Goal: Information Seeking & Learning: Learn about a topic

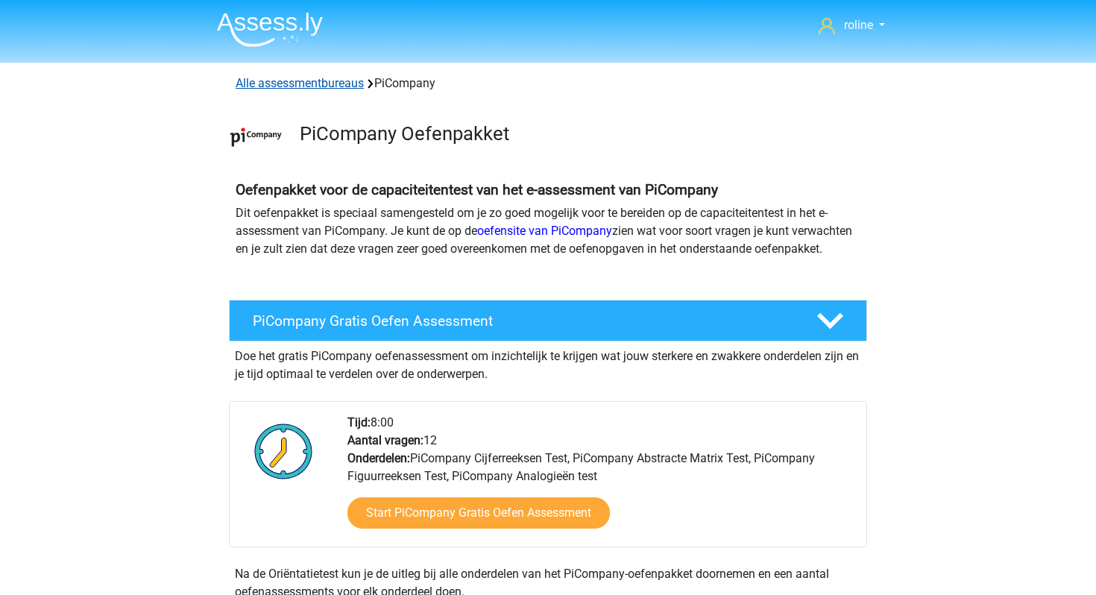
click at [321, 84] on link "Alle assessmentbureaus" at bounding box center [300, 83] width 128 height 14
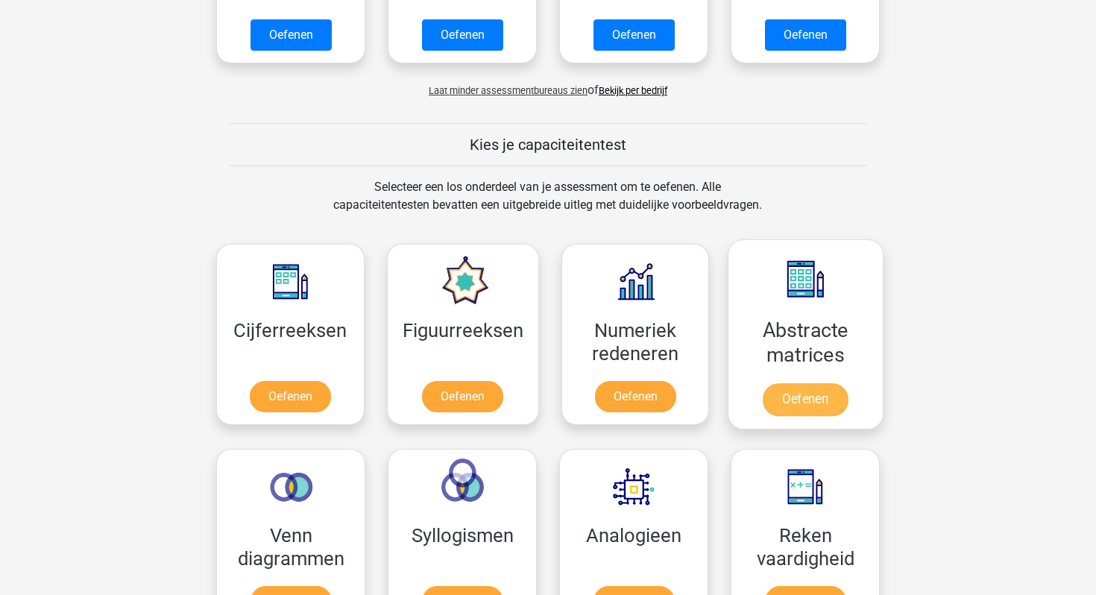
scroll to position [1231, 0]
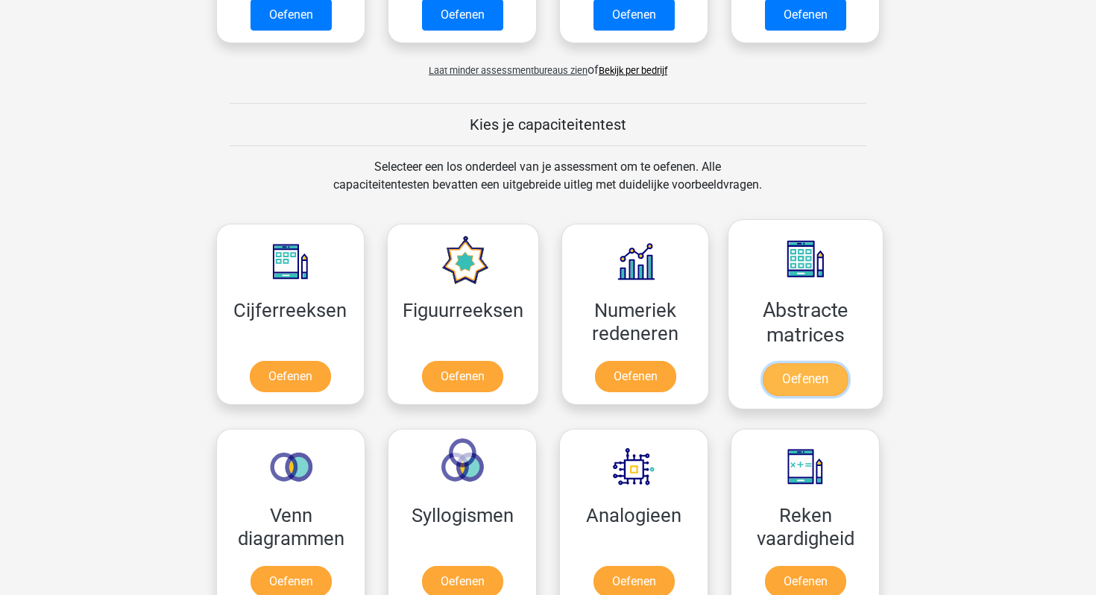
click at [781, 363] on link "Oefenen" at bounding box center [805, 379] width 85 height 33
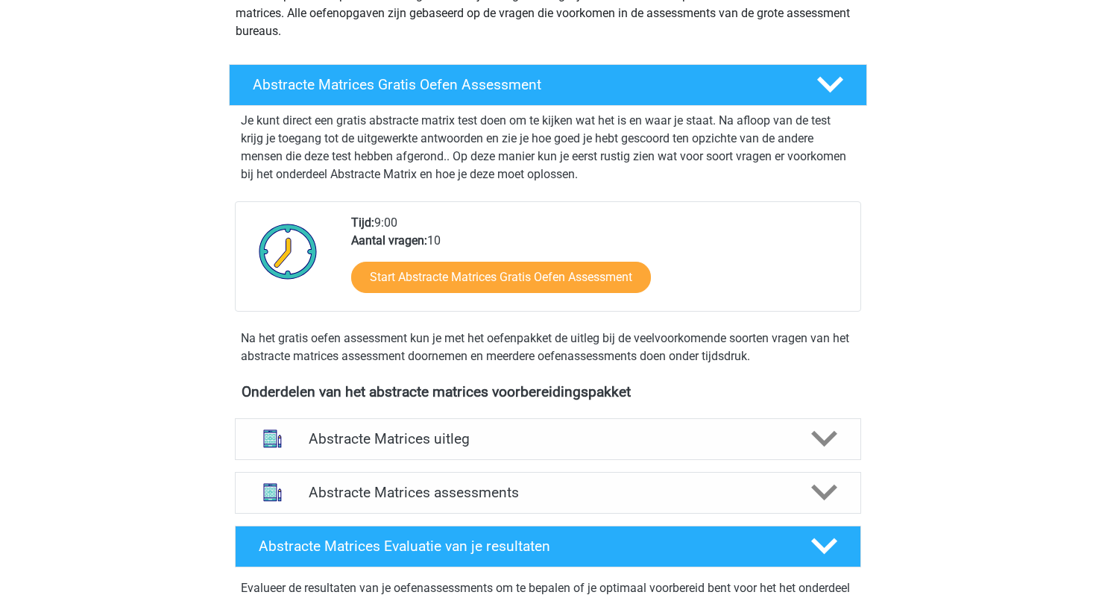
scroll to position [237, 0]
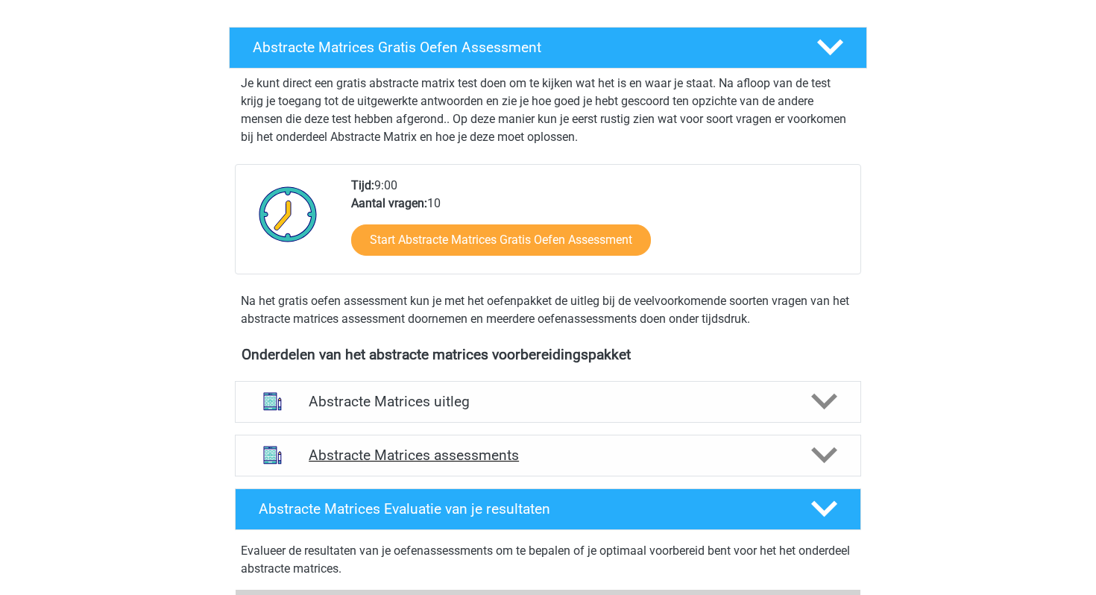
click at [429, 471] on div "Abstracte Matrices assessments" at bounding box center [548, 456] width 626 height 42
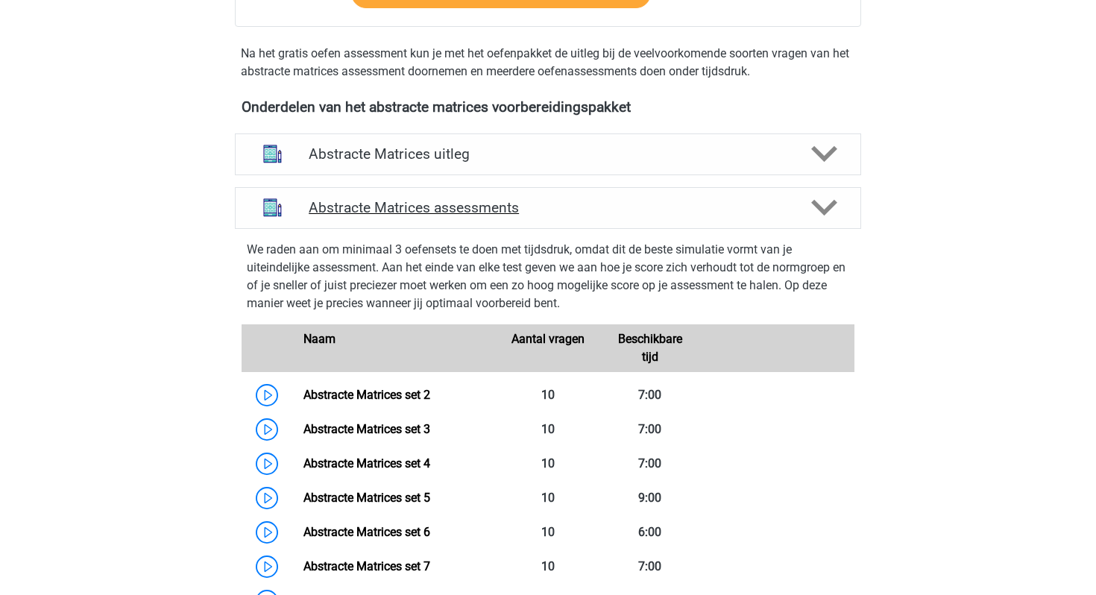
scroll to position [487, 0]
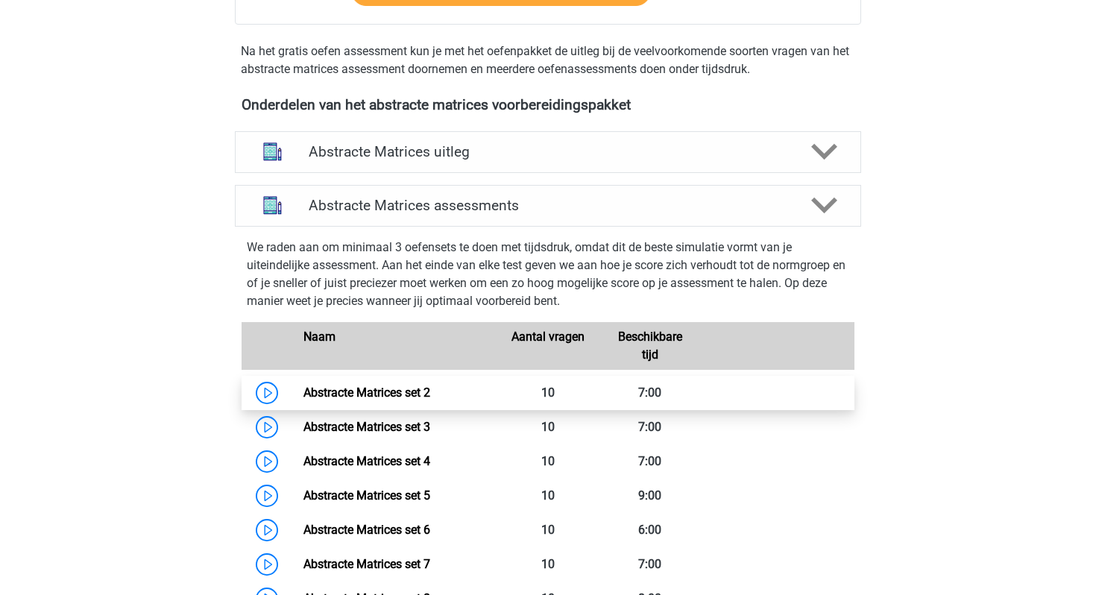
click at [406, 390] on link "Abstracte Matrices set 2" at bounding box center [366, 392] width 127 height 14
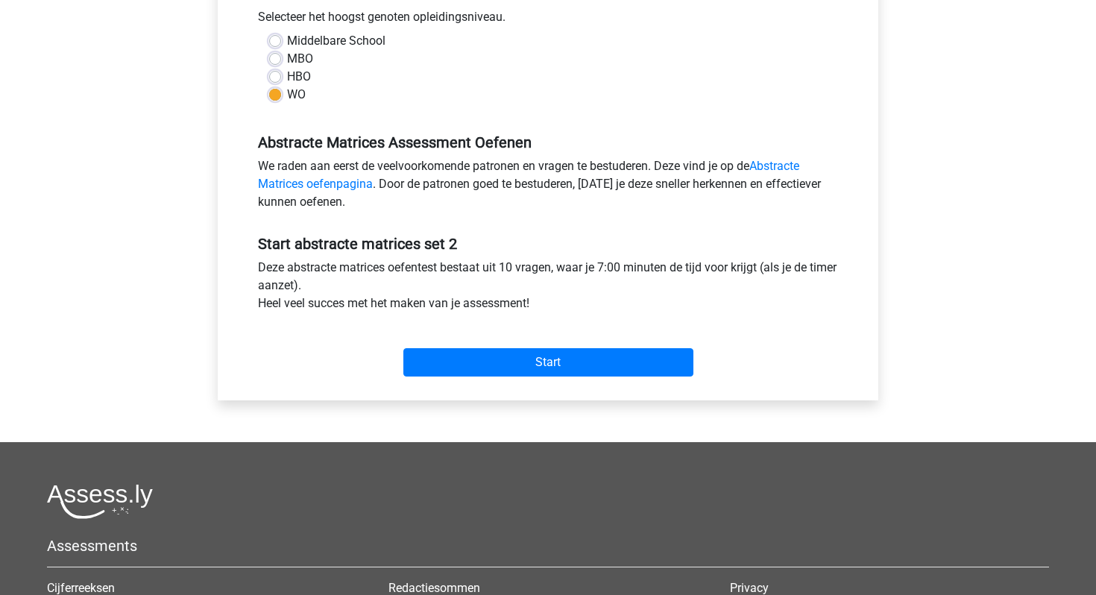
scroll to position [357, 0]
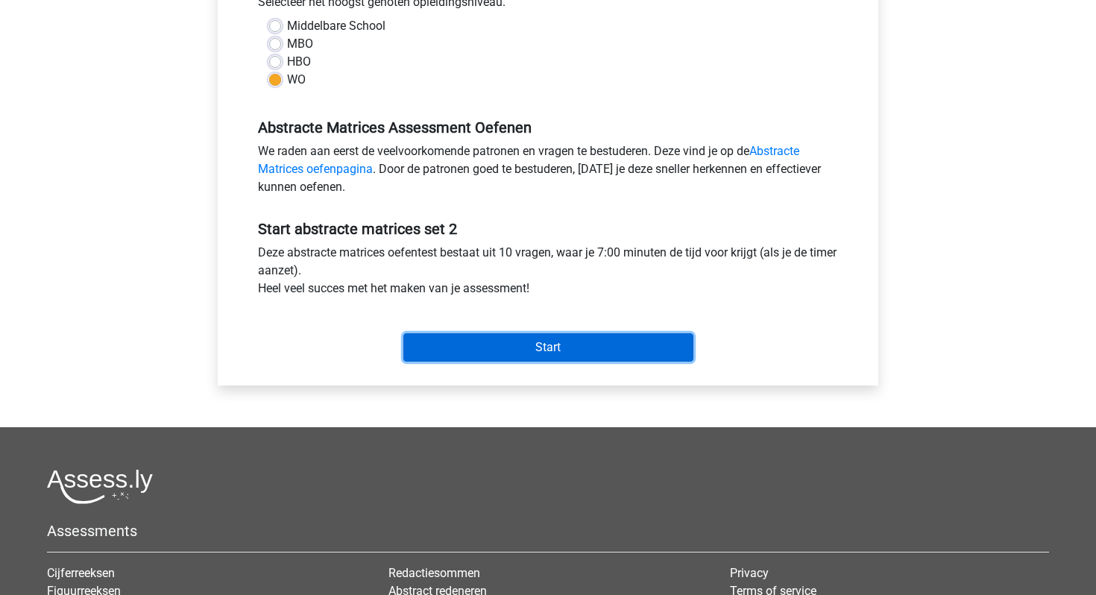
click at [464, 354] on input "Start" at bounding box center [548, 347] width 290 height 28
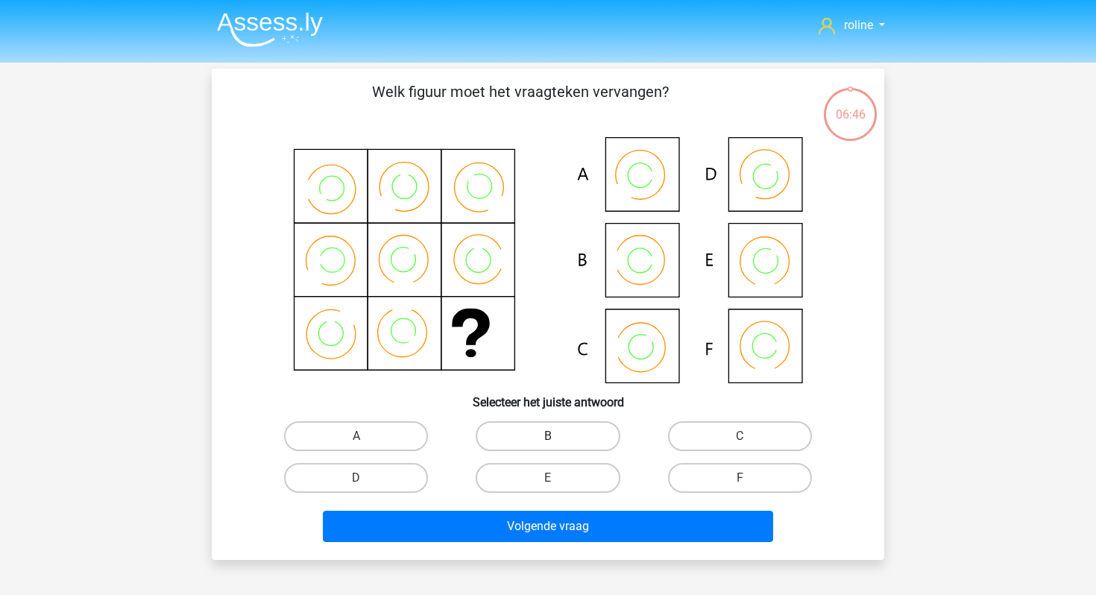
click at [502, 431] on label "B" at bounding box center [548, 436] width 144 height 30
click at [548, 436] on input "B" at bounding box center [553, 441] width 10 height 10
radio input "true"
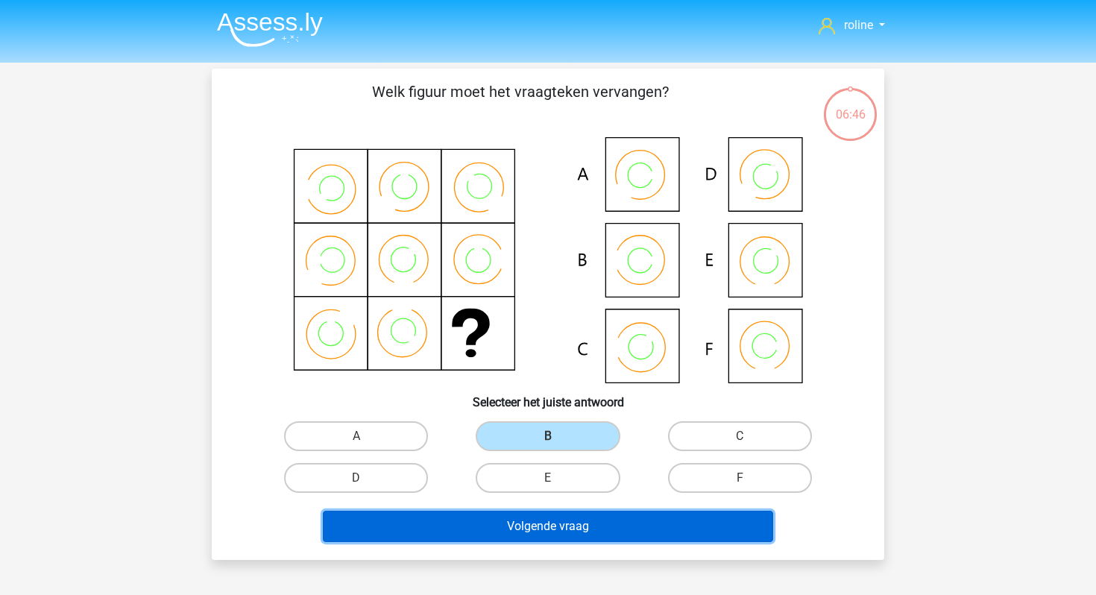
click at [491, 512] on button "Volgende vraag" at bounding box center [548, 526] width 451 height 31
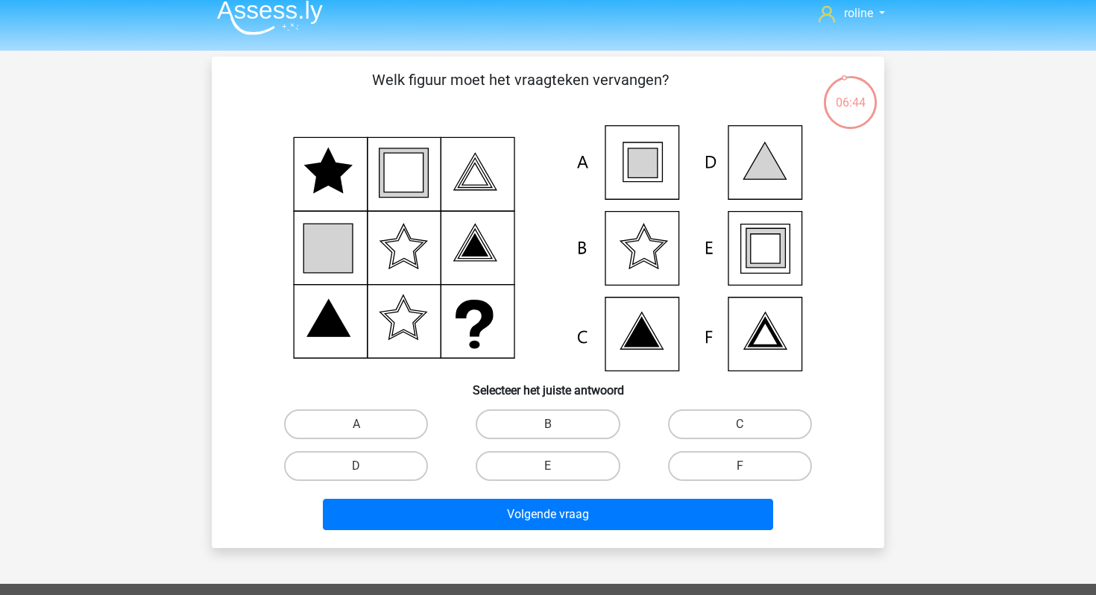
scroll to position [11, 0]
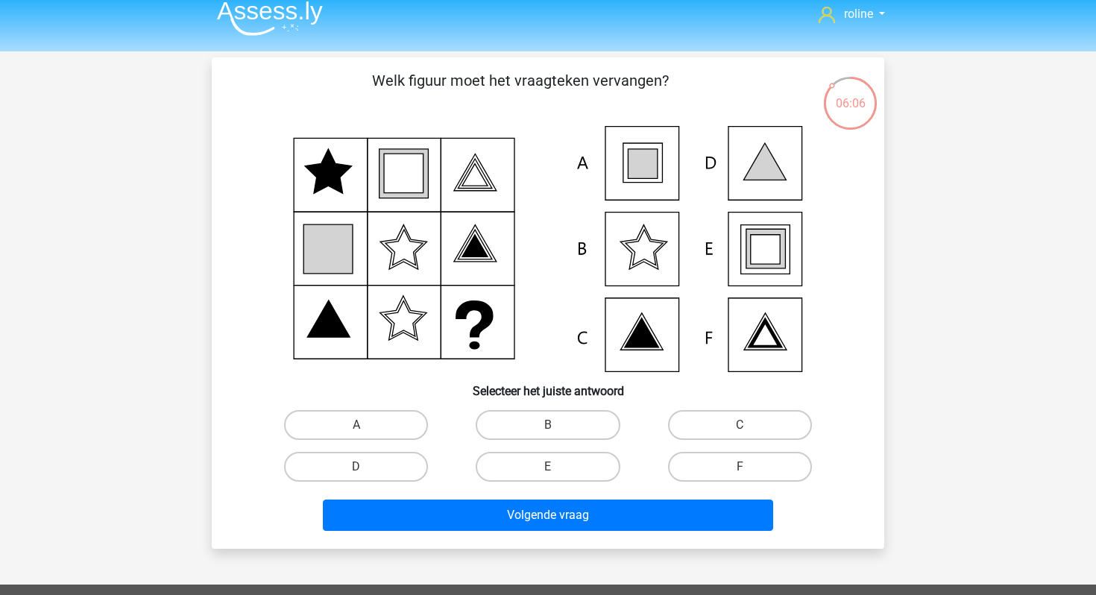
click at [652, 173] on icon at bounding box center [642, 163] width 29 height 29
click at [578, 464] on label "E" at bounding box center [548, 467] width 144 height 30
click at [558, 467] on input "E" at bounding box center [553, 472] width 10 height 10
radio input "true"
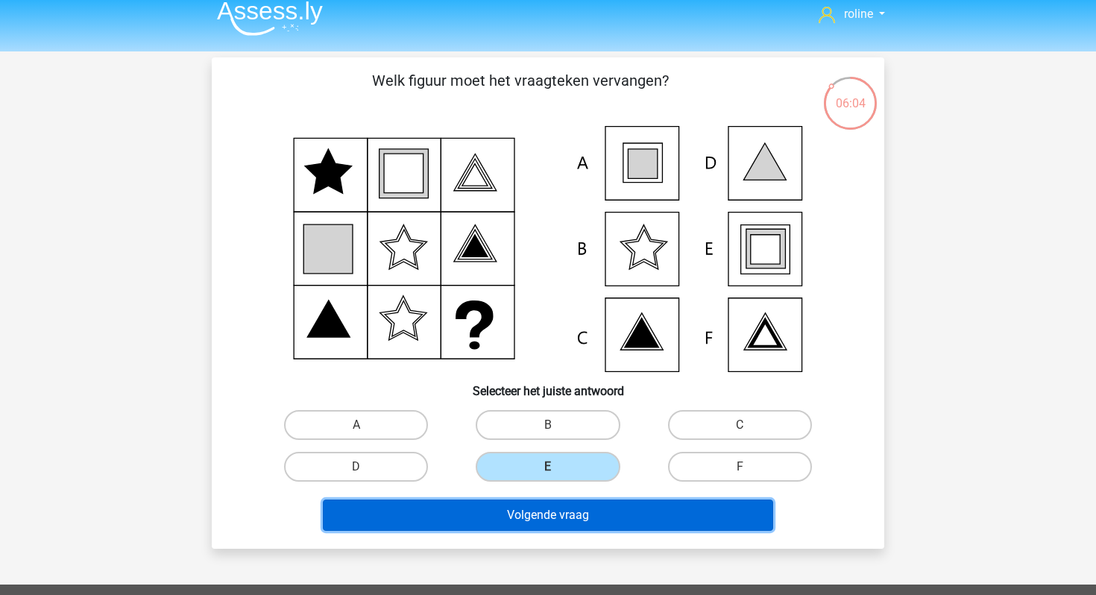
click at [568, 523] on button "Volgende vraag" at bounding box center [548, 515] width 451 height 31
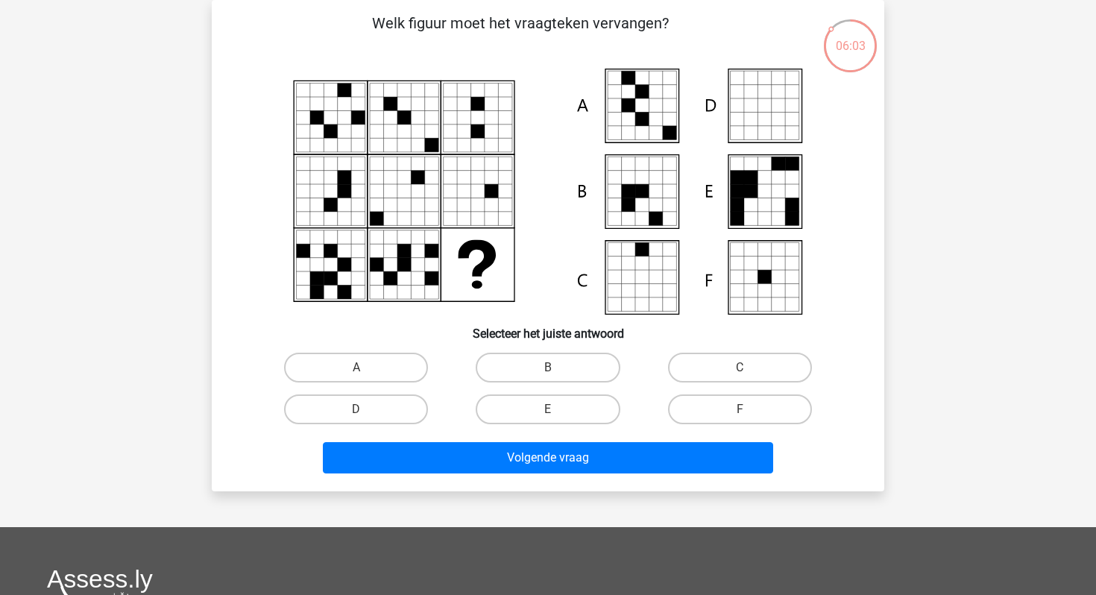
scroll to position [34, 0]
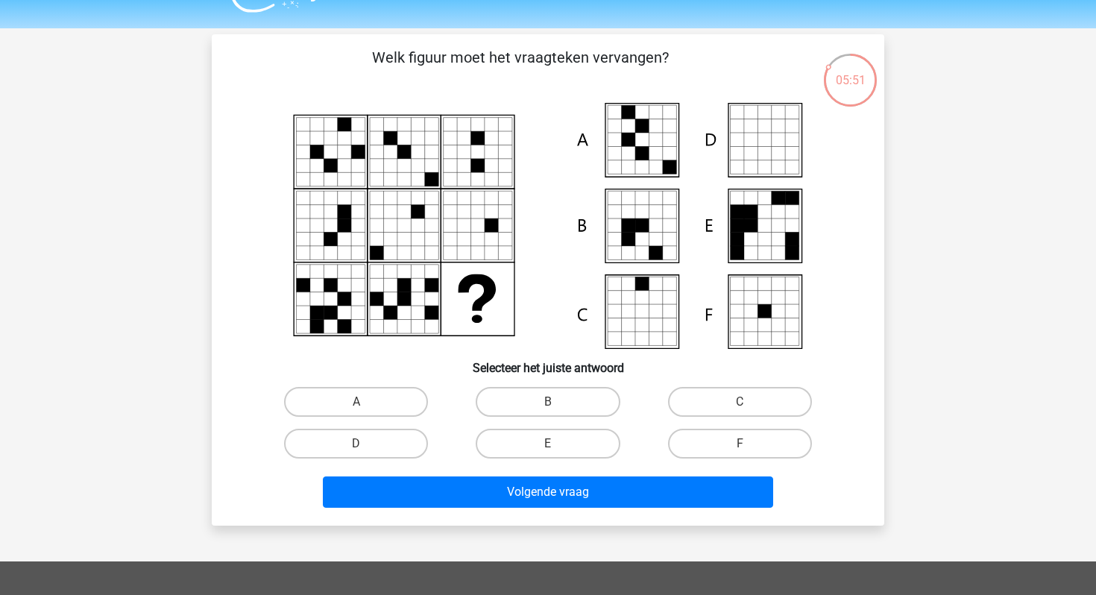
click at [623, 154] on icon at bounding box center [628, 153] width 13 height 13
click at [363, 403] on input "A" at bounding box center [361, 407] width 10 height 10
radio input "true"
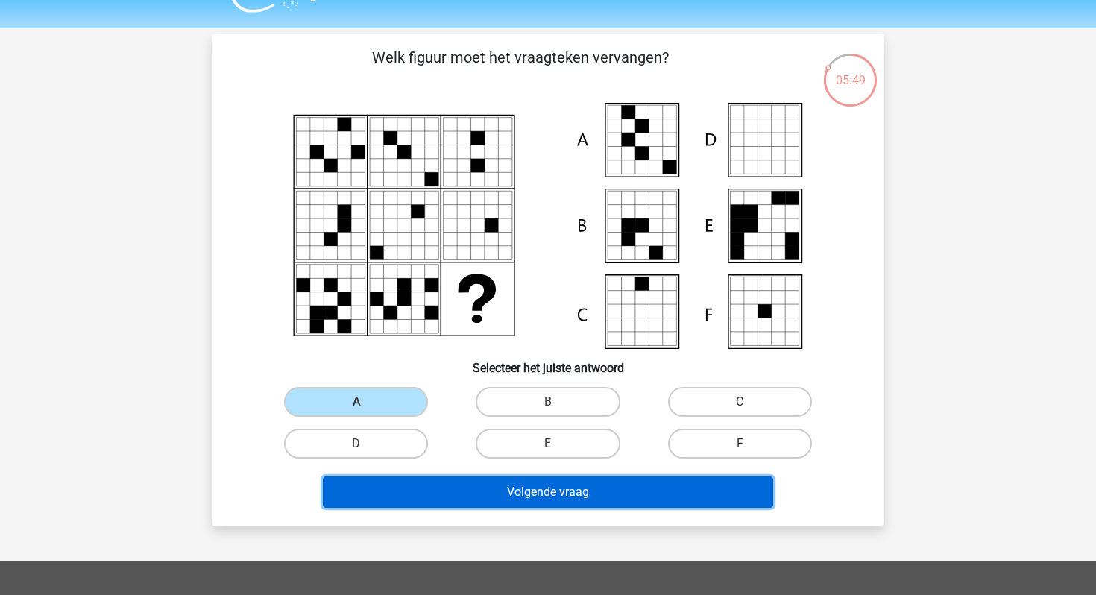
click at [368, 506] on button "Volgende vraag" at bounding box center [548, 491] width 451 height 31
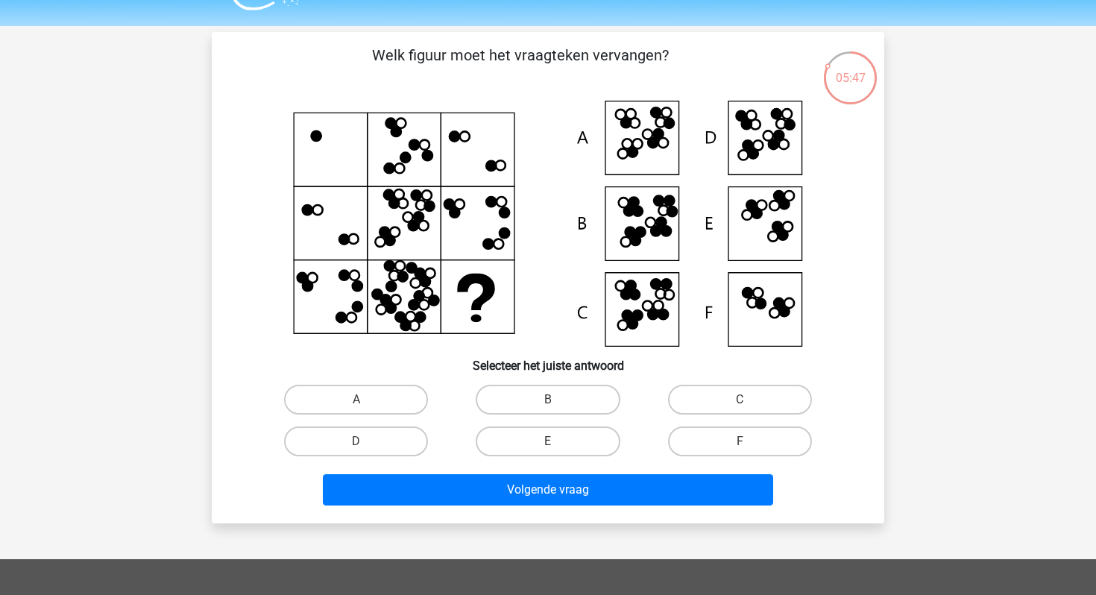
scroll to position [17, 0]
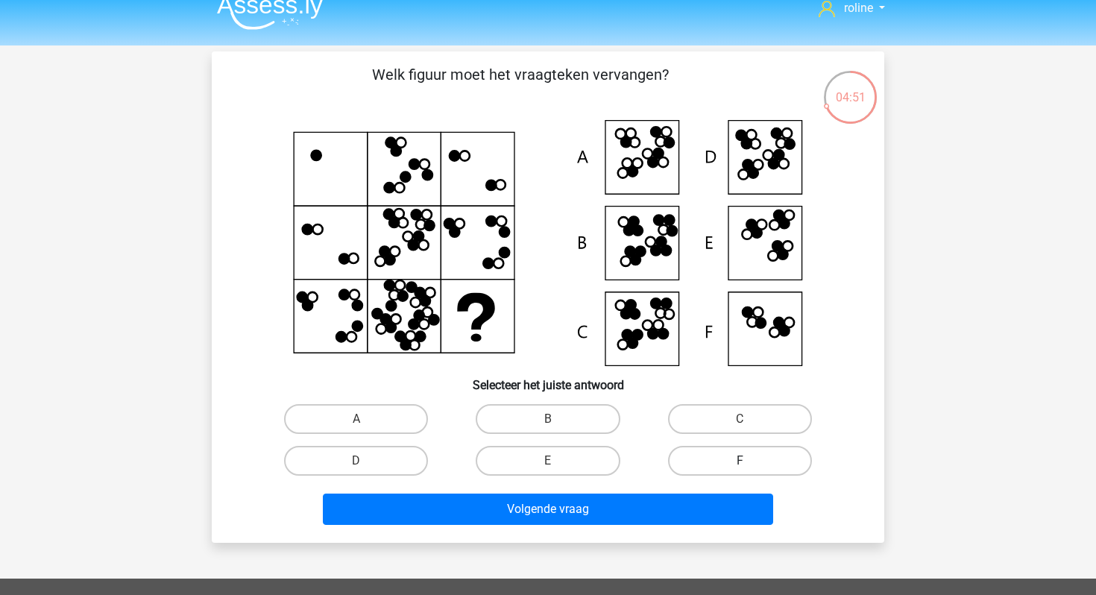
click at [708, 451] on label "F" at bounding box center [740, 461] width 144 height 30
click at [740, 461] on input "F" at bounding box center [745, 466] width 10 height 10
radio input "true"
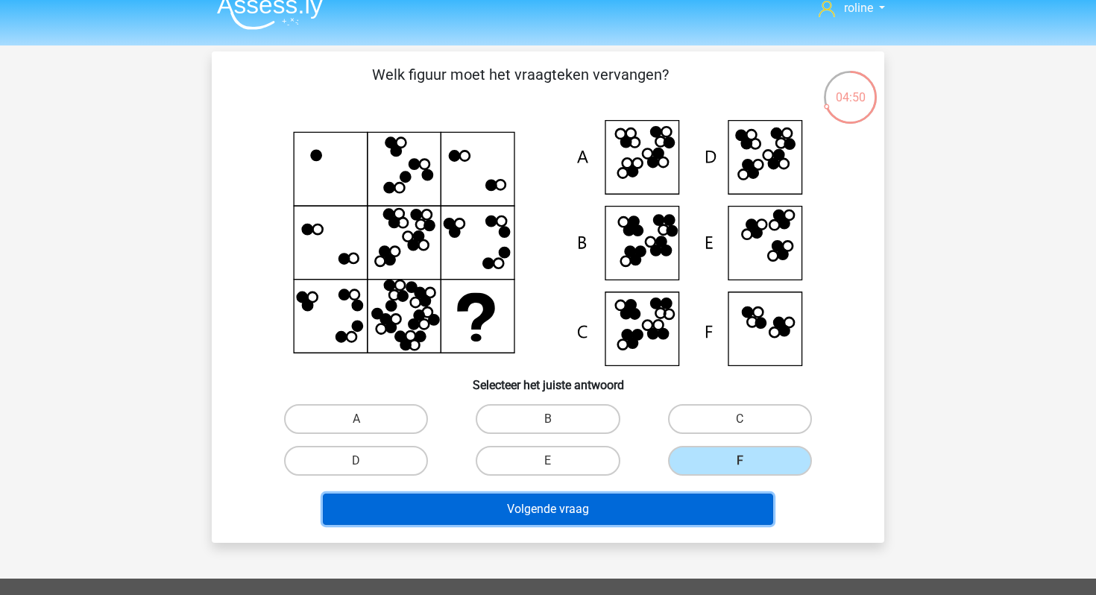
click at [681, 506] on button "Volgende vraag" at bounding box center [548, 509] width 451 height 31
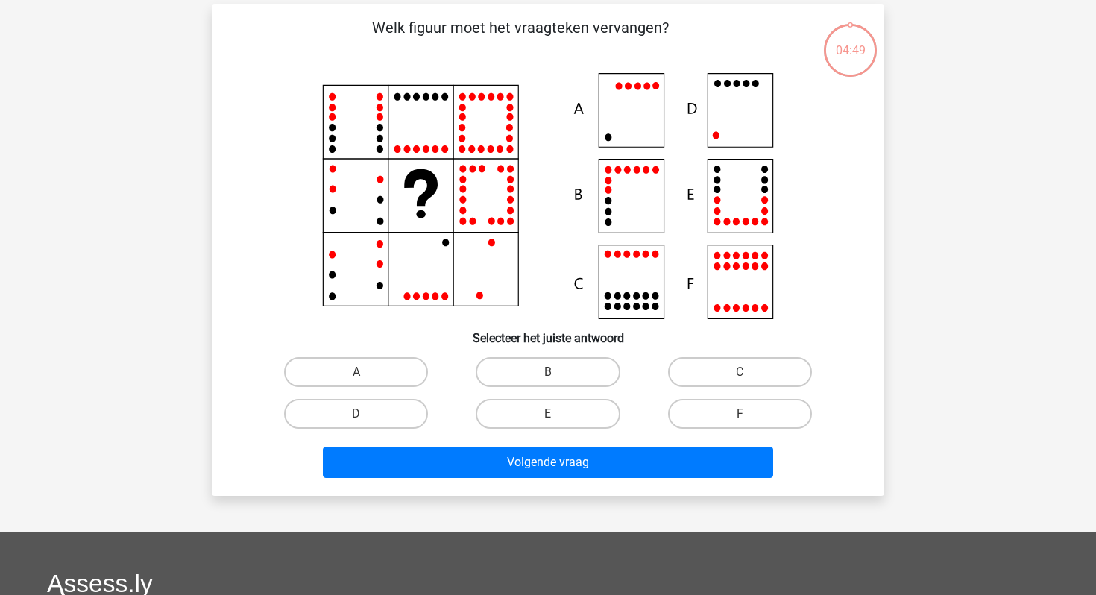
scroll to position [69, 0]
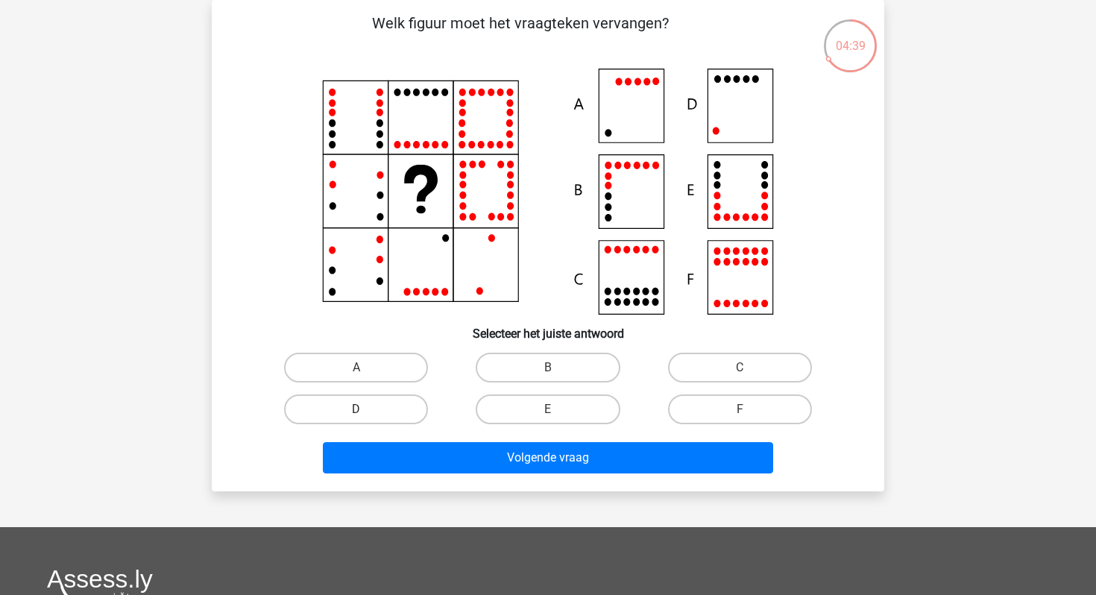
click at [387, 410] on label "D" at bounding box center [356, 409] width 144 height 30
click at [366, 410] on input "D" at bounding box center [361, 414] width 10 height 10
radio input "true"
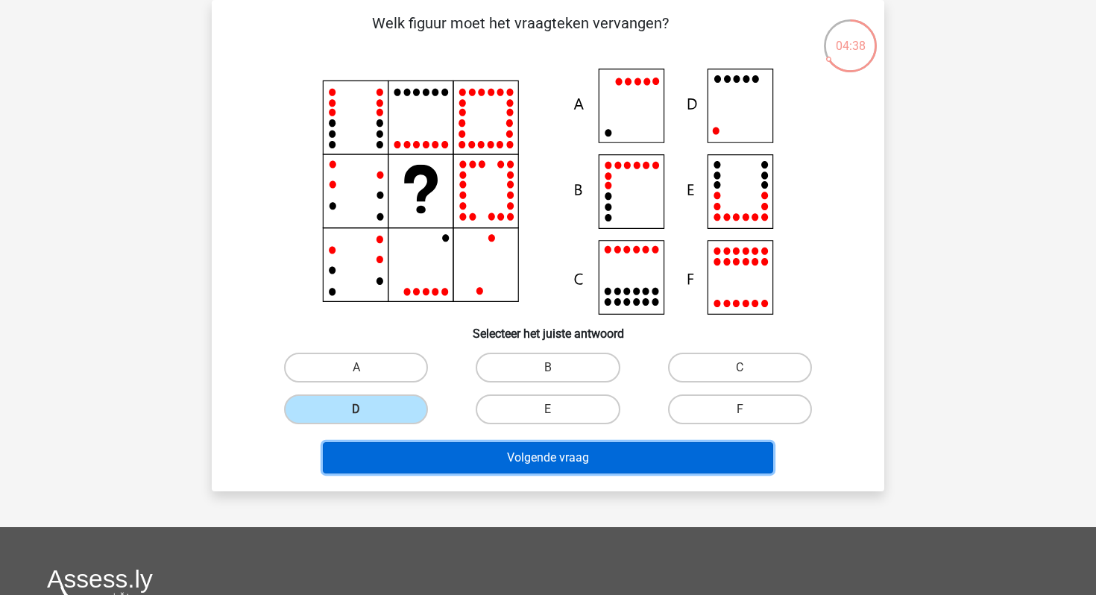
click at [412, 467] on button "Volgende vraag" at bounding box center [548, 457] width 451 height 31
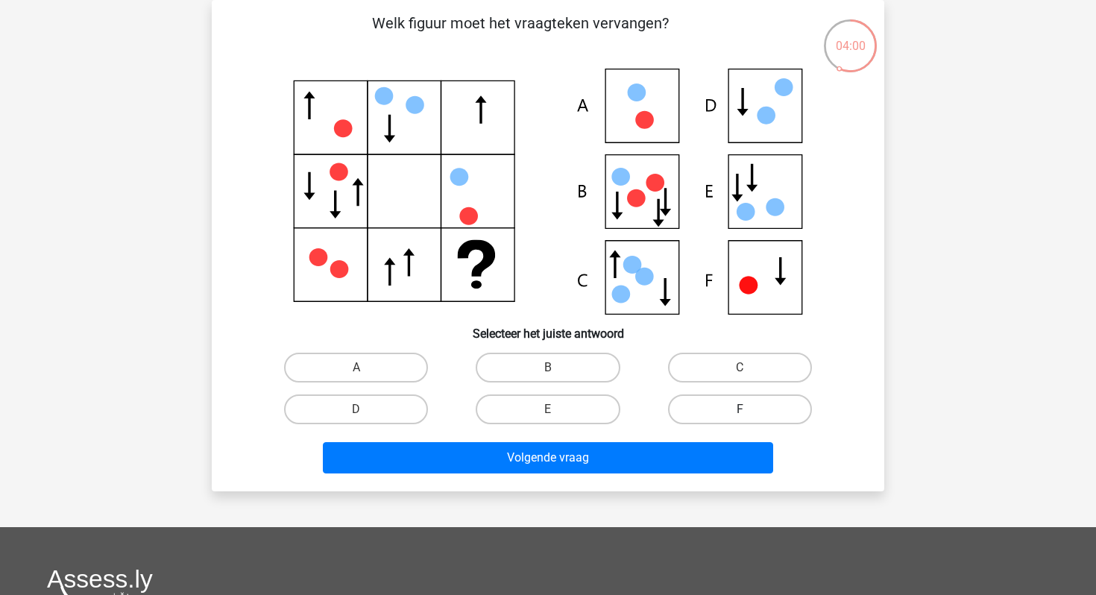
click at [699, 399] on label "F" at bounding box center [740, 409] width 144 height 30
click at [740, 409] on input "F" at bounding box center [745, 414] width 10 height 10
radio input "true"
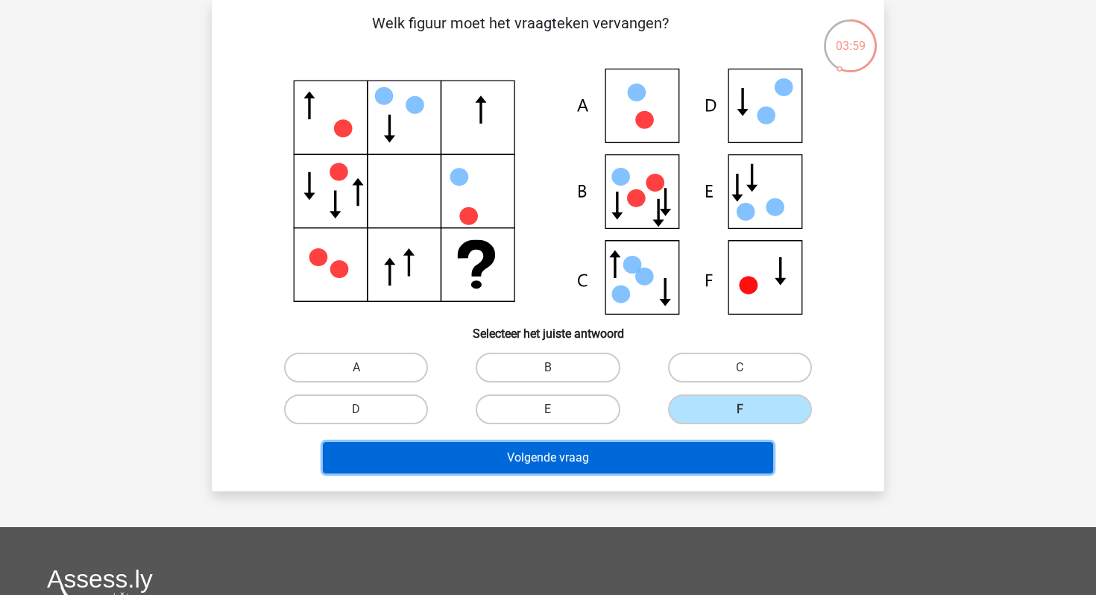
click at [647, 470] on button "Volgende vraag" at bounding box center [548, 457] width 451 height 31
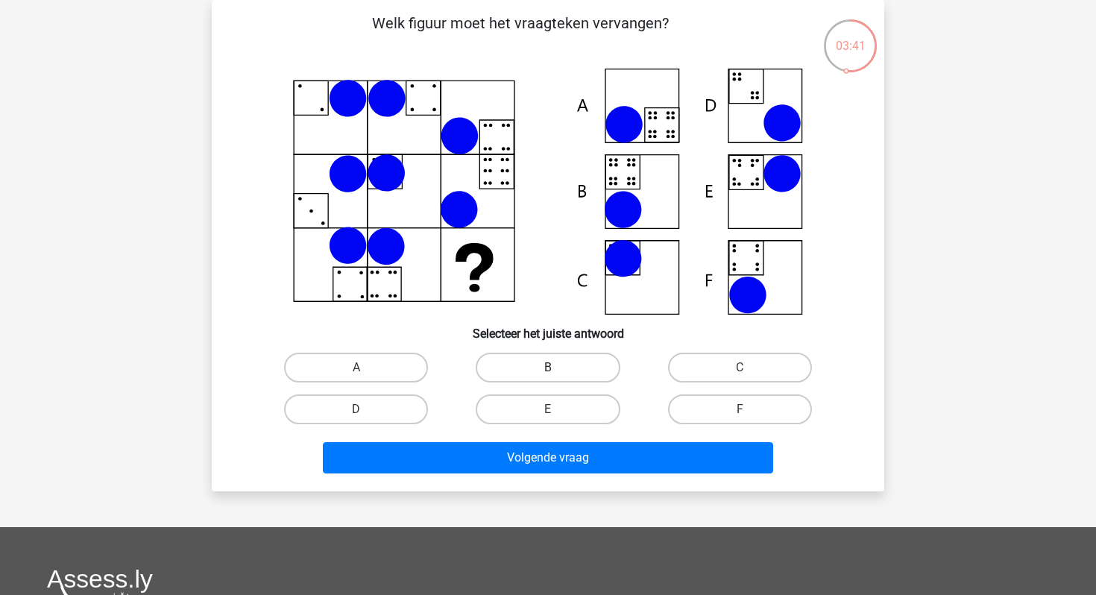
click at [523, 371] on label "B" at bounding box center [548, 368] width 144 height 30
click at [548, 371] on input "B" at bounding box center [553, 373] width 10 height 10
radio input "true"
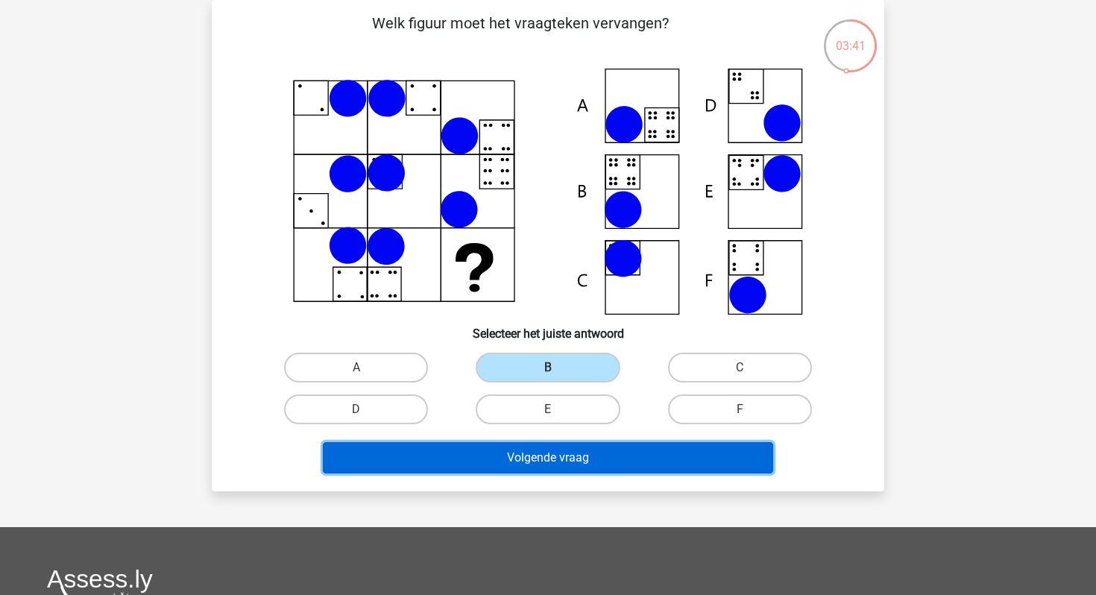
click at [524, 469] on button "Volgende vraag" at bounding box center [548, 457] width 451 height 31
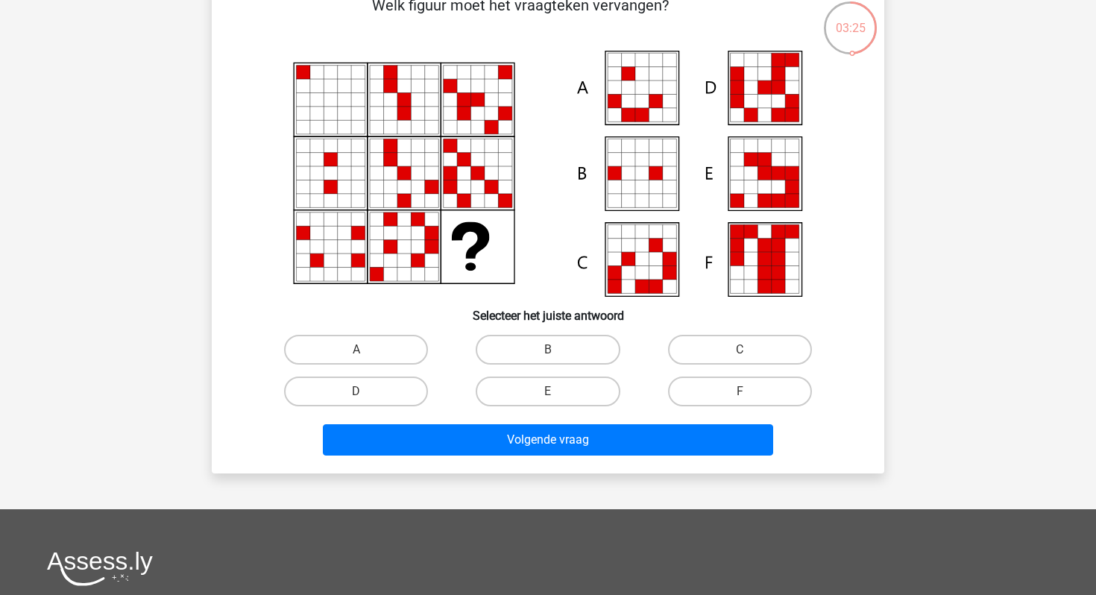
scroll to position [90, 0]
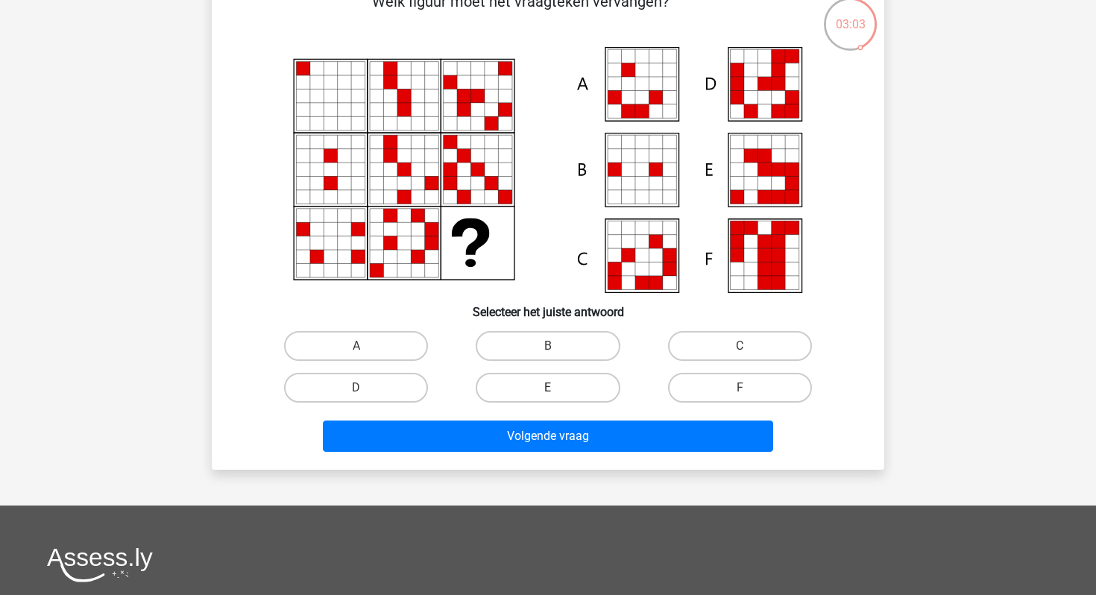
click at [564, 383] on label "E" at bounding box center [548, 388] width 144 height 30
click at [558, 388] on input "E" at bounding box center [553, 393] width 10 height 10
radio input "true"
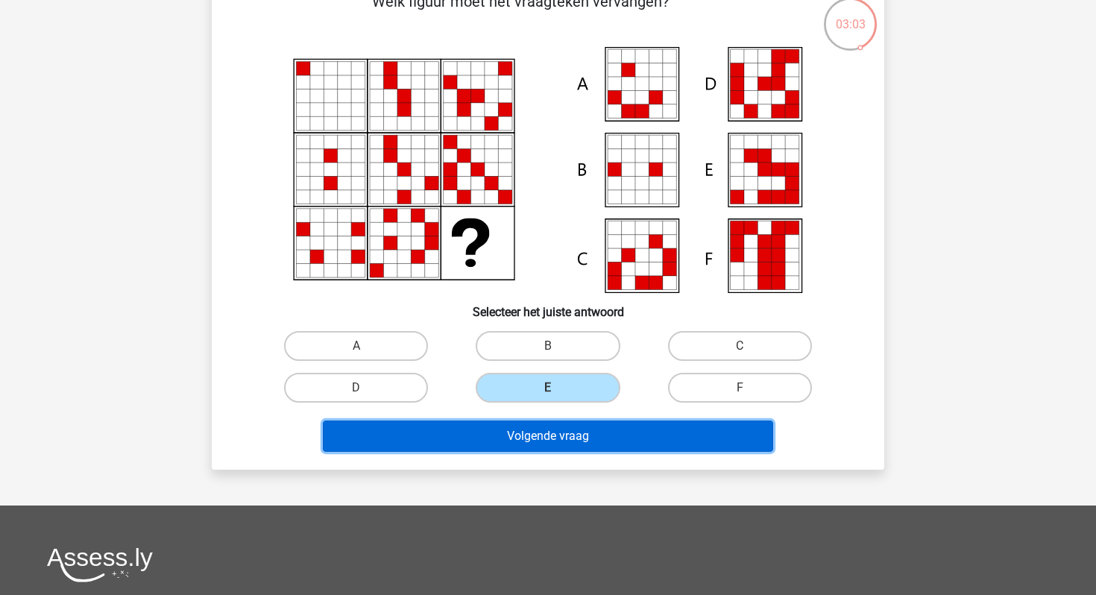
click at [564, 441] on button "Volgende vraag" at bounding box center [548, 435] width 451 height 31
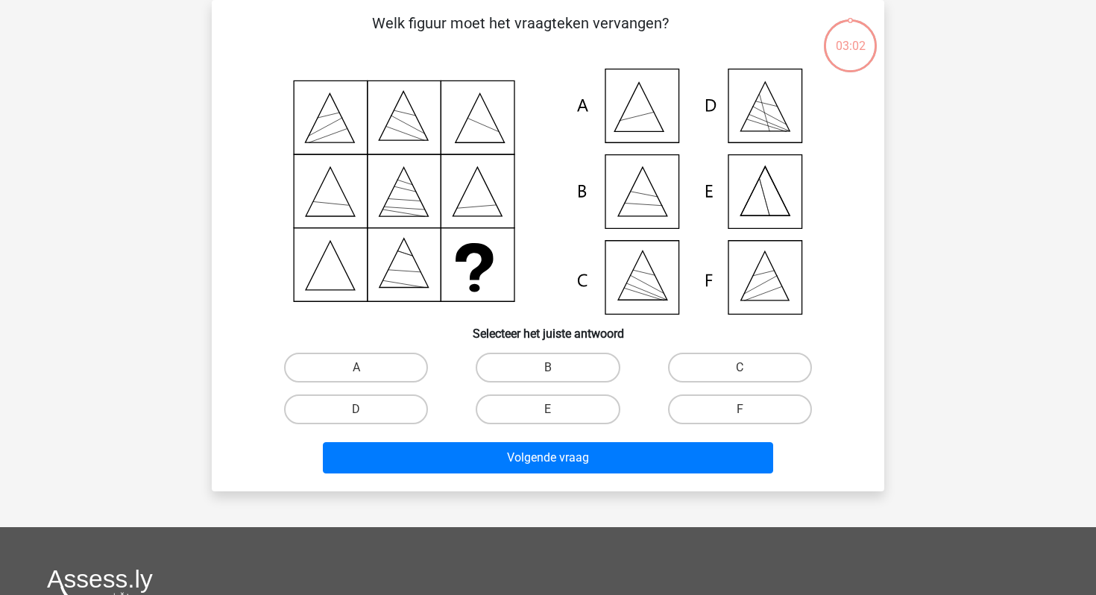
scroll to position [69, 0]
click at [570, 372] on label "B" at bounding box center [548, 368] width 144 height 30
click at [558, 372] on input "B" at bounding box center [553, 373] width 10 height 10
radio input "true"
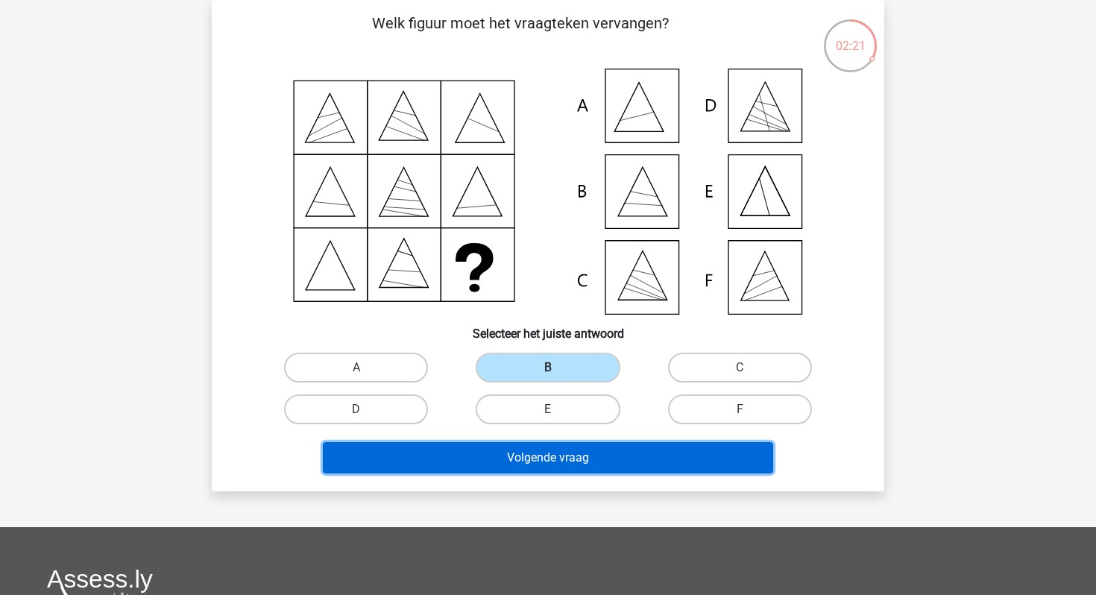
click at [571, 451] on button "Volgende vraag" at bounding box center [548, 457] width 451 height 31
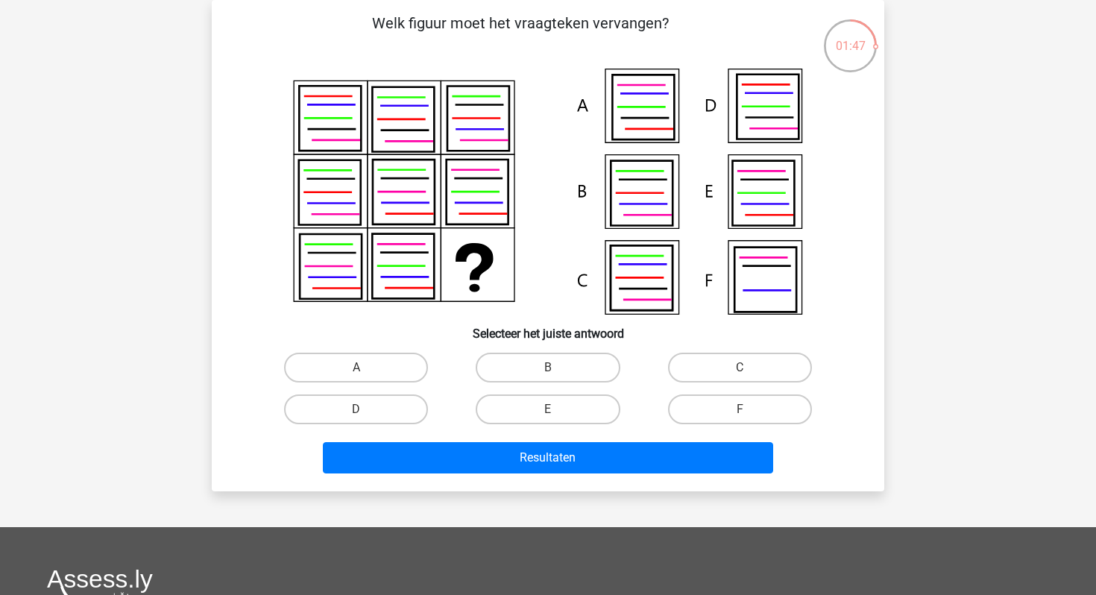
click at [356, 371] on input "A" at bounding box center [361, 373] width 10 height 10
radio input "true"
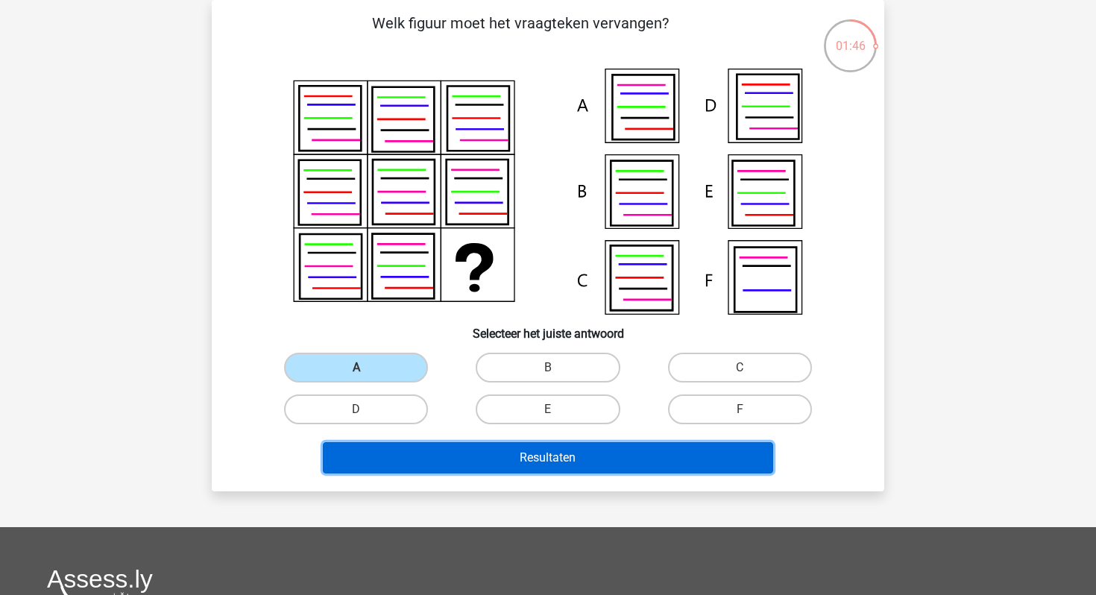
click at [391, 455] on button "Resultaten" at bounding box center [548, 457] width 451 height 31
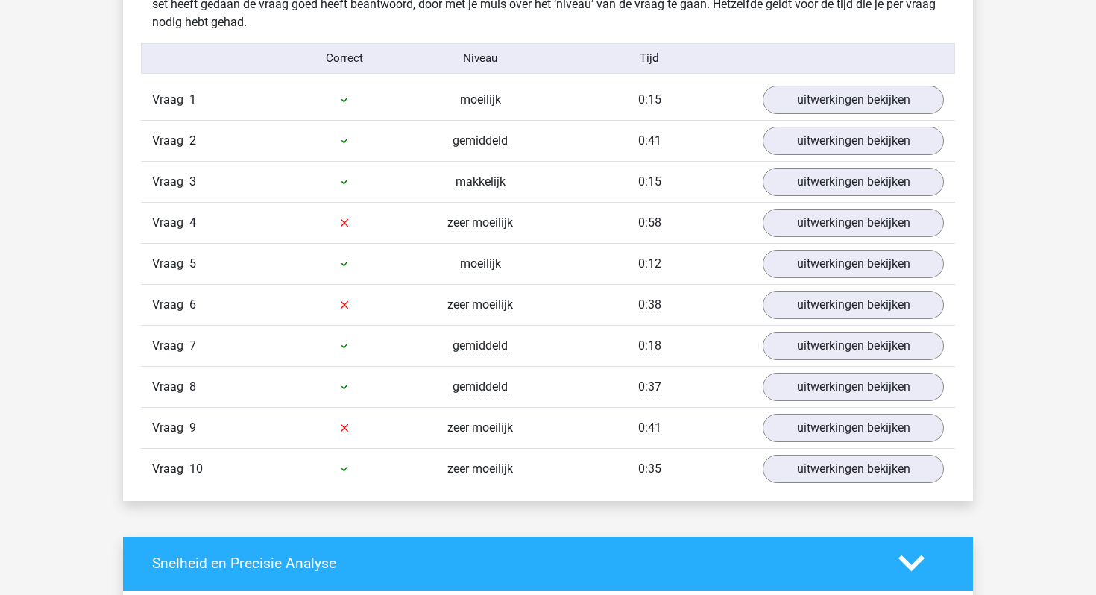
scroll to position [942, 0]
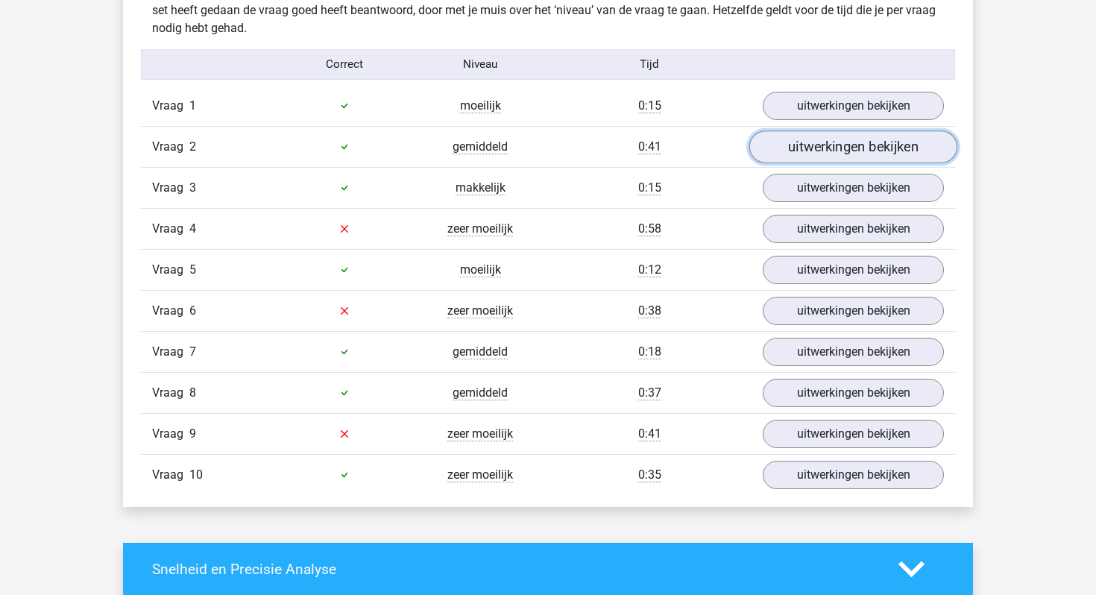
click at [854, 137] on link "uitwerkingen bekijken" at bounding box center [853, 146] width 208 height 33
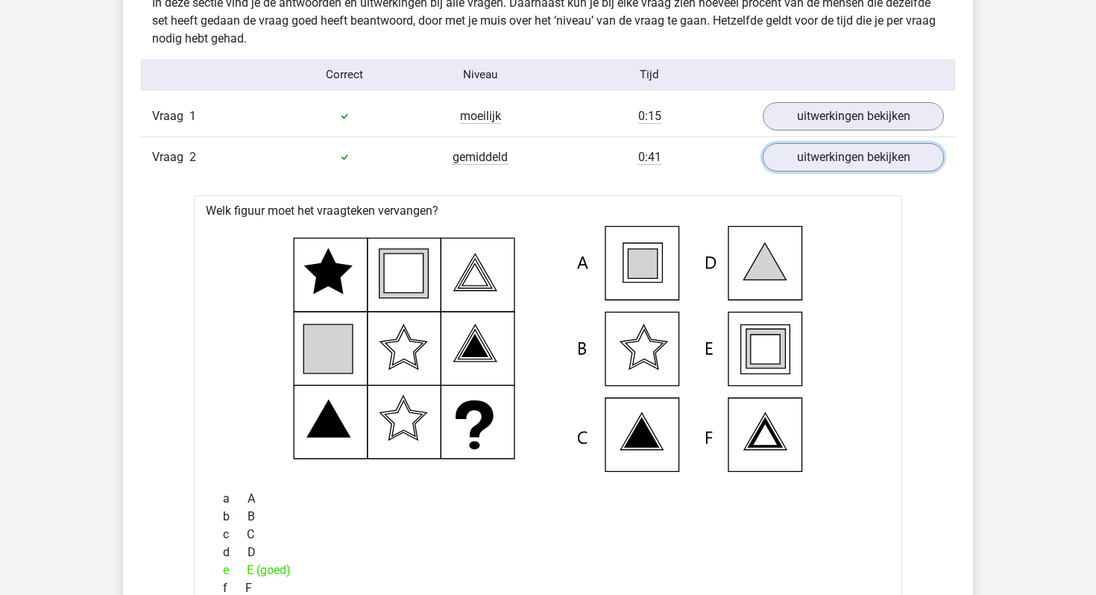
scroll to position [890, 0]
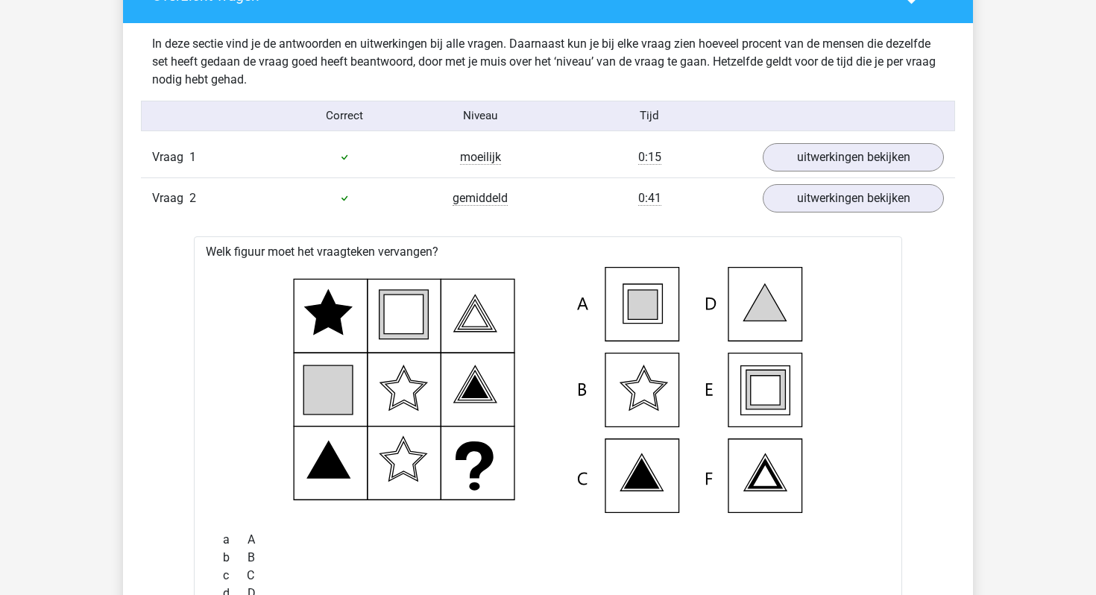
click at [793, 217] on div "Vraag 2 gemiddeld 0:41 uitwerkingen bekijken" at bounding box center [548, 197] width 814 height 41
click at [793, 202] on link "uitwerkingen bekijken" at bounding box center [853, 198] width 208 height 33
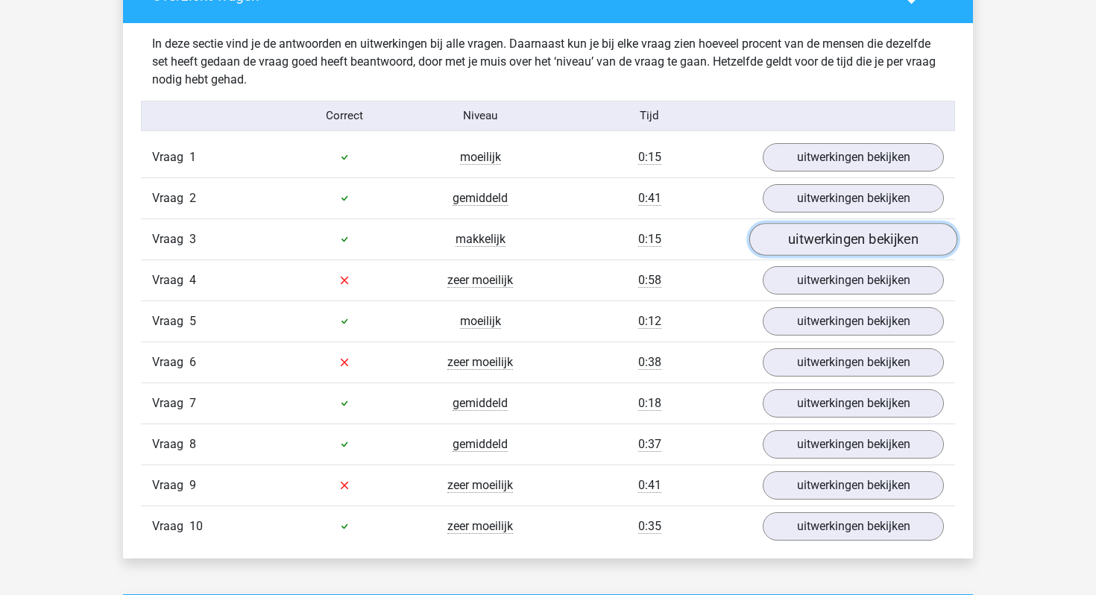
click at [801, 249] on link "uitwerkingen bekijken" at bounding box center [853, 239] width 208 height 33
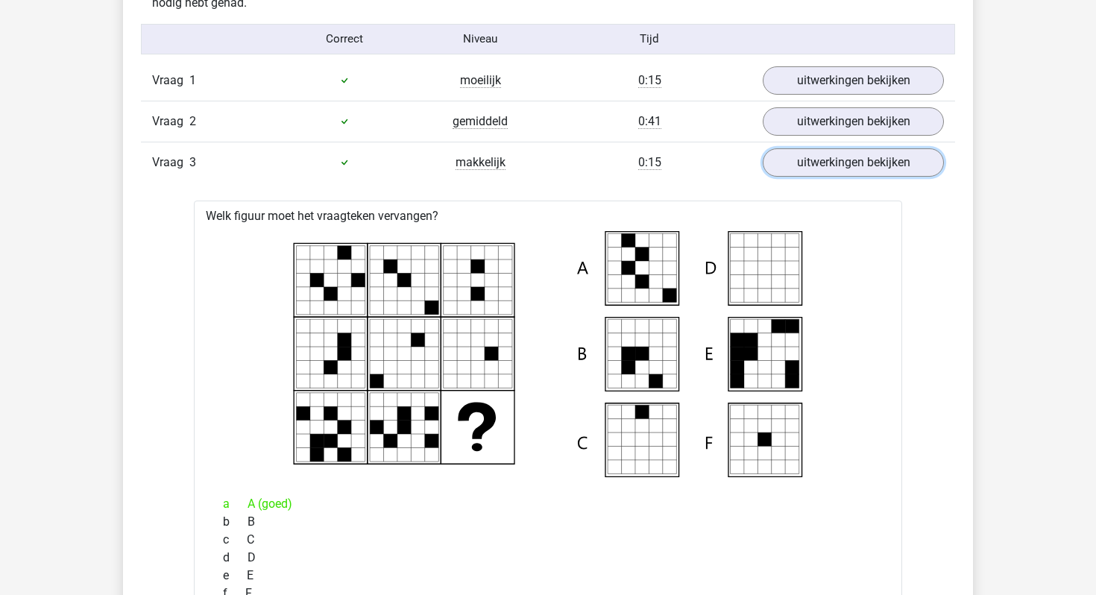
scroll to position [954, 0]
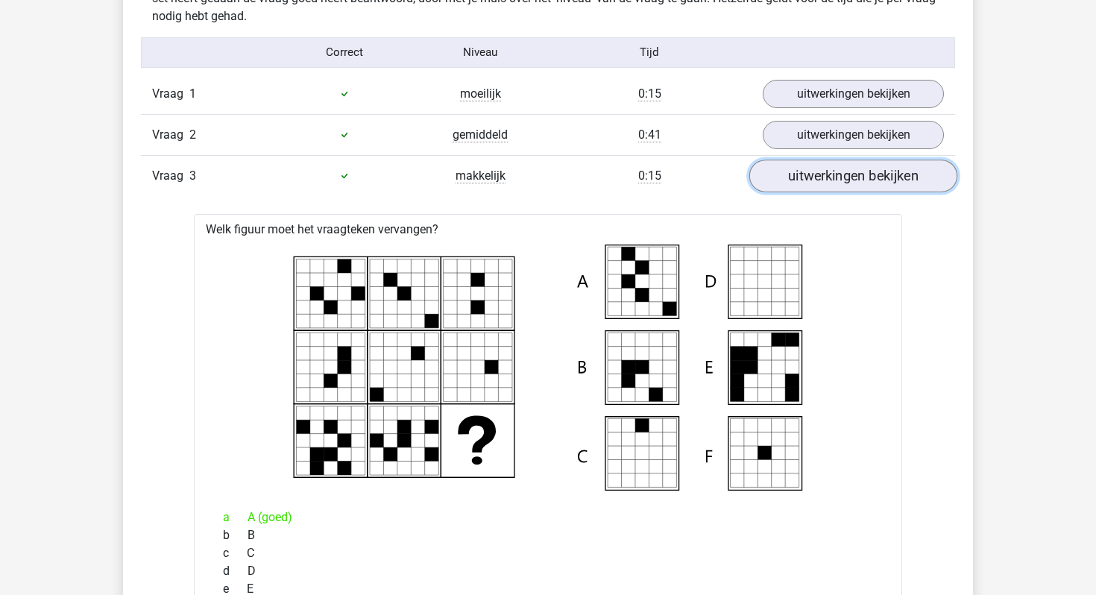
click at [809, 177] on link "uitwerkingen bekijken" at bounding box center [853, 176] width 208 height 33
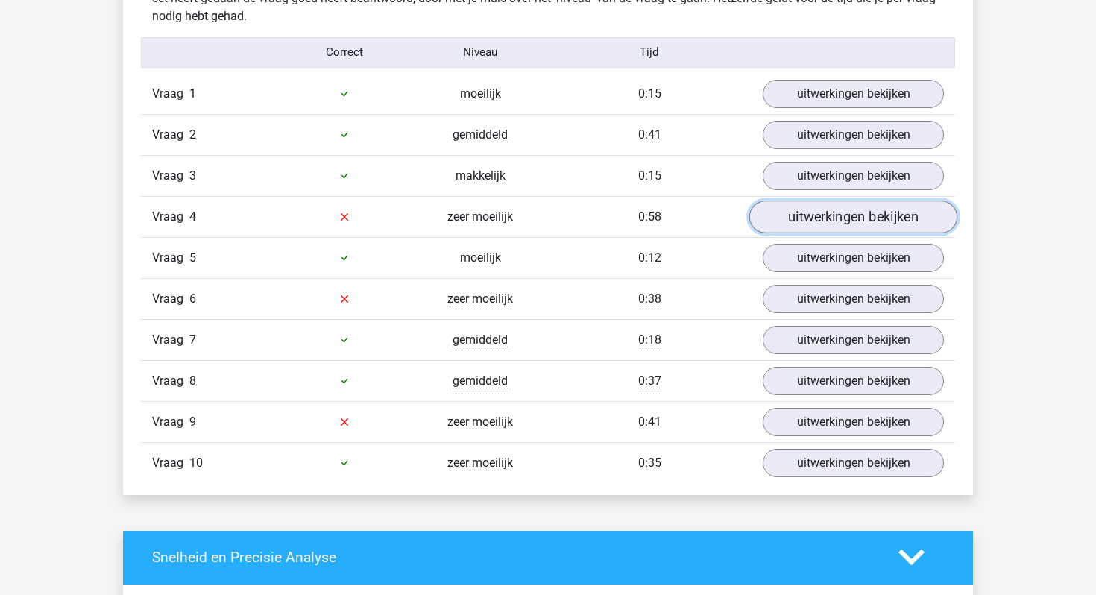
click at [801, 218] on link "uitwerkingen bekijken" at bounding box center [853, 217] width 208 height 33
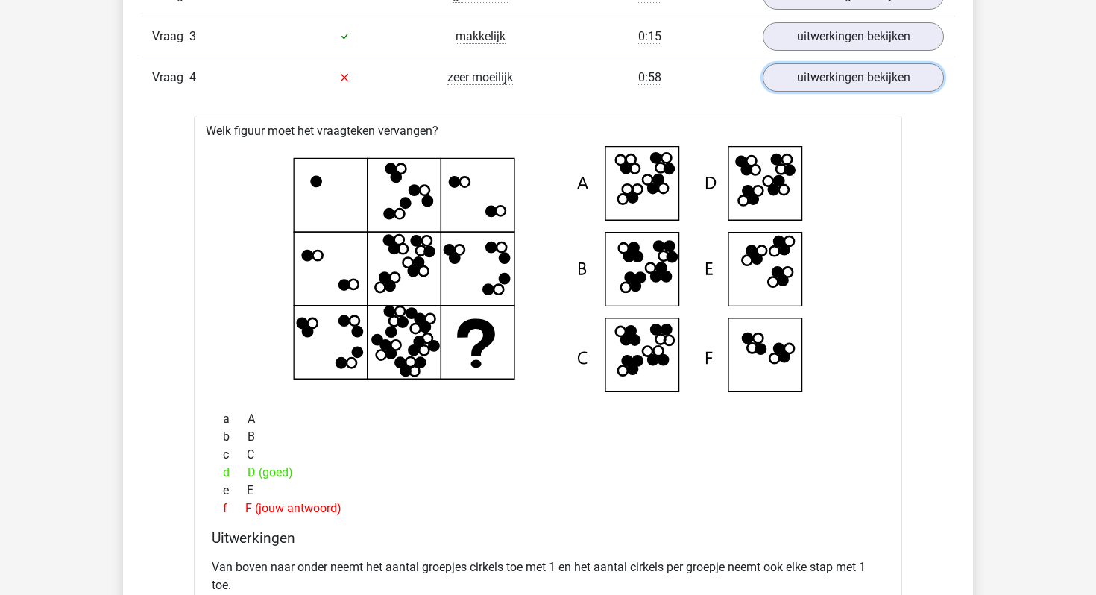
scroll to position [1071, 0]
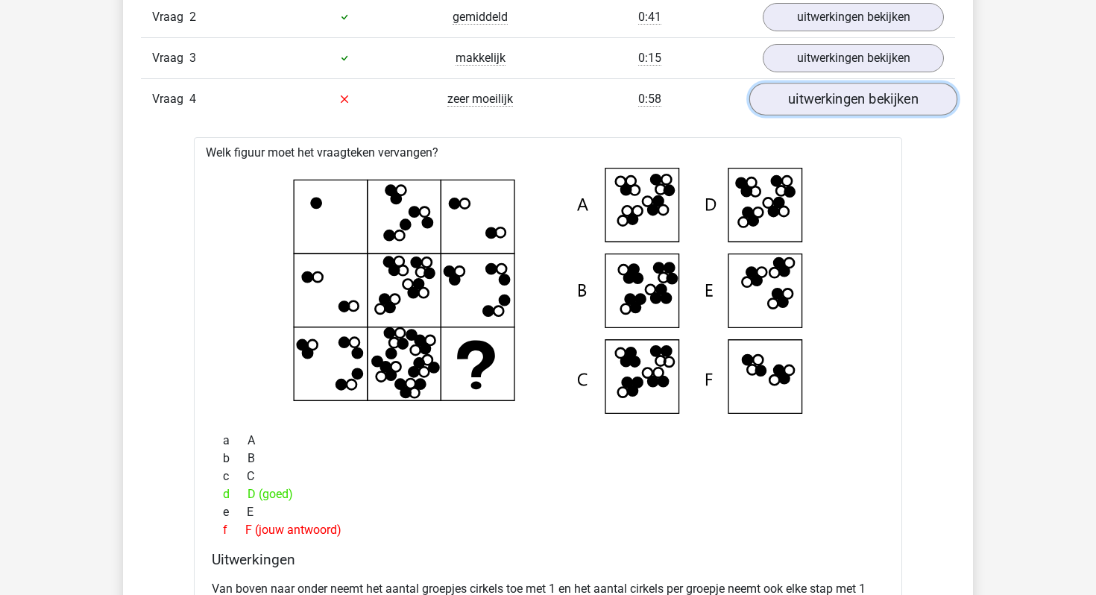
click at [822, 102] on link "uitwerkingen bekijken" at bounding box center [853, 99] width 208 height 33
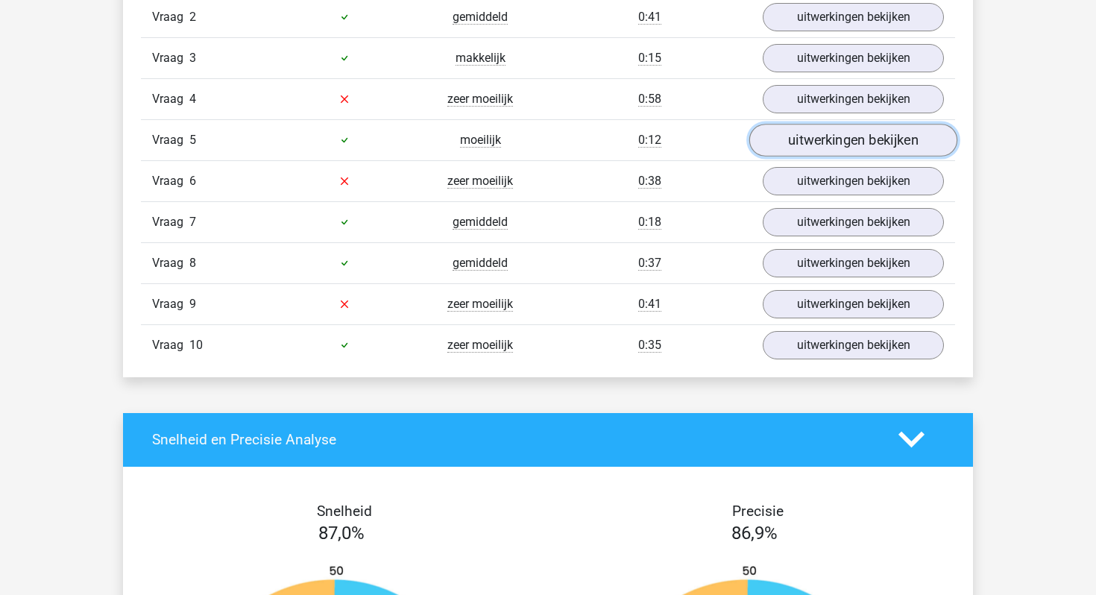
click at [819, 136] on link "uitwerkingen bekijken" at bounding box center [853, 140] width 208 height 33
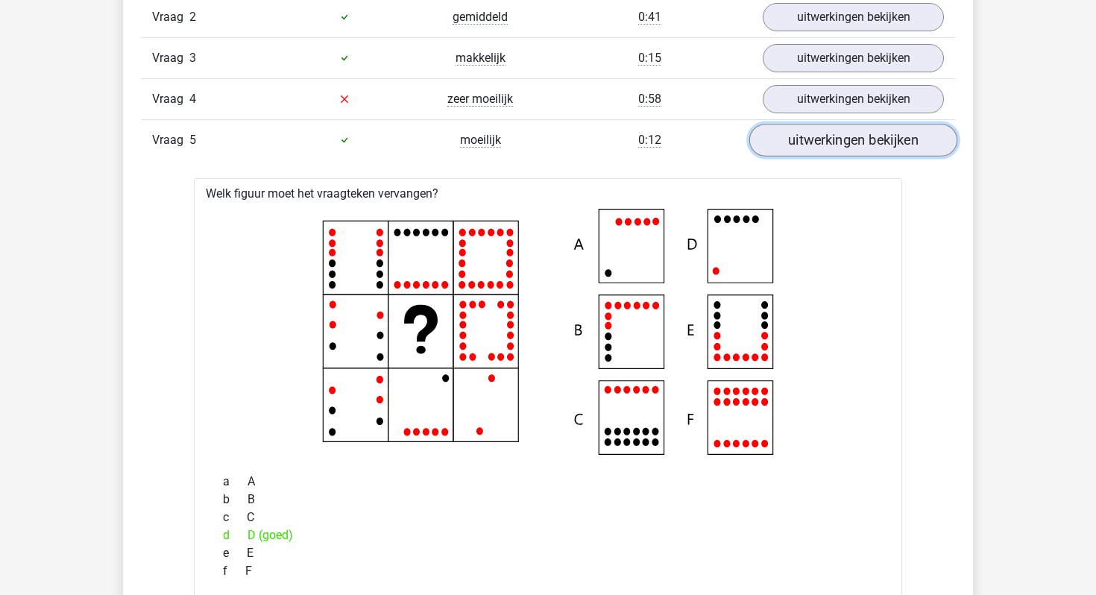
click at [819, 136] on link "uitwerkingen bekijken" at bounding box center [853, 140] width 208 height 33
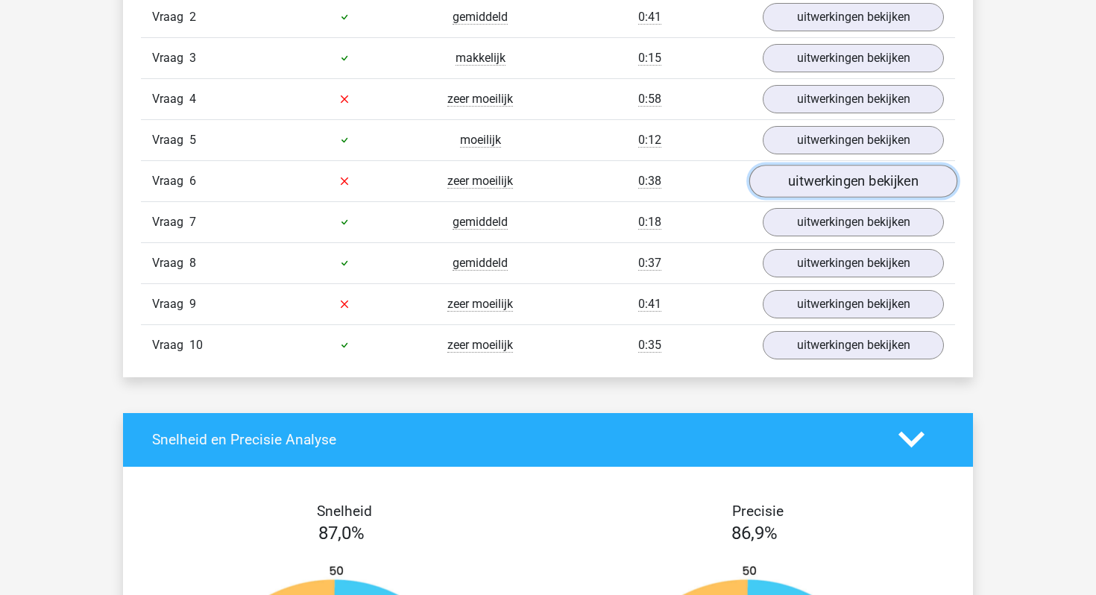
click at [818, 179] on link "uitwerkingen bekijken" at bounding box center [853, 181] width 208 height 33
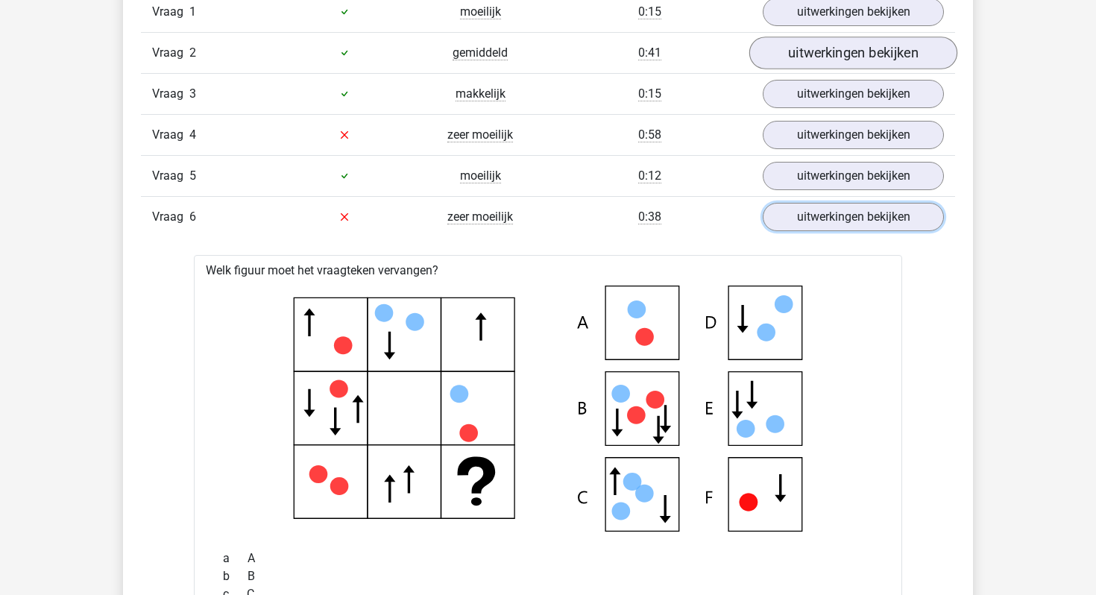
scroll to position [816, 0]
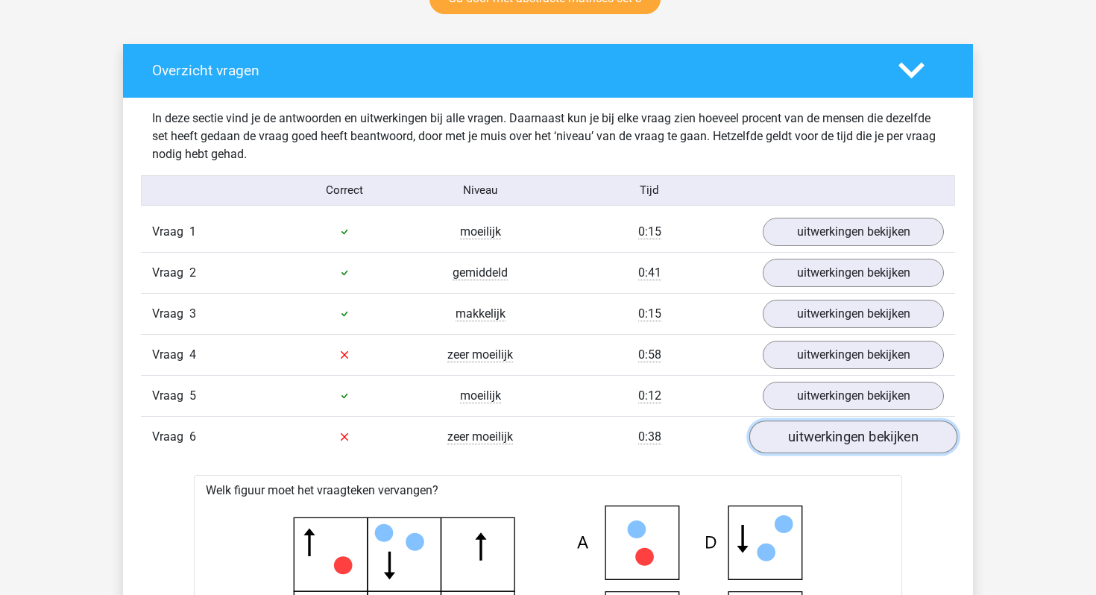
click at [794, 429] on link "uitwerkingen bekijken" at bounding box center [853, 436] width 208 height 33
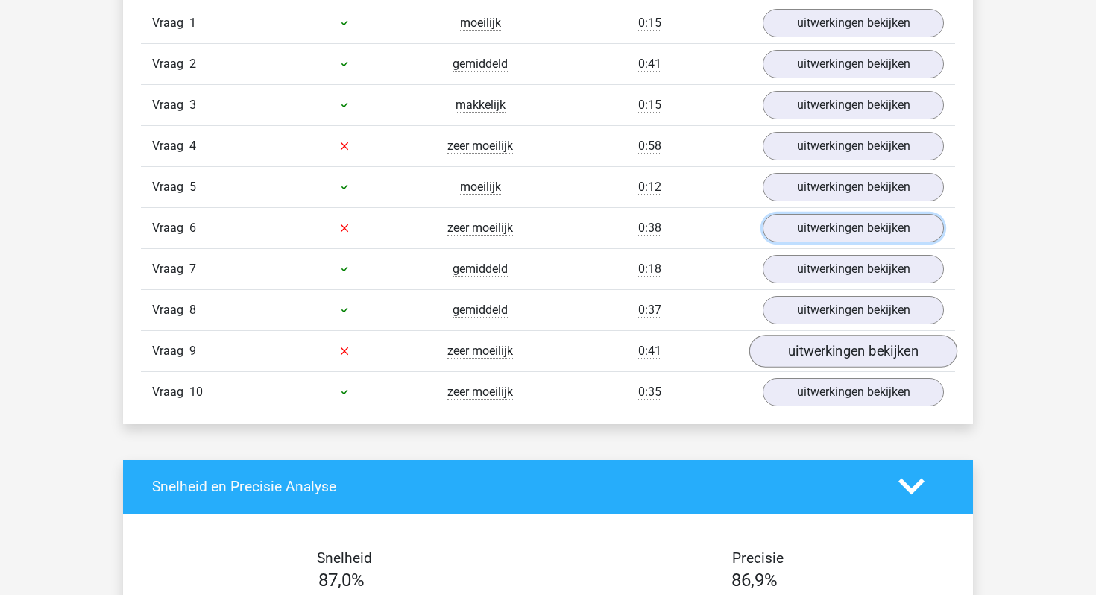
scroll to position [1027, 0]
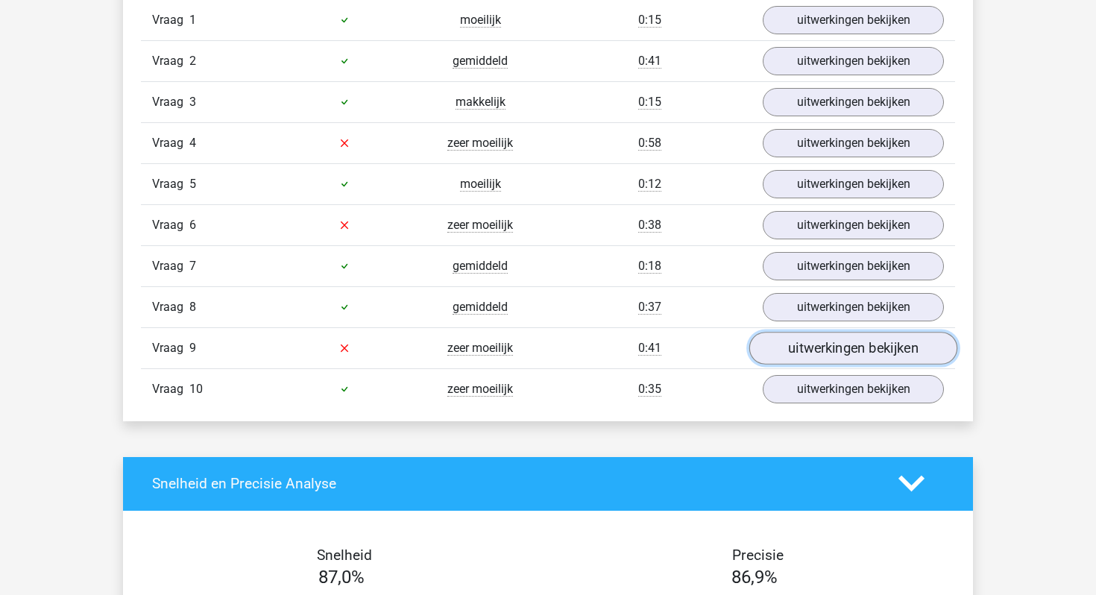
click at [805, 347] on link "uitwerkingen bekijken" at bounding box center [853, 348] width 208 height 33
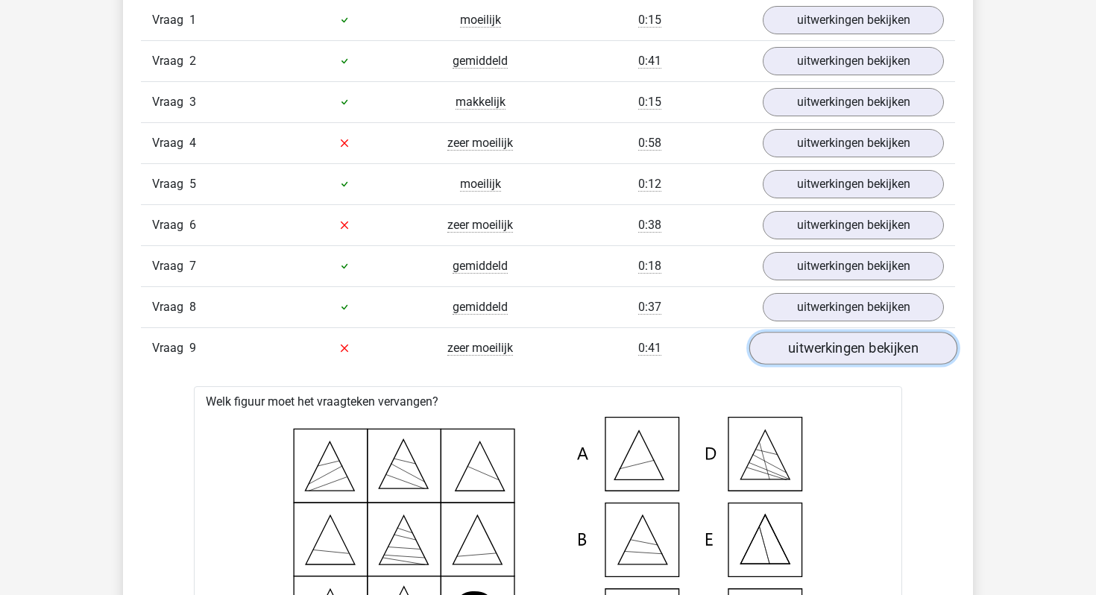
click at [805, 347] on link "uitwerkingen bekijken" at bounding box center [853, 348] width 208 height 33
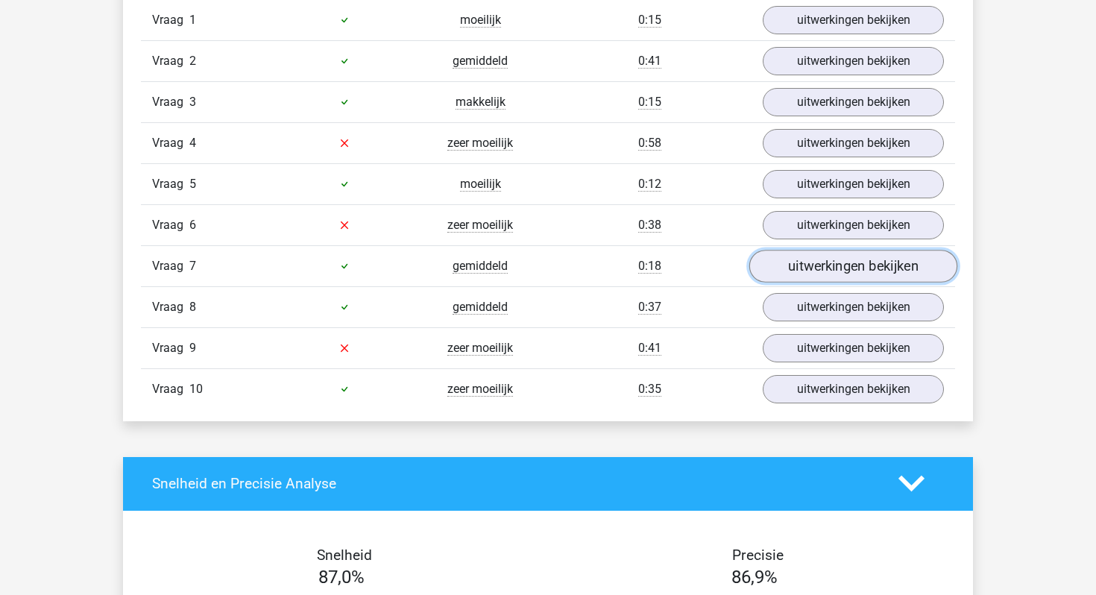
click at [824, 267] on link "uitwerkingen bekijken" at bounding box center [853, 266] width 208 height 33
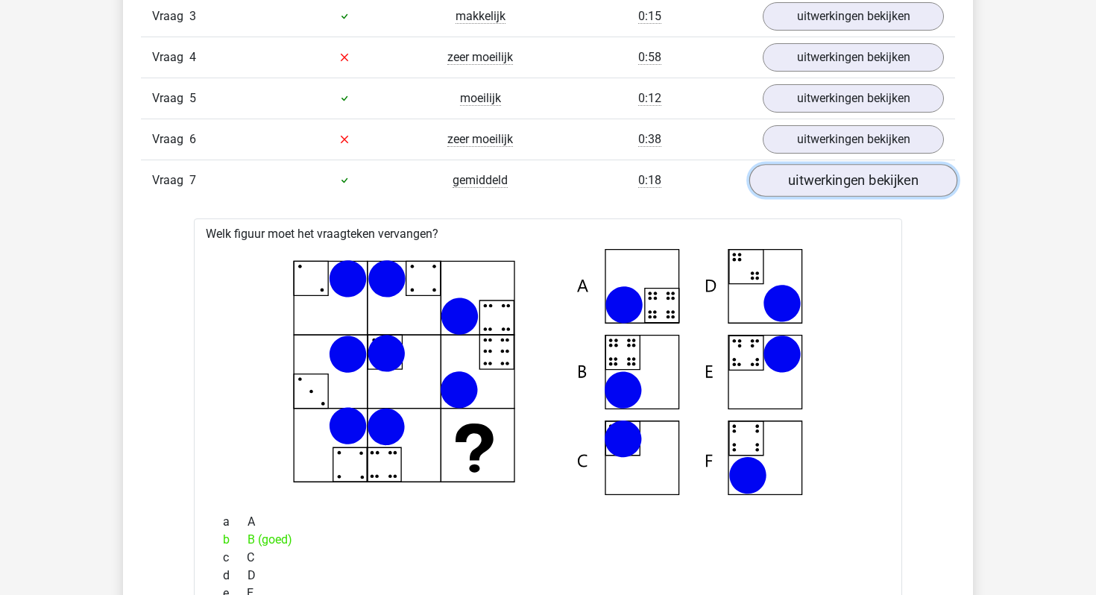
scroll to position [1122, 0]
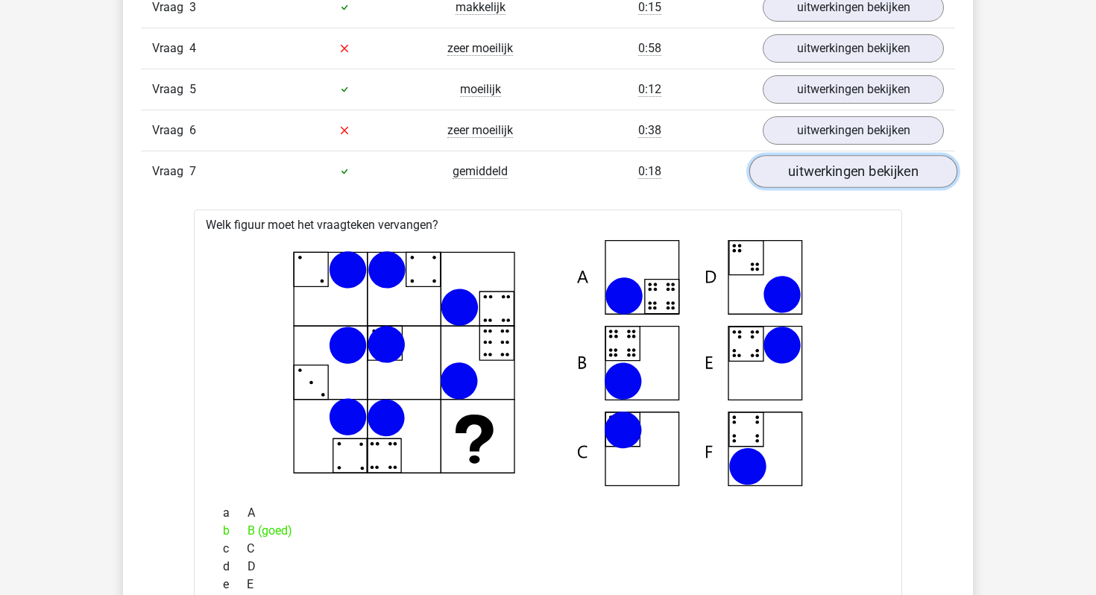
click at [830, 172] on link "uitwerkingen bekijken" at bounding box center [853, 171] width 208 height 33
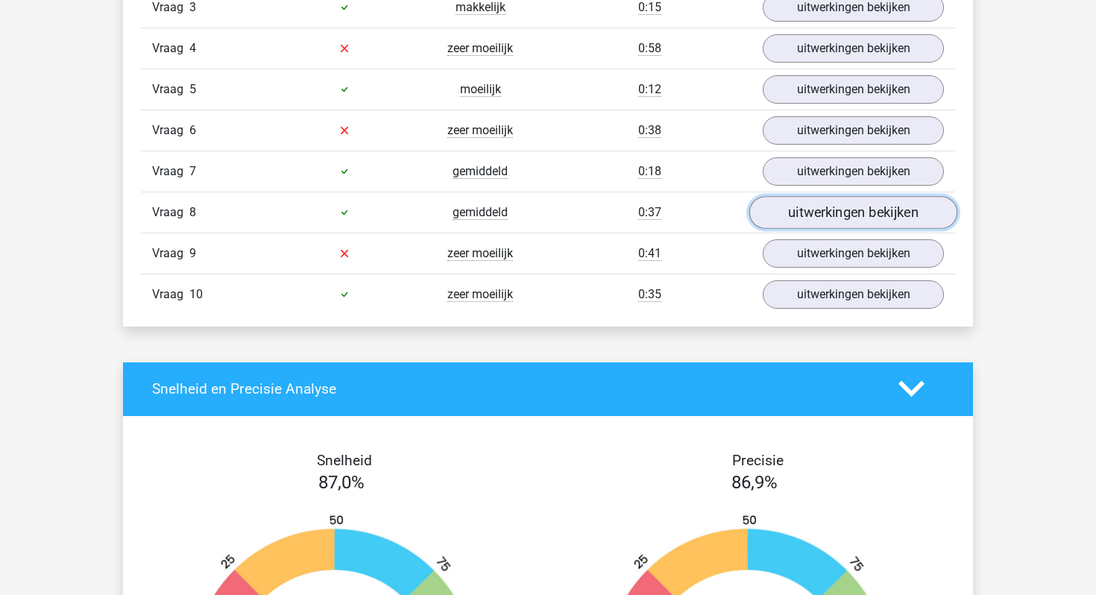
click at [828, 203] on link "uitwerkingen bekijken" at bounding box center [853, 212] width 208 height 33
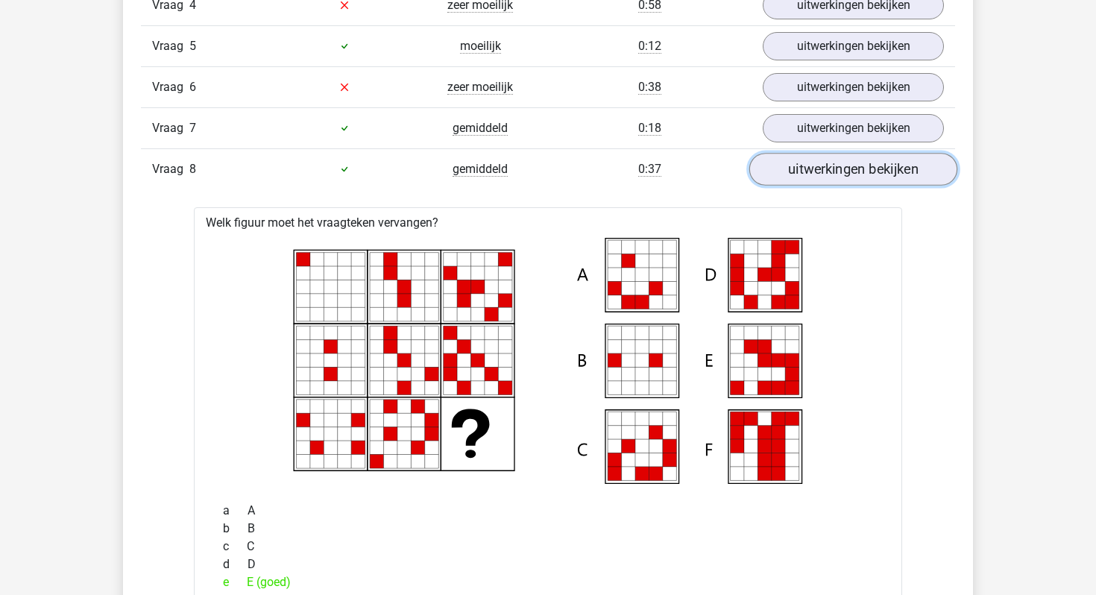
scroll to position [1166, 0]
click at [844, 162] on link "uitwerkingen bekijken" at bounding box center [853, 168] width 208 height 33
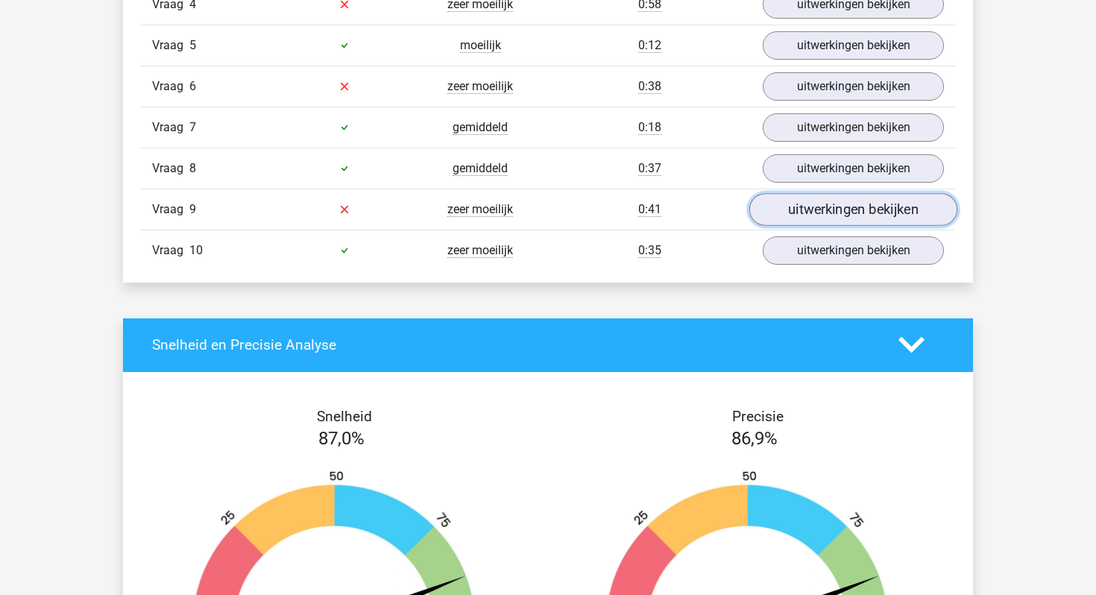
click at [823, 211] on link "uitwerkingen bekijken" at bounding box center [853, 209] width 208 height 33
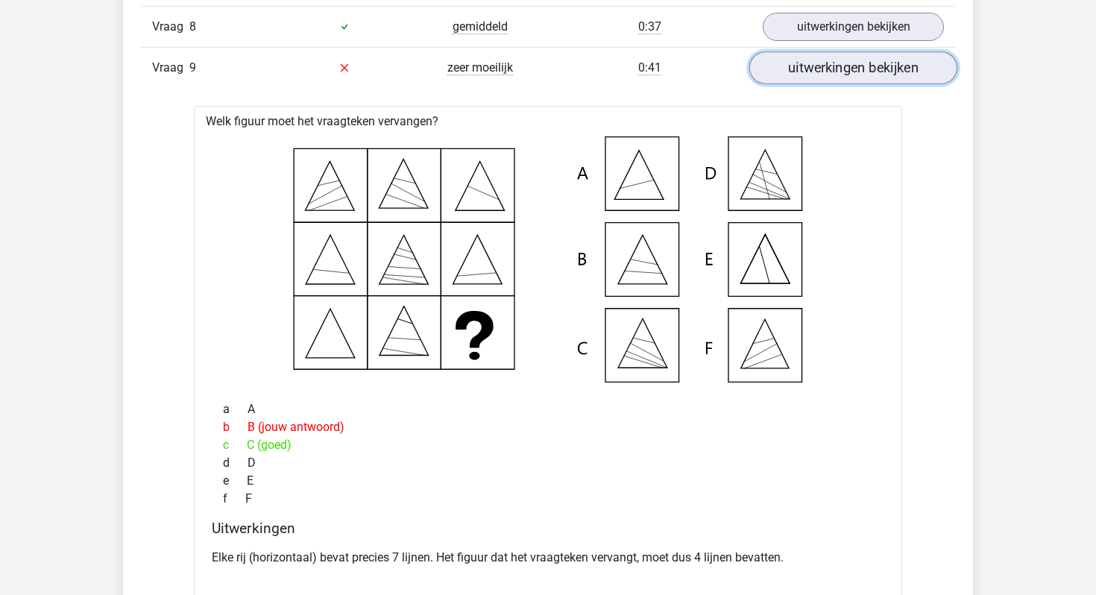
scroll to position [1227, 0]
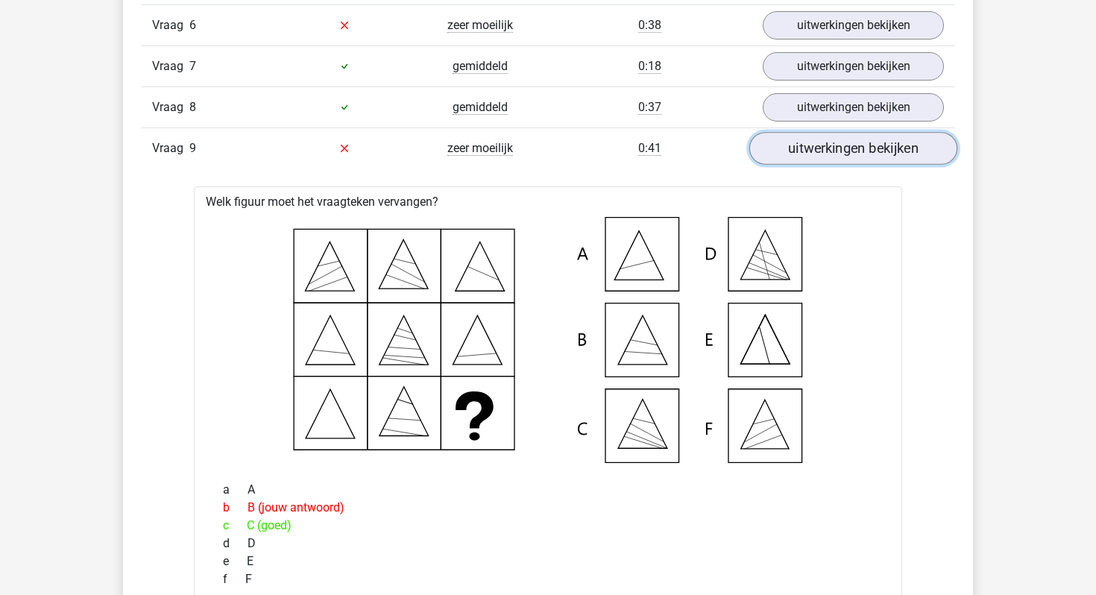
click at [836, 156] on link "uitwerkingen bekijken" at bounding box center [853, 148] width 208 height 33
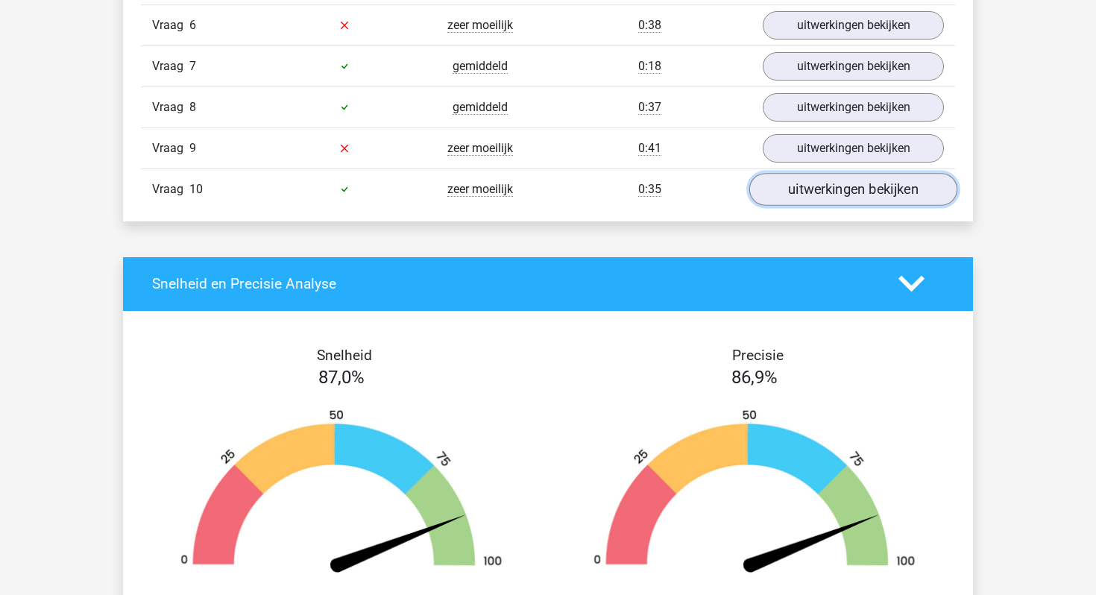
click at [823, 180] on link "uitwerkingen bekijken" at bounding box center [853, 189] width 208 height 33
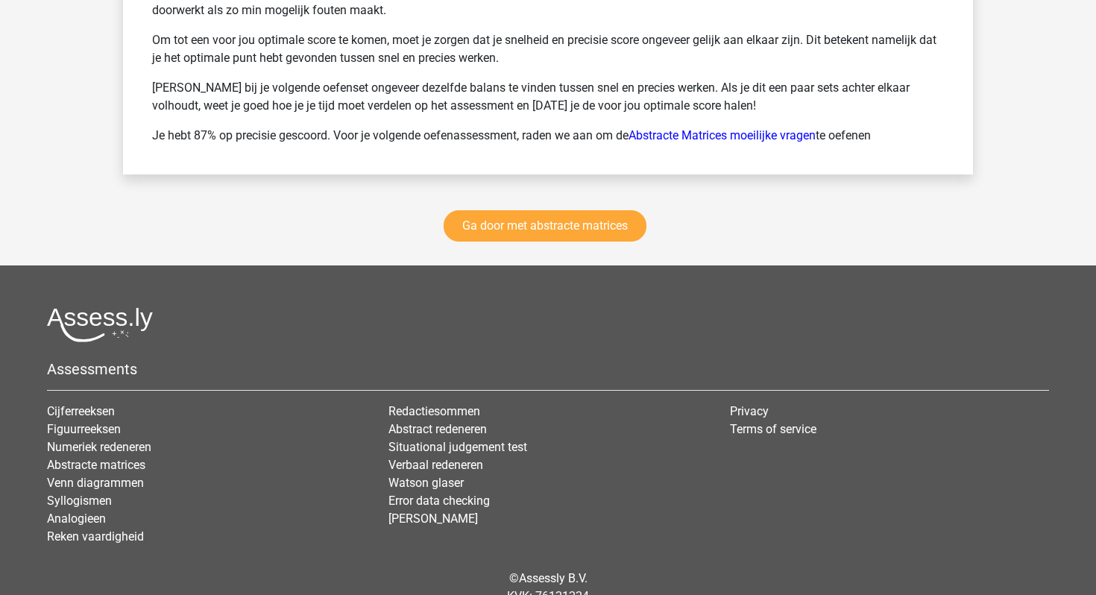
scroll to position [2854, 0]
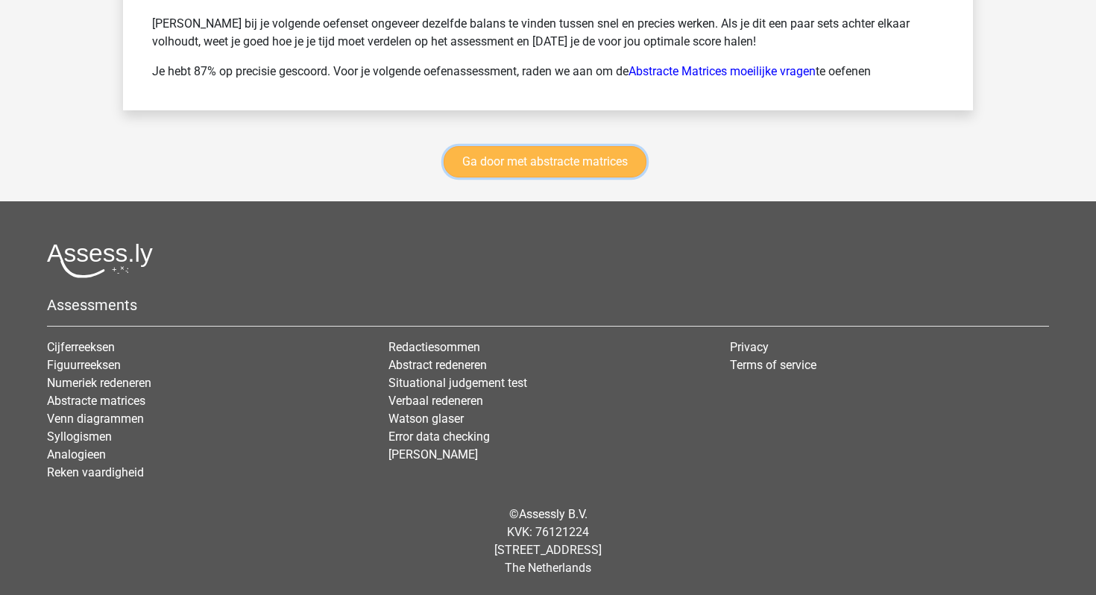
click at [605, 161] on link "Ga door met abstracte matrices" at bounding box center [545, 161] width 203 height 31
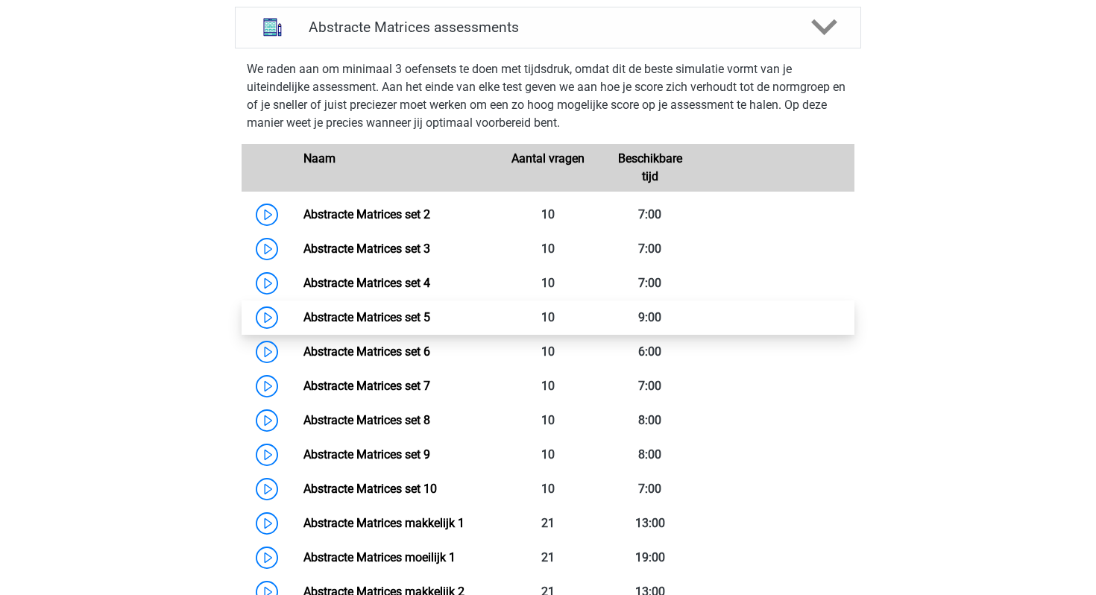
scroll to position [678, 0]
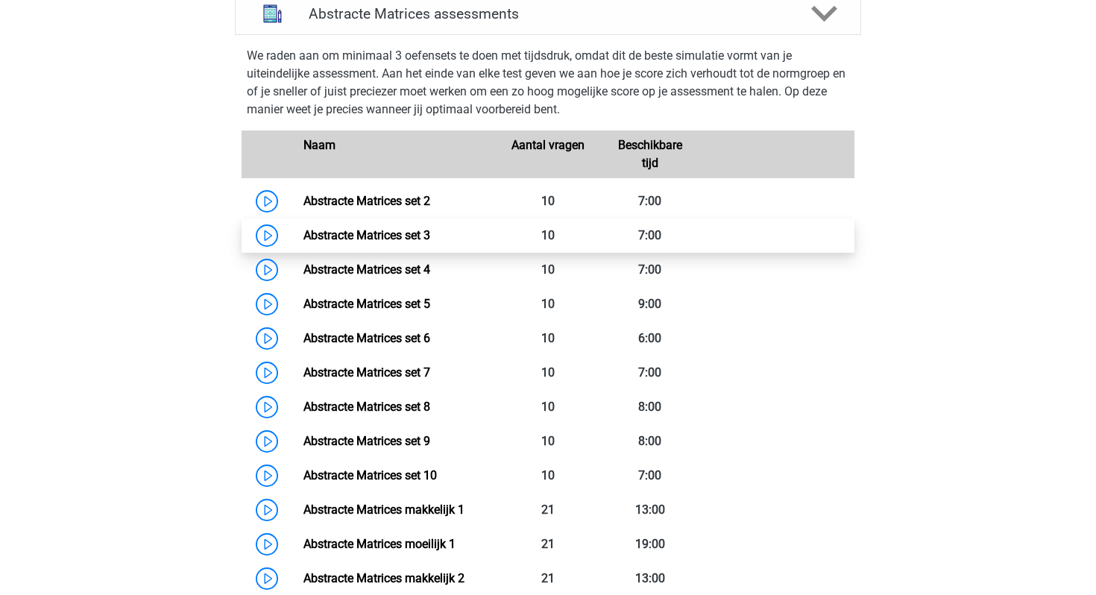
click at [418, 228] on link "Abstracte Matrices set 3" at bounding box center [366, 235] width 127 height 14
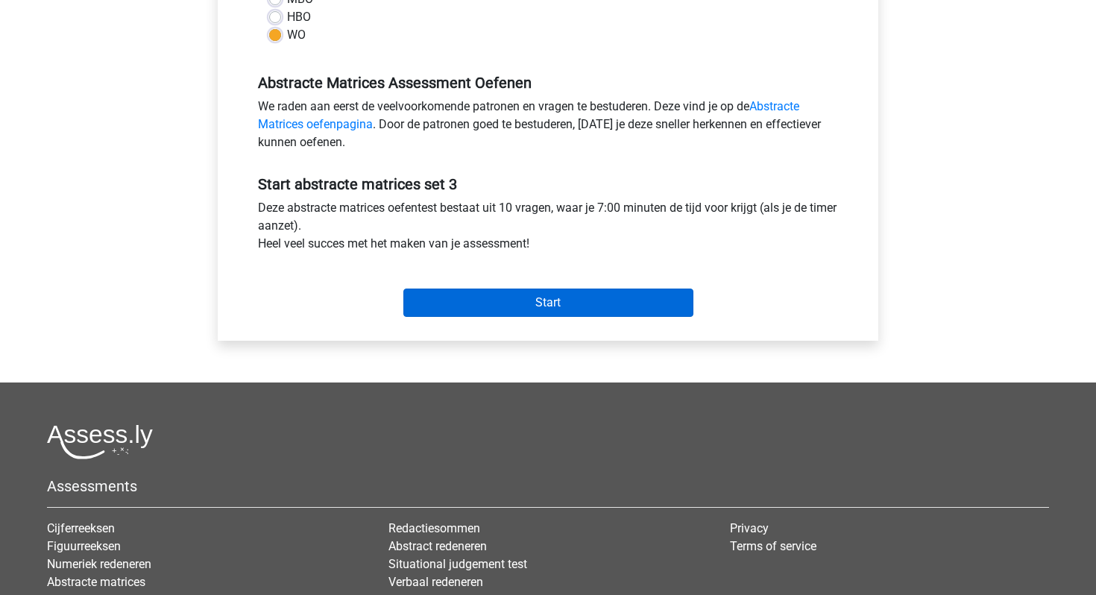
scroll to position [443, 0]
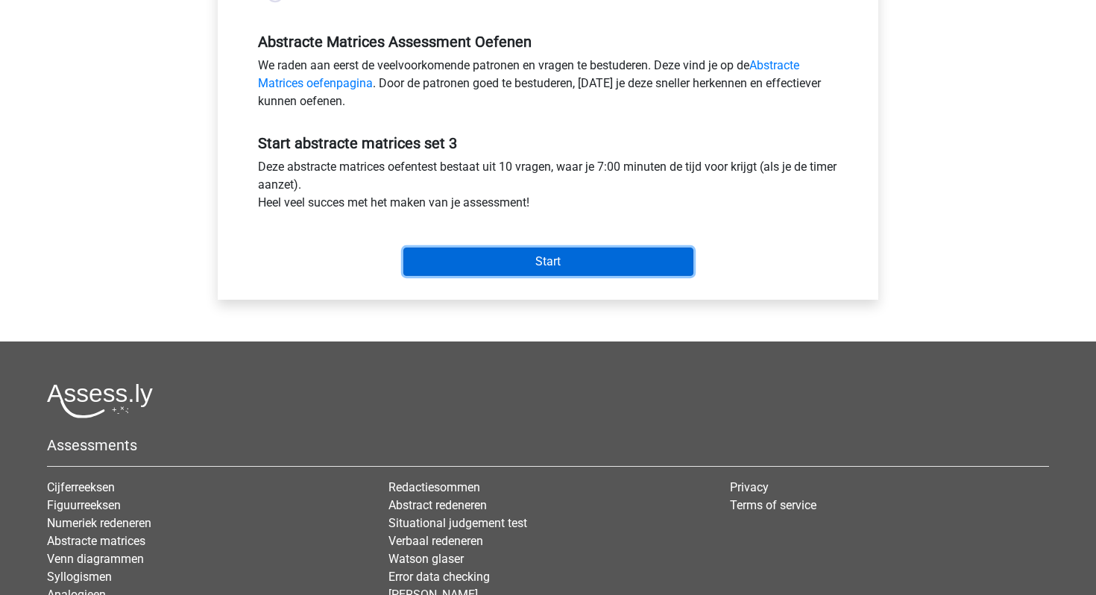
click at [526, 268] on input "Start" at bounding box center [548, 262] width 290 height 28
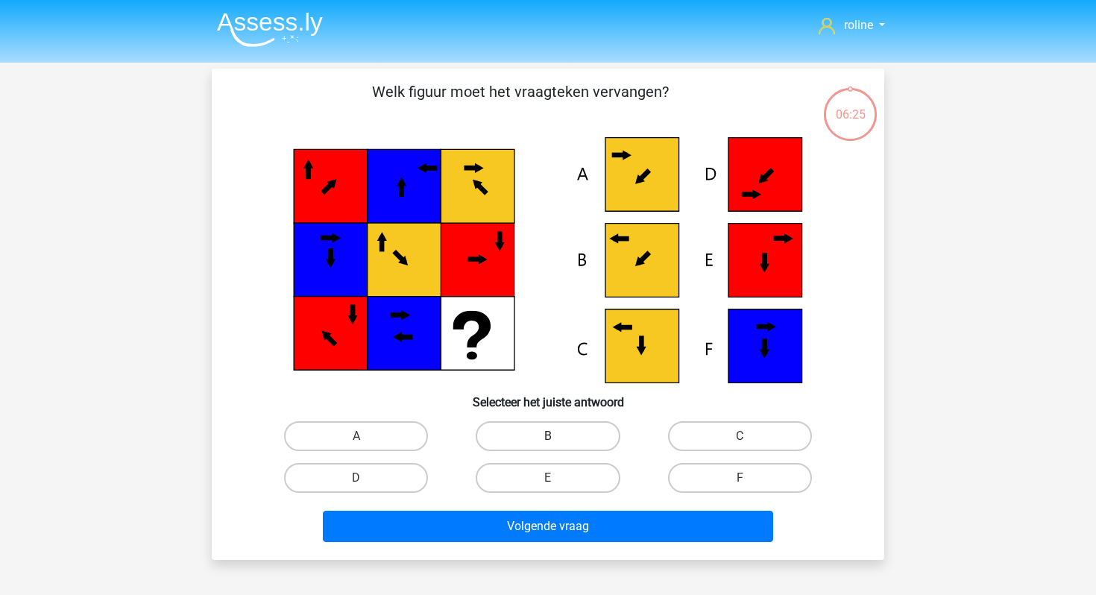
click at [511, 442] on label "B" at bounding box center [548, 436] width 144 height 30
click at [548, 442] on input "B" at bounding box center [553, 441] width 10 height 10
radio input "true"
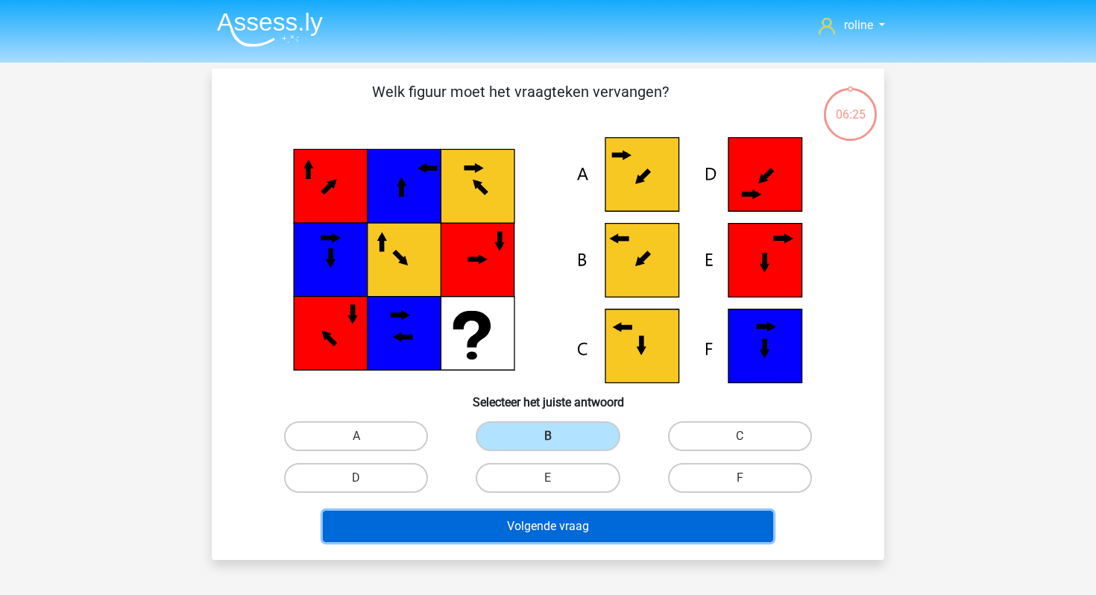
click at [486, 526] on button "Volgende vraag" at bounding box center [548, 526] width 451 height 31
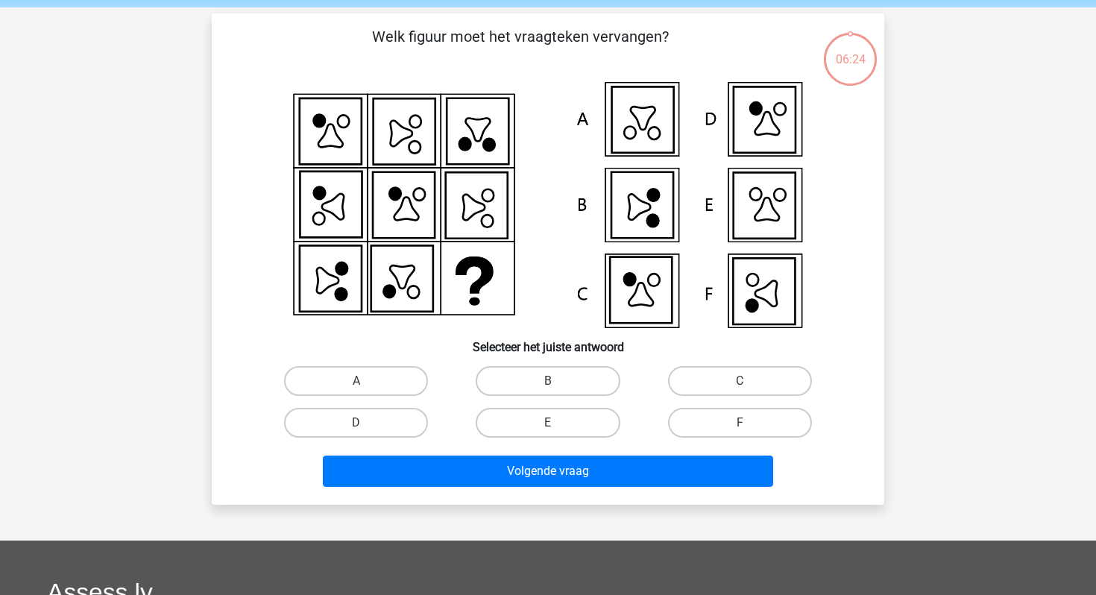
scroll to position [69, 0]
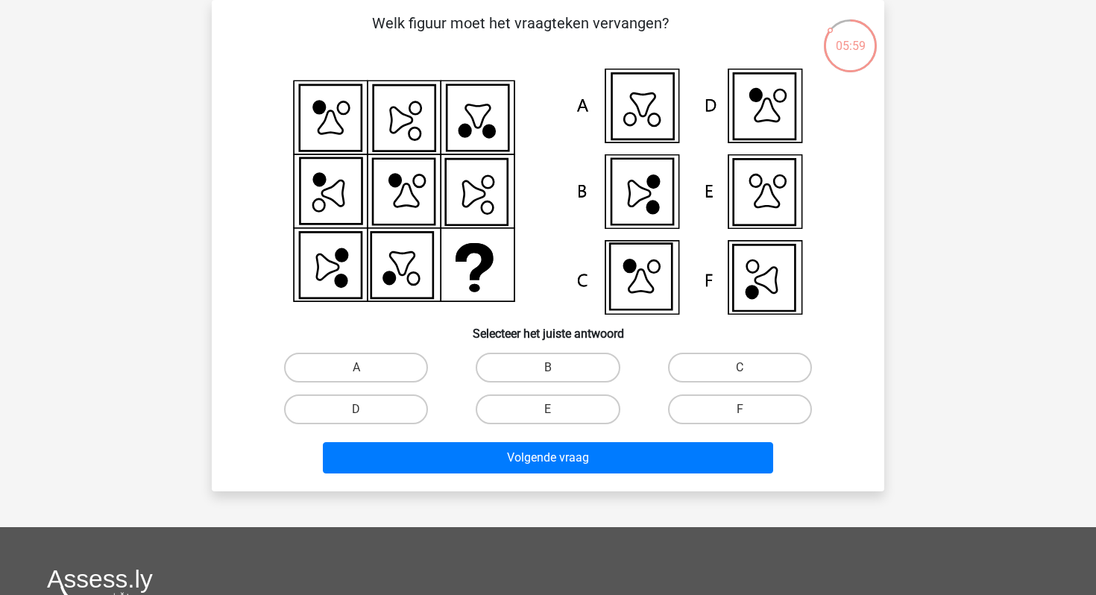
click at [734, 385] on div "C" at bounding box center [740, 368] width 192 height 42
click at [731, 406] on label "F" at bounding box center [740, 409] width 144 height 30
click at [740, 409] on input "F" at bounding box center [745, 414] width 10 height 10
radio input "true"
click at [722, 440] on div "Volgende vraag" at bounding box center [548, 454] width 625 height 49
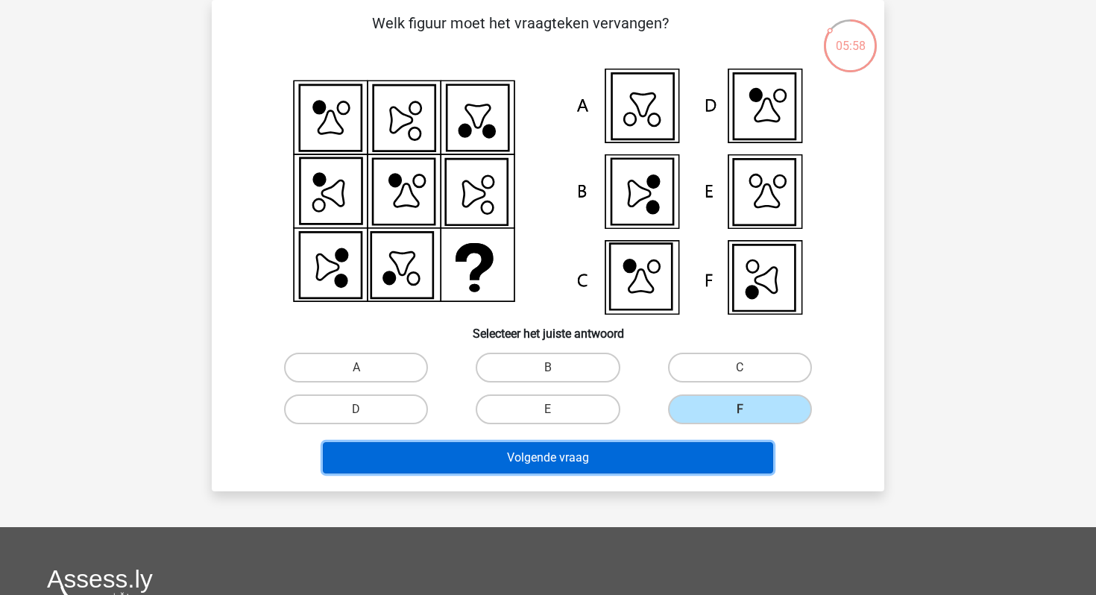
click at [712, 460] on button "Volgende vraag" at bounding box center [548, 457] width 451 height 31
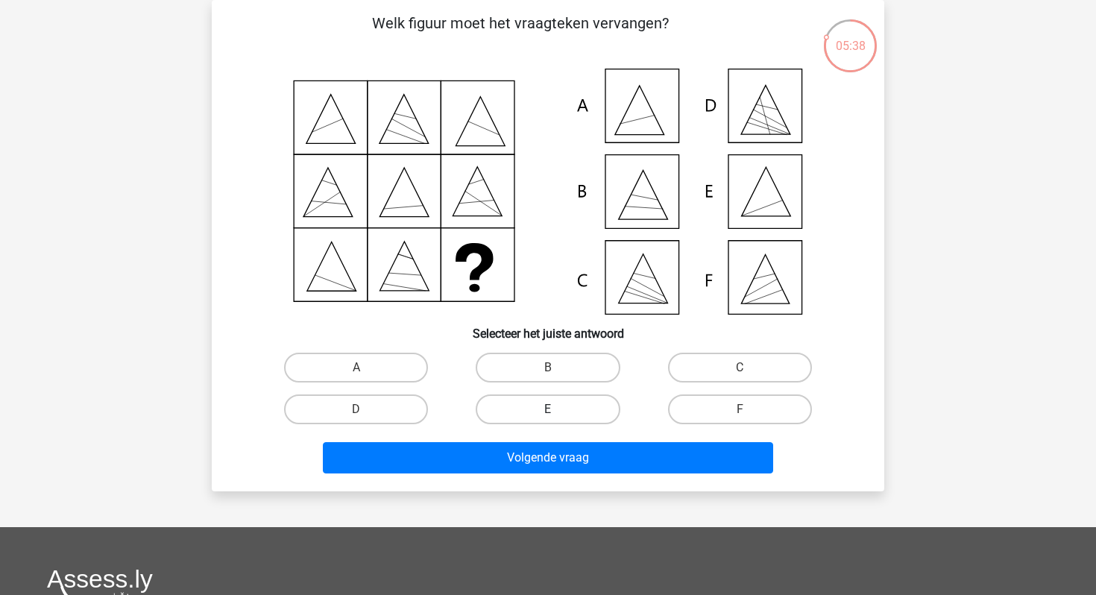
click at [567, 405] on label "E" at bounding box center [548, 409] width 144 height 30
click at [558, 409] on input "E" at bounding box center [553, 414] width 10 height 10
radio input "true"
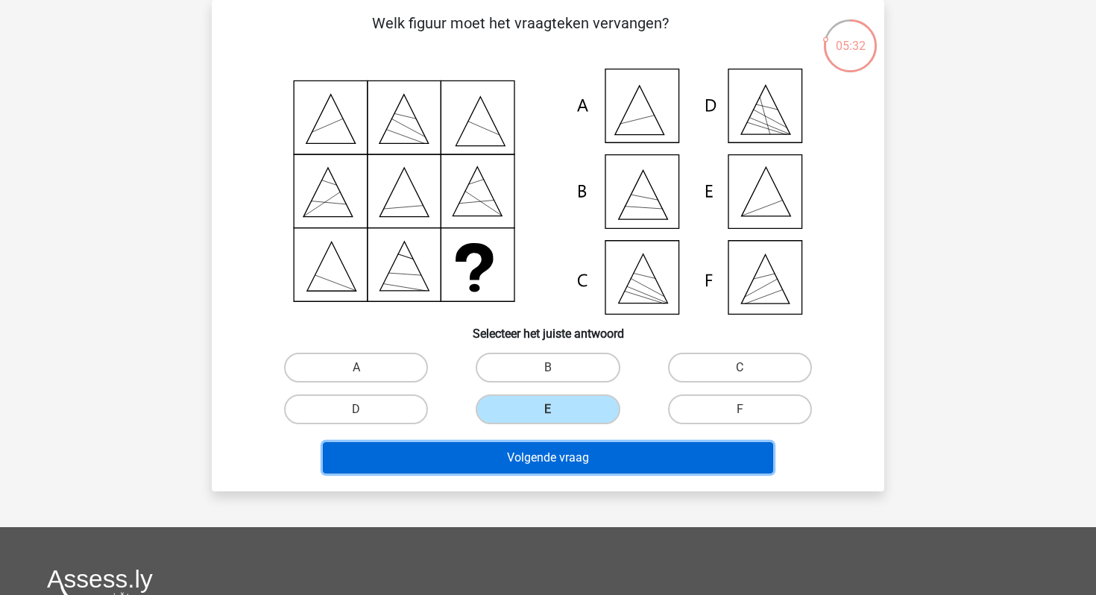
click at [510, 463] on button "Volgende vraag" at bounding box center [548, 457] width 451 height 31
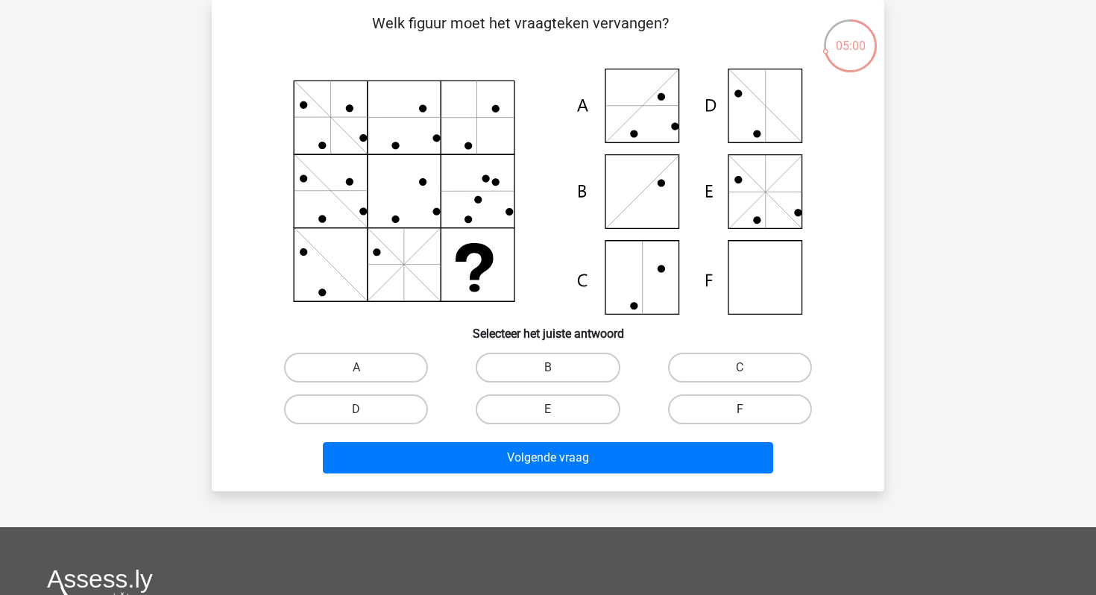
click at [739, 407] on label "F" at bounding box center [740, 409] width 144 height 30
click at [740, 409] on input "F" at bounding box center [745, 414] width 10 height 10
radio input "true"
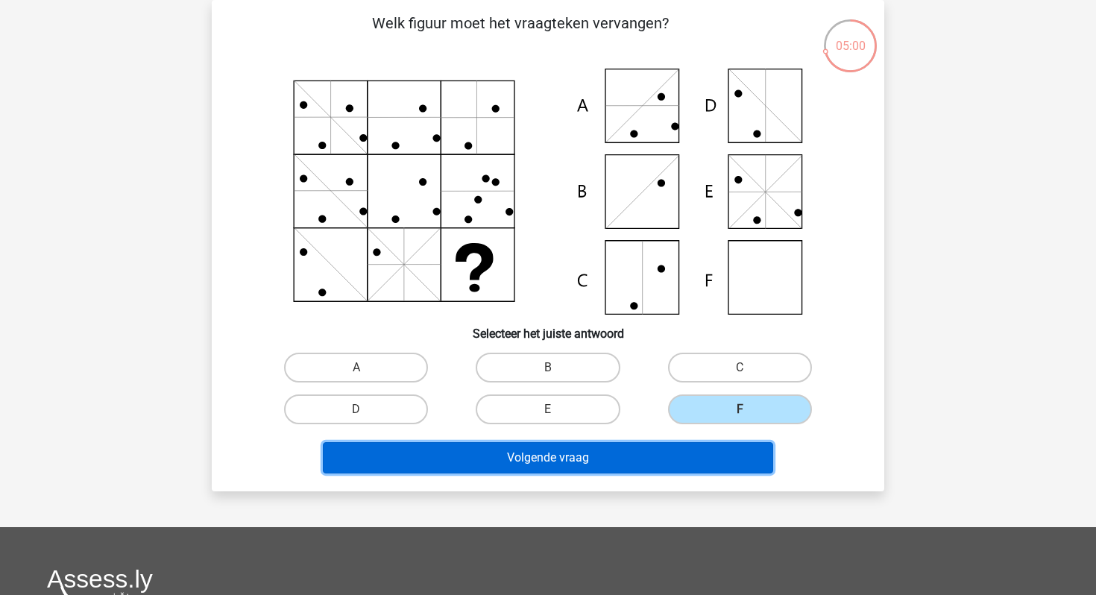
click at [713, 467] on button "Volgende vraag" at bounding box center [548, 457] width 451 height 31
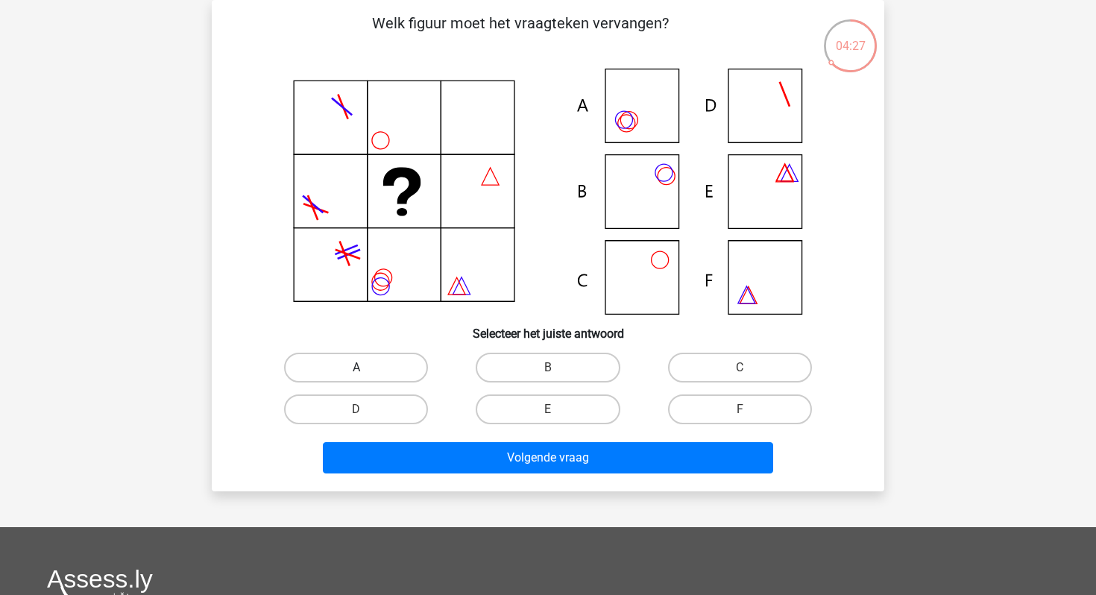
click at [385, 368] on label "A" at bounding box center [356, 368] width 144 height 30
click at [366, 368] on input "A" at bounding box center [361, 373] width 10 height 10
radio input "true"
click at [491, 365] on label "B" at bounding box center [548, 368] width 144 height 30
click at [548, 368] on input "B" at bounding box center [553, 373] width 10 height 10
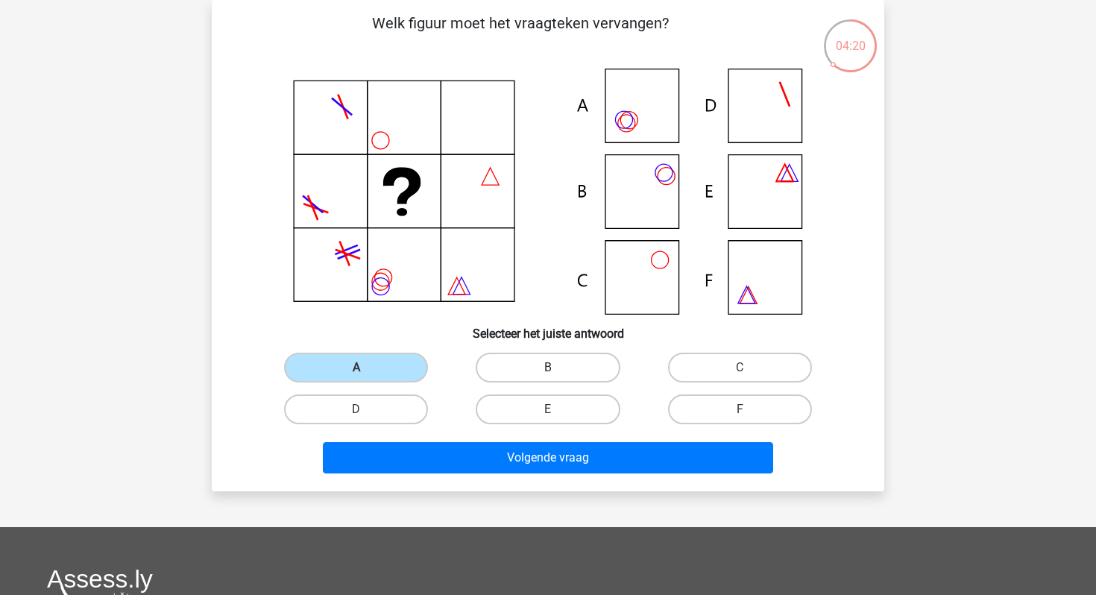
radio input "true"
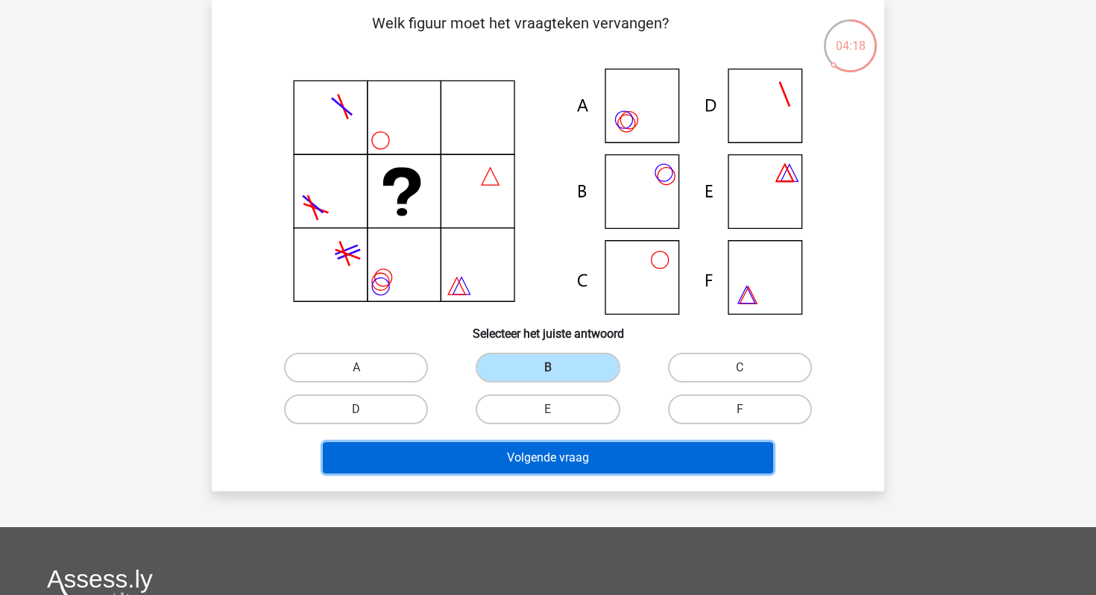
click at [476, 464] on button "Volgende vraag" at bounding box center [548, 457] width 451 height 31
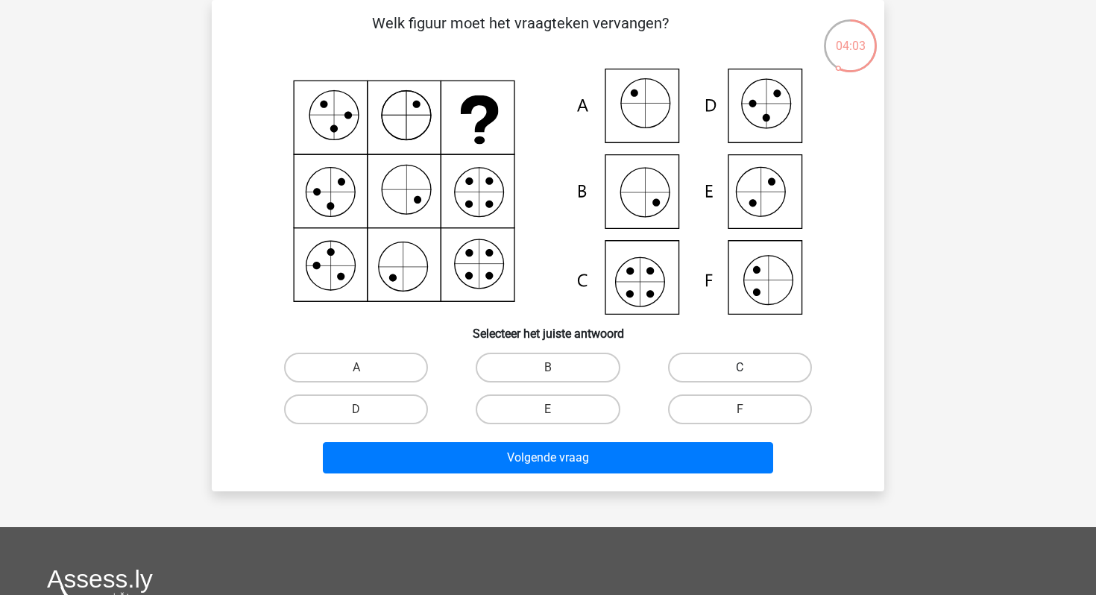
click at [716, 355] on label "C" at bounding box center [740, 368] width 144 height 30
click at [740, 368] on input "C" at bounding box center [745, 373] width 10 height 10
radio input "true"
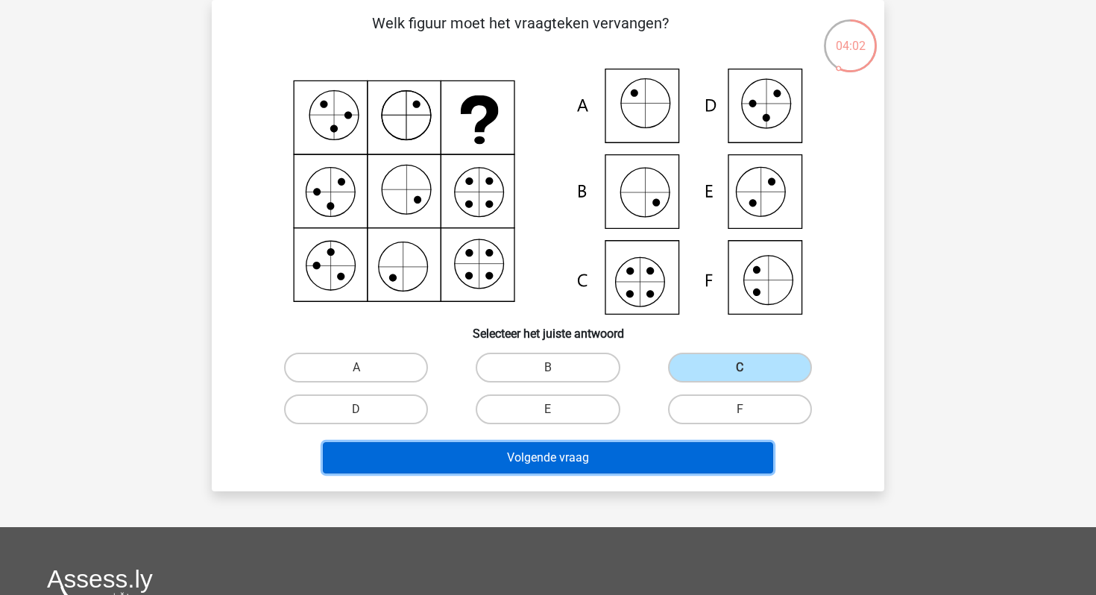
click at [637, 452] on button "Volgende vraag" at bounding box center [548, 457] width 451 height 31
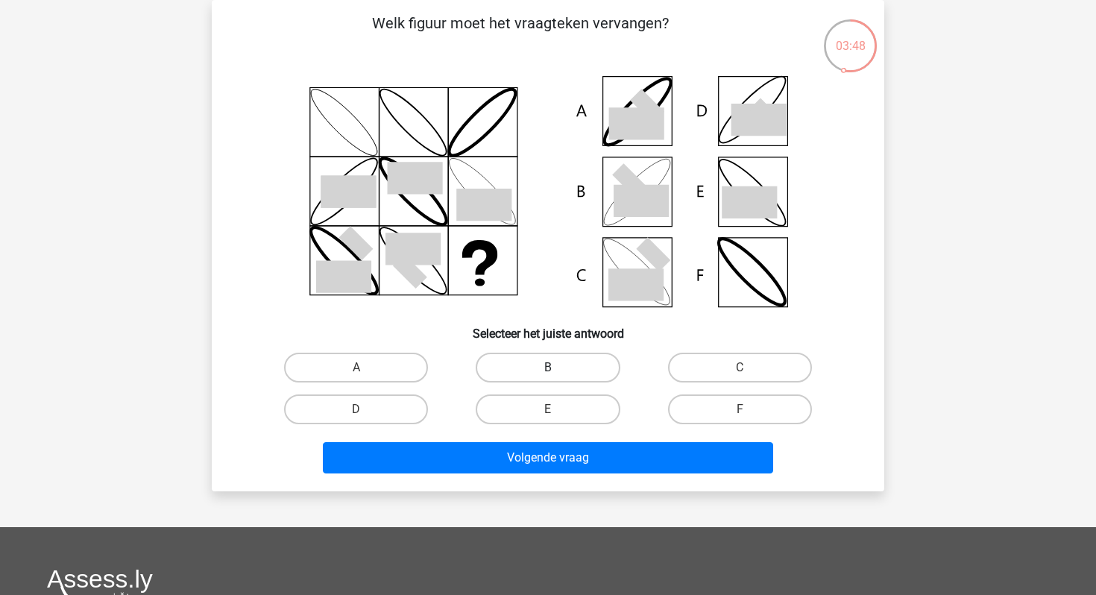
click at [589, 377] on label "B" at bounding box center [548, 368] width 144 height 30
click at [558, 377] on input "B" at bounding box center [553, 373] width 10 height 10
radio input "true"
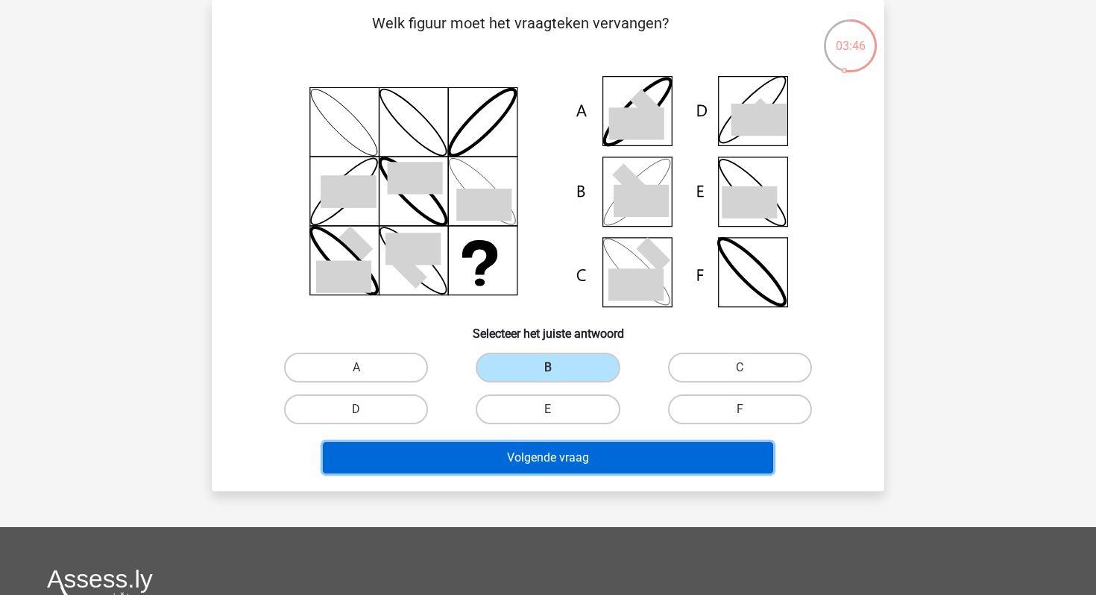
click at [558, 465] on button "Volgende vraag" at bounding box center [548, 457] width 451 height 31
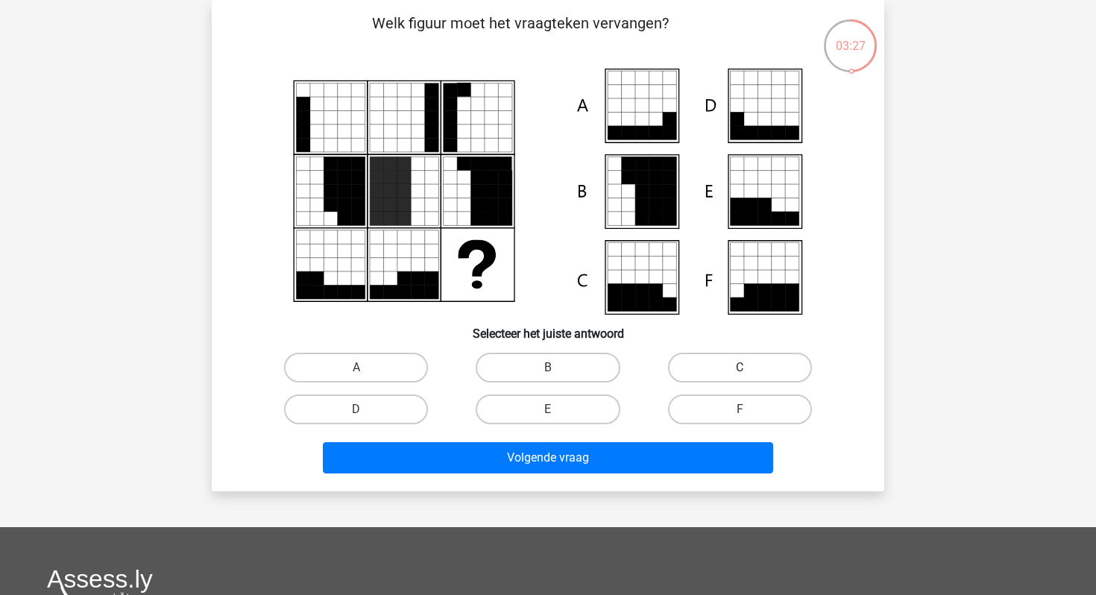
click at [727, 370] on label "C" at bounding box center [740, 368] width 144 height 30
click at [740, 370] on input "C" at bounding box center [745, 373] width 10 height 10
radio input "true"
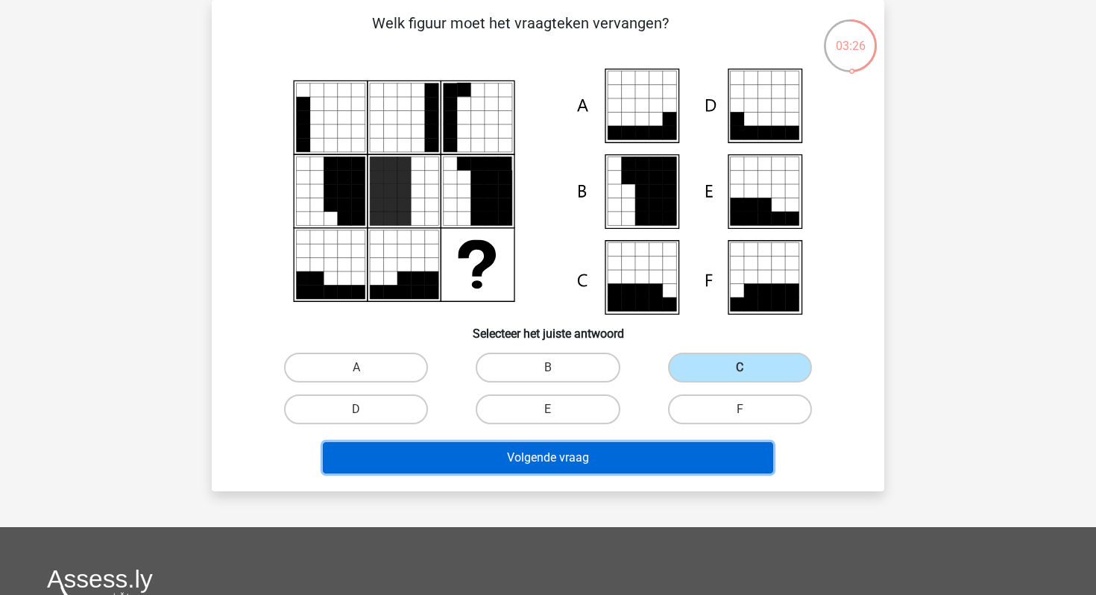
click at [652, 461] on button "Volgende vraag" at bounding box center [548, 457] width 451 height 31
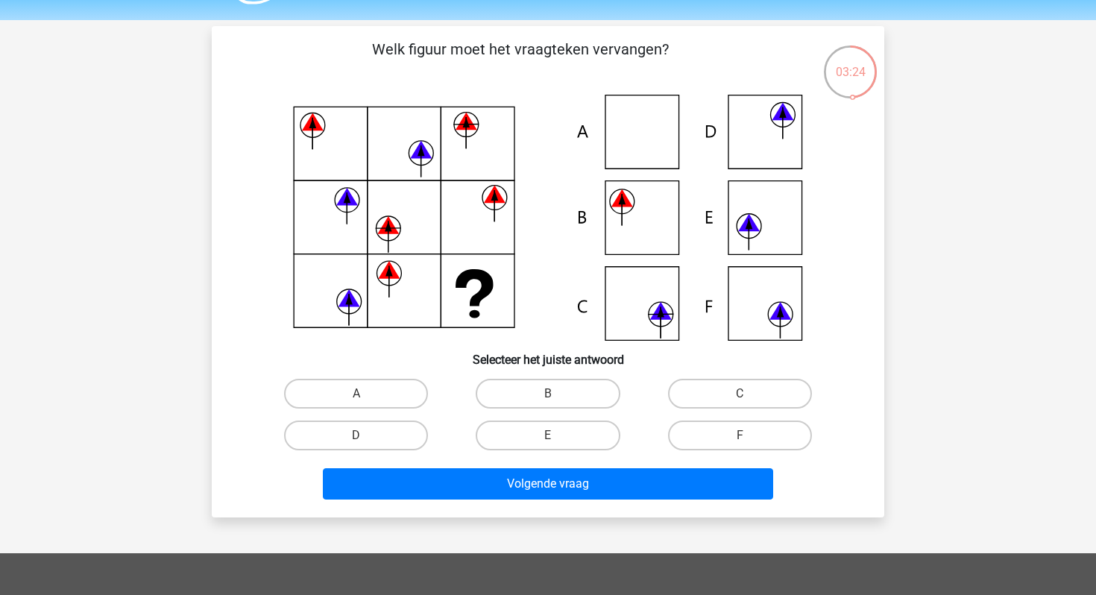
scroll to position [34, 0]
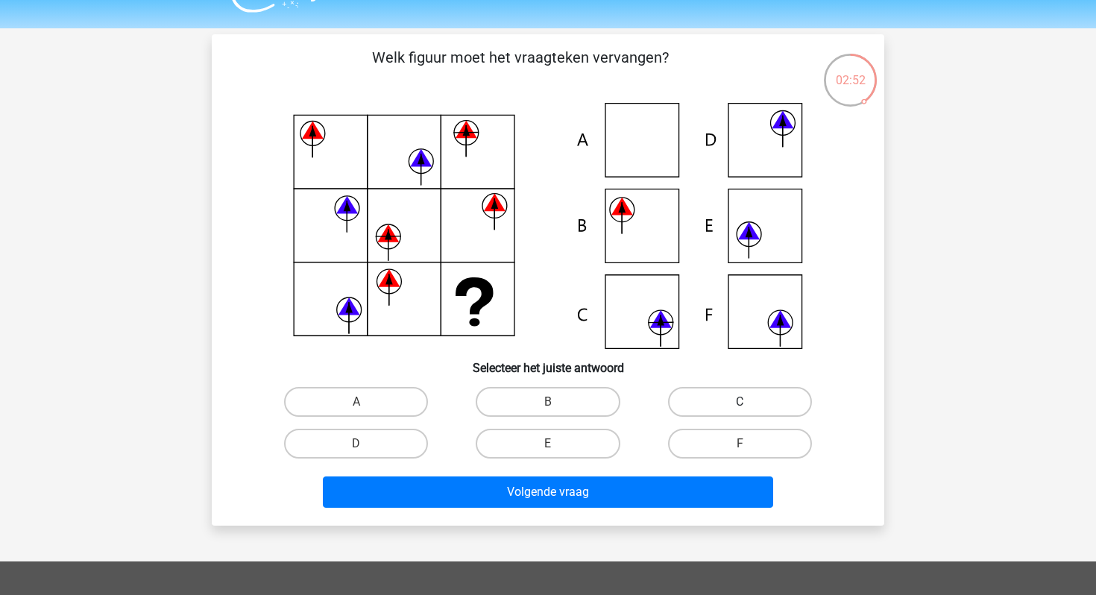
click at [748, 388] on label "C" at bounding box center [740, 402] width 144 height 30
click at [748, 402] on input "C" at bounding box center [745, 407] width 10 height 10
radio input "true"
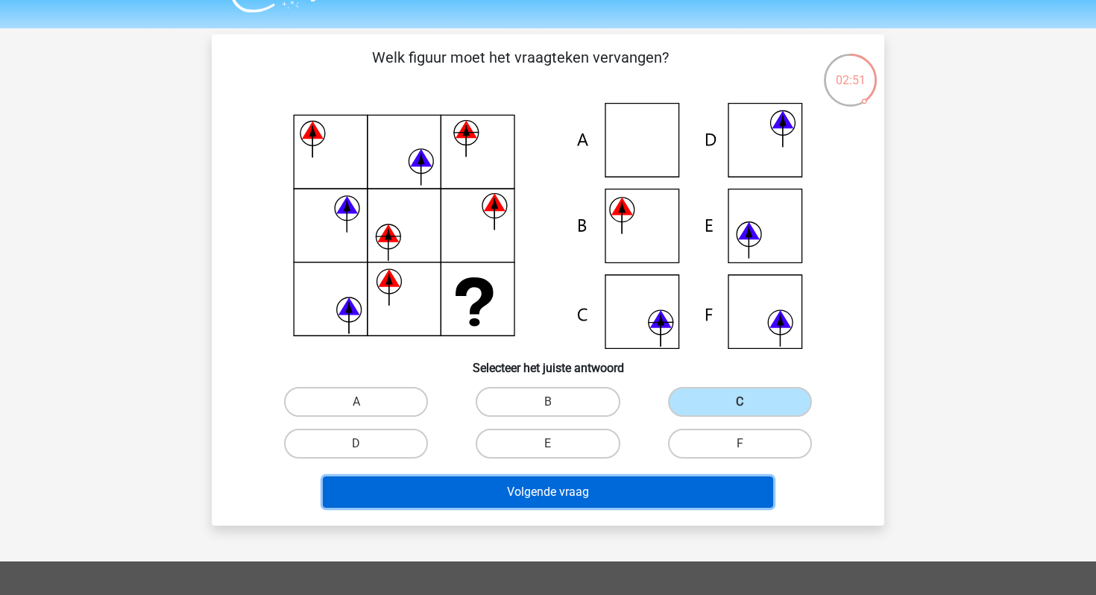
click at [640, 500] on button "Volgende vraag" at bounding box center [548, 491] width 451 height 31
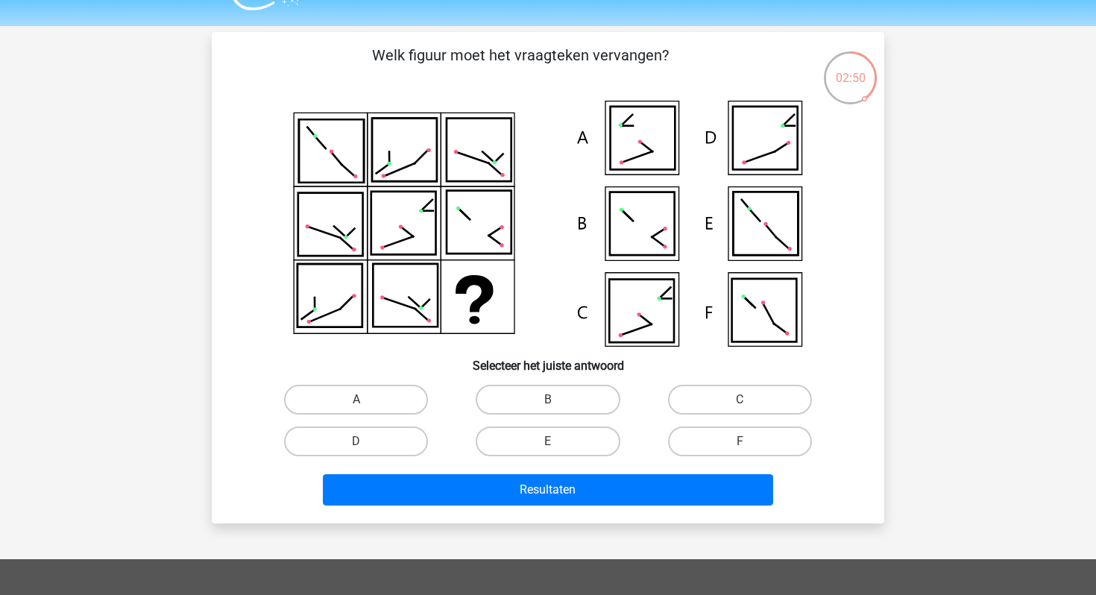
scroll to position [35, 0]
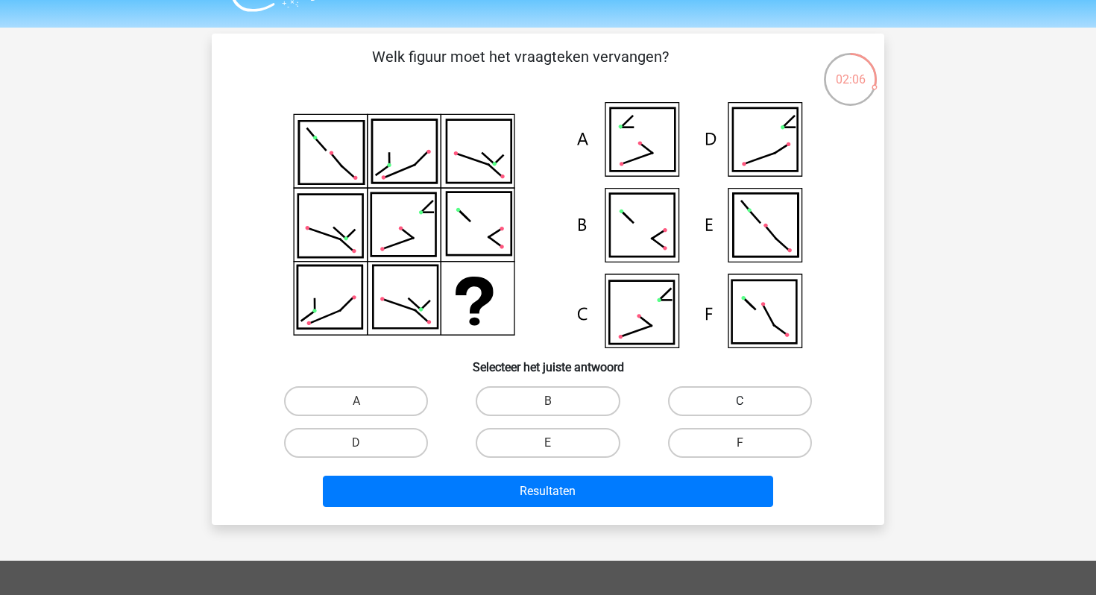
click at [757, 399] on label "C" at bounding box center [740, 401] width 144 height 30
click at [749, 401] on input "C" at bounding box center [745, 406] width 10 height 10
radio input "true"
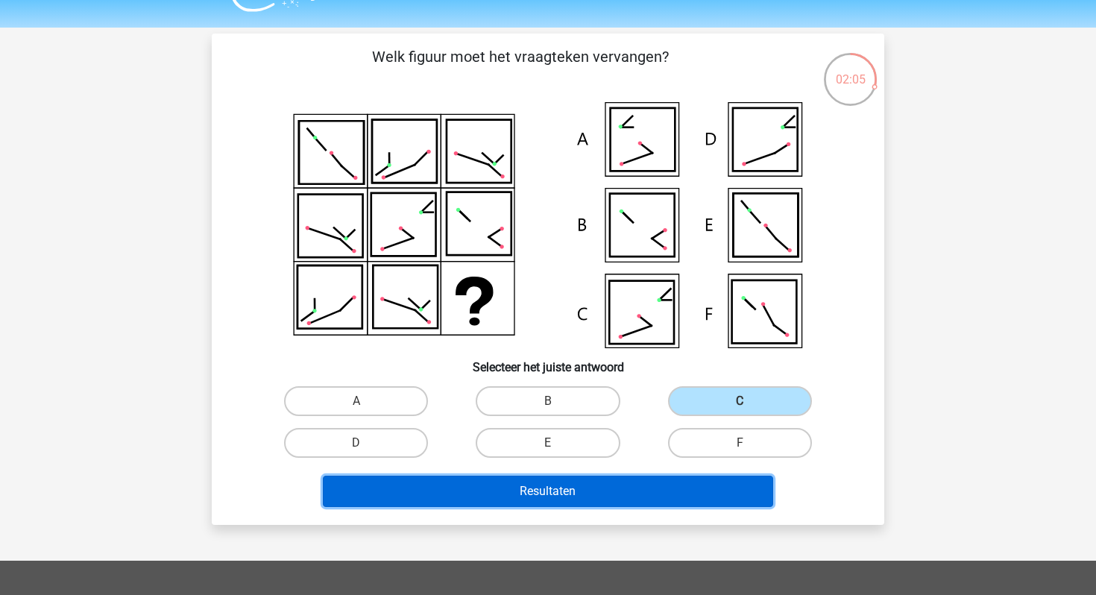
click at [653, 497] on button "Resultaten" at bounding box center [548, 491] width 451 height 31
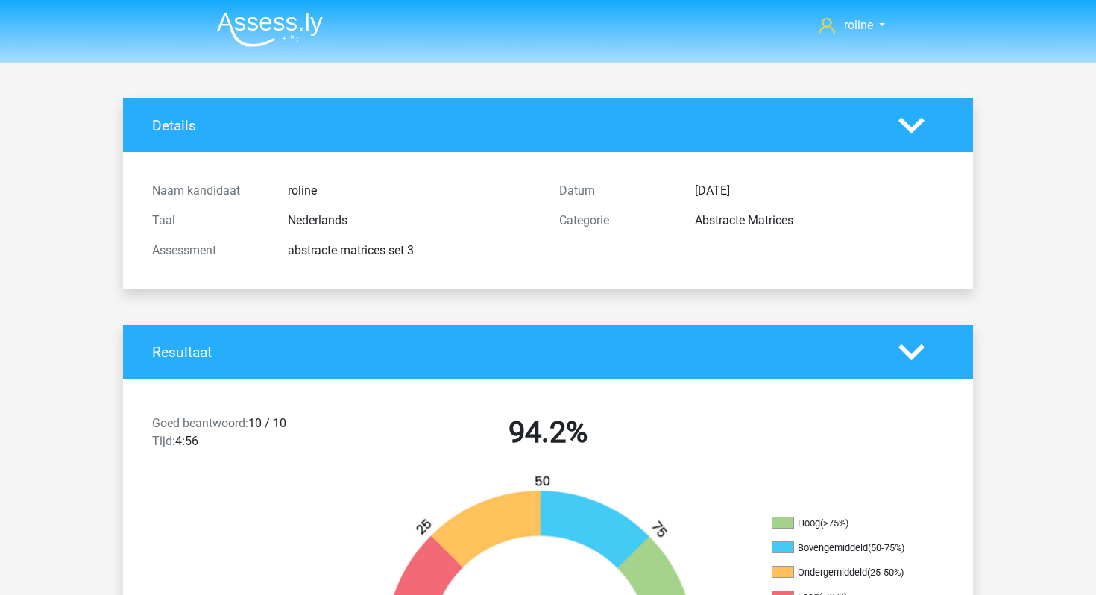
click at [278, 28] on img at bounding box center [270, 29] width 106 height 35
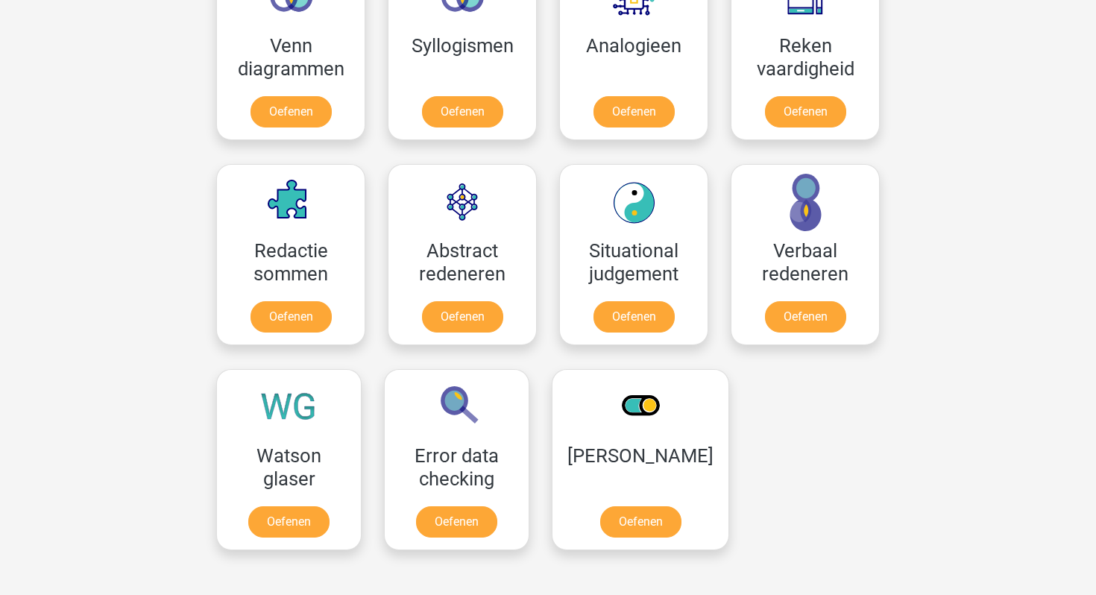
scroll to position [923, 0]
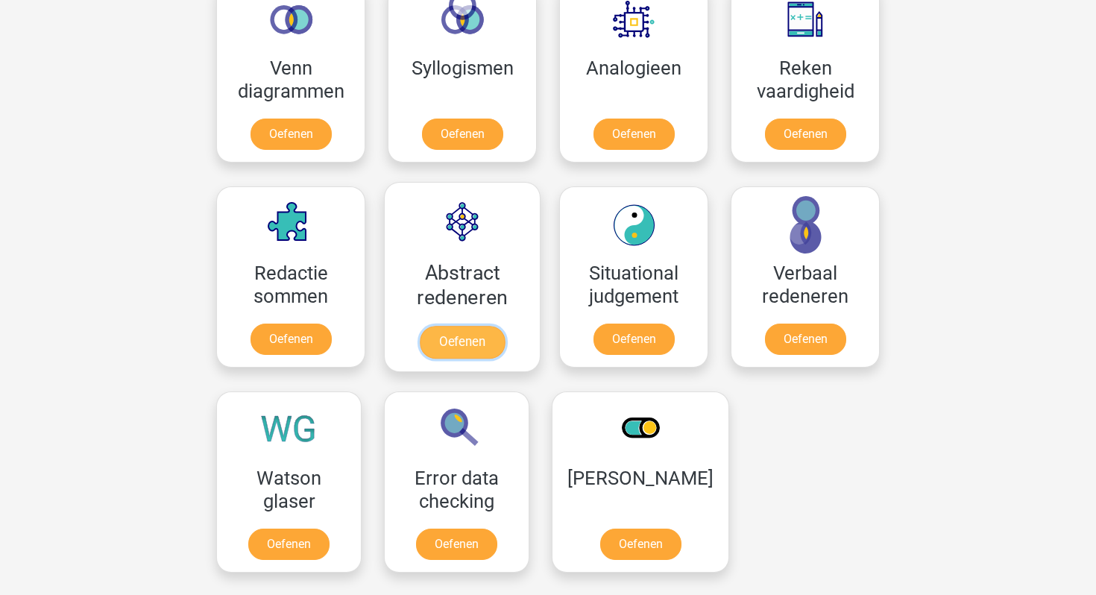
click at [442, 333] on link "Oefenen" at bounding box center [462, 342] width 85 height 33
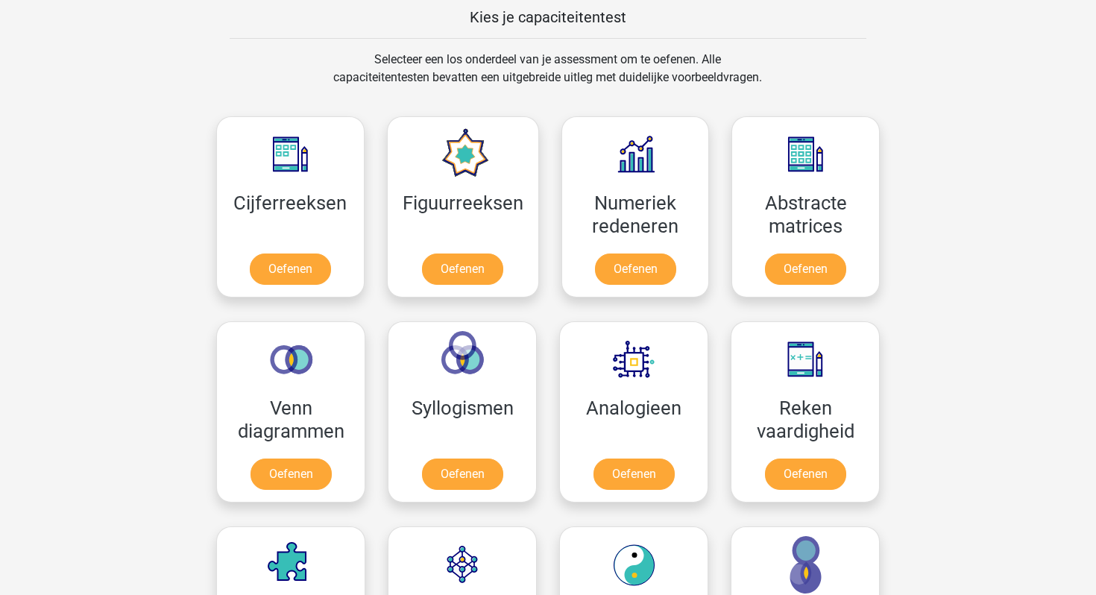
scroll to position [571, 0]
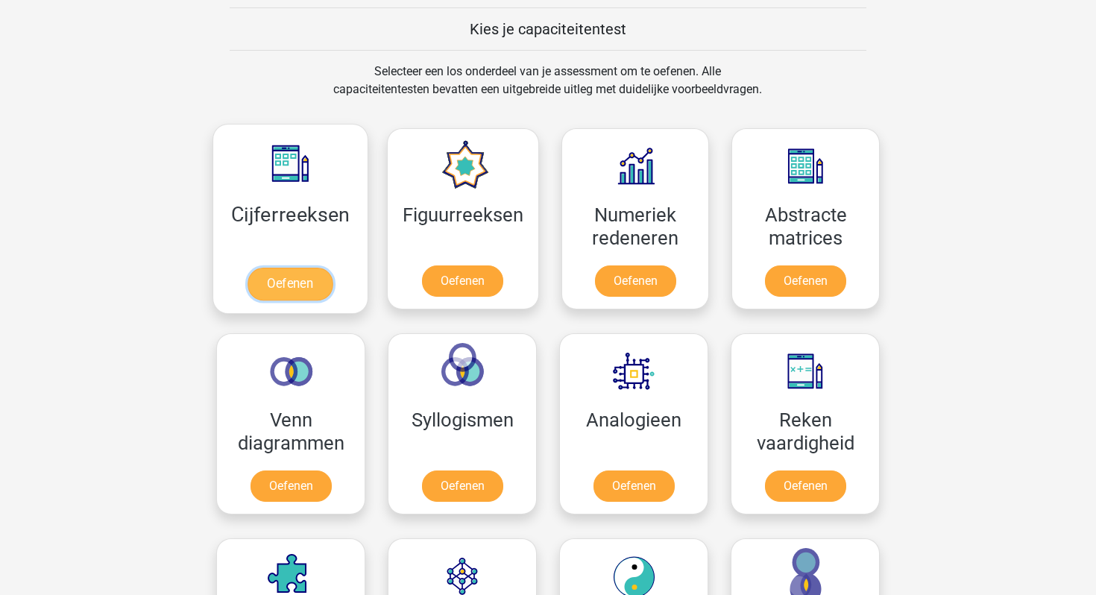
click at [285, 289] on link "Oefenen" at bounding box center [290, 284] width 85 height 33
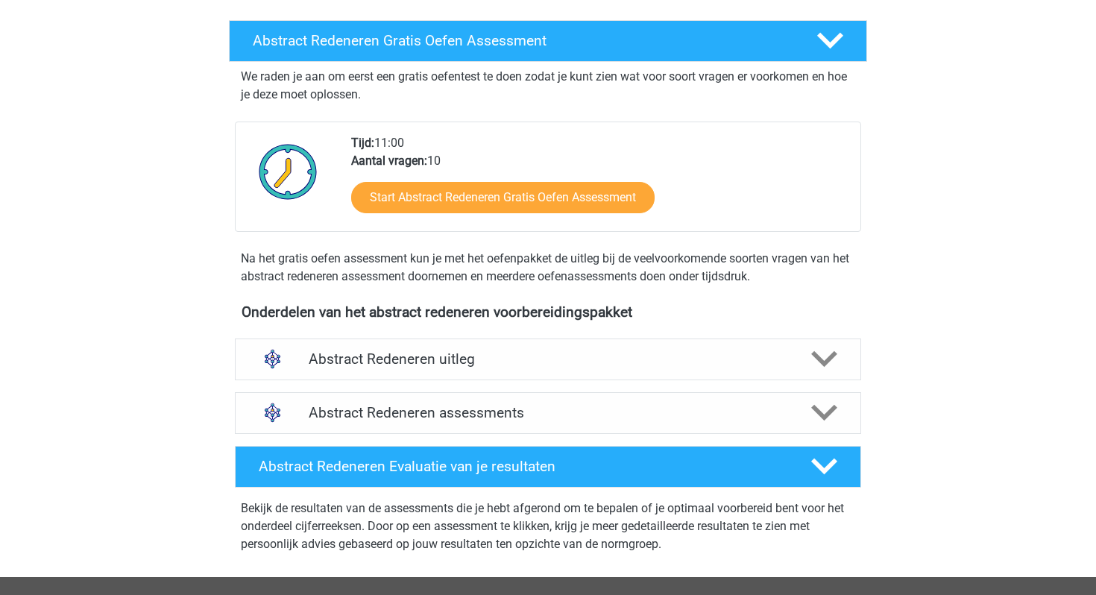
scroll to position [251, 0]
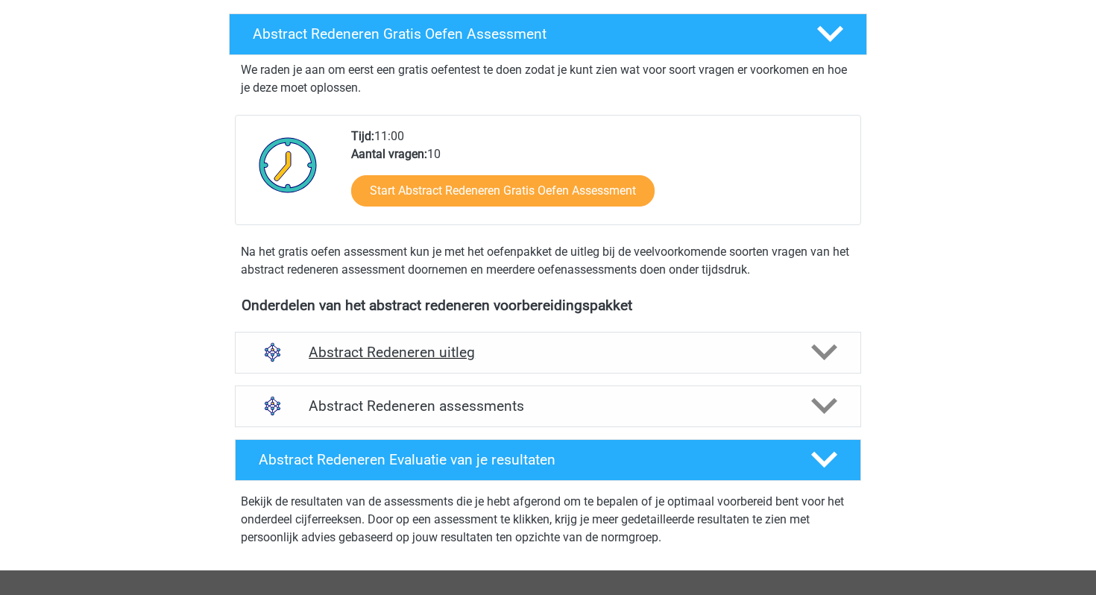
click at [439, 350] on h4 "Abstract Redeneren uitleg" at bounding box center [548, 352] width 479 height 17
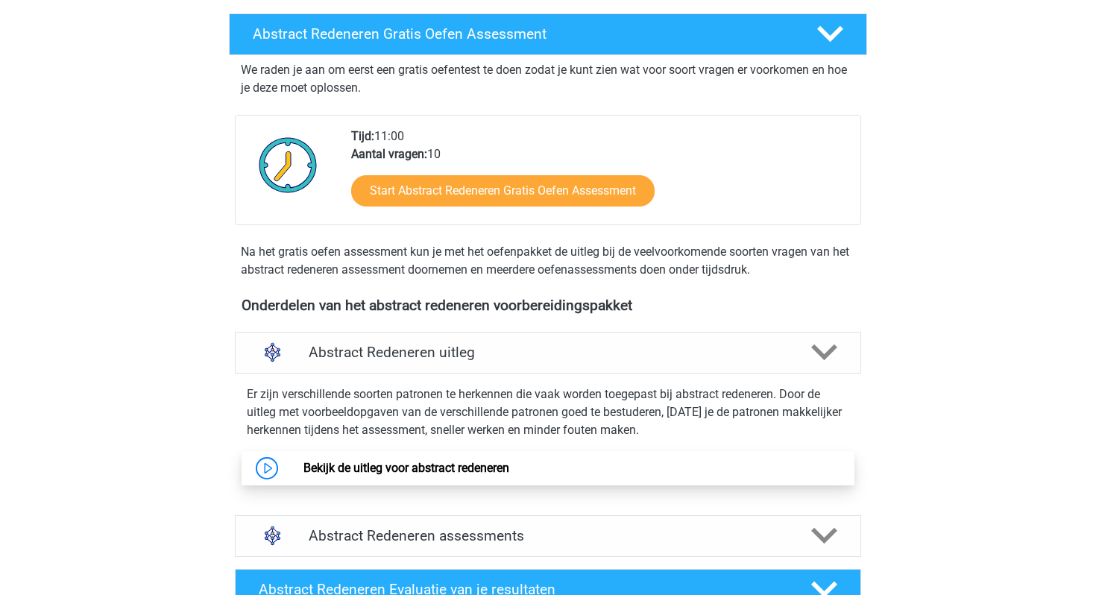
click at [426, 470] on link "Bekijk de uitleg voor abstract redeneren" at bounding box center [406, 468] width 206 height 14
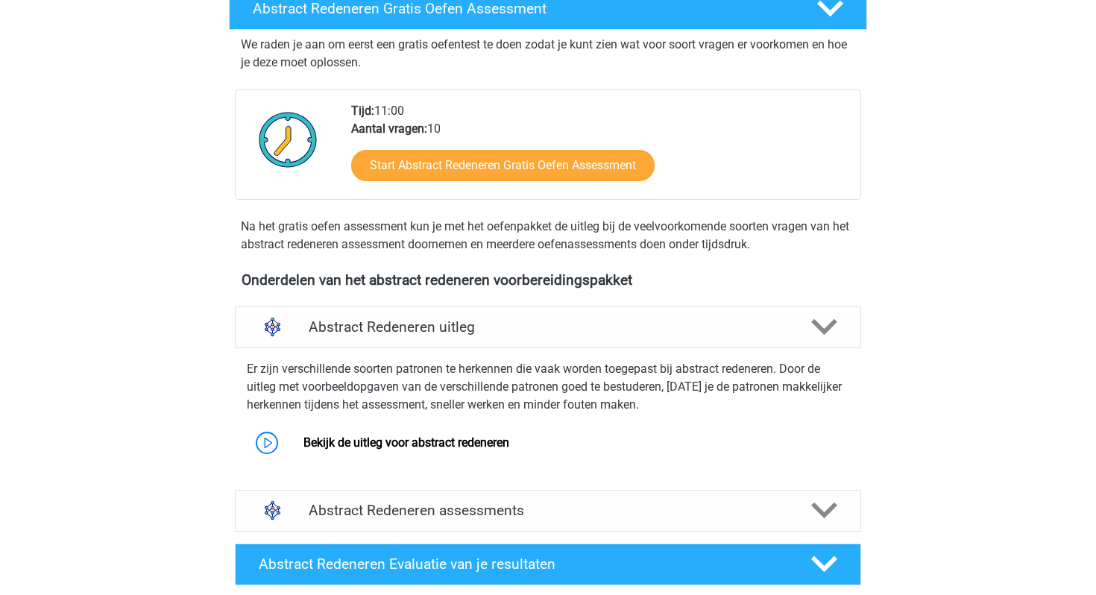
scroll to position [281, 0]
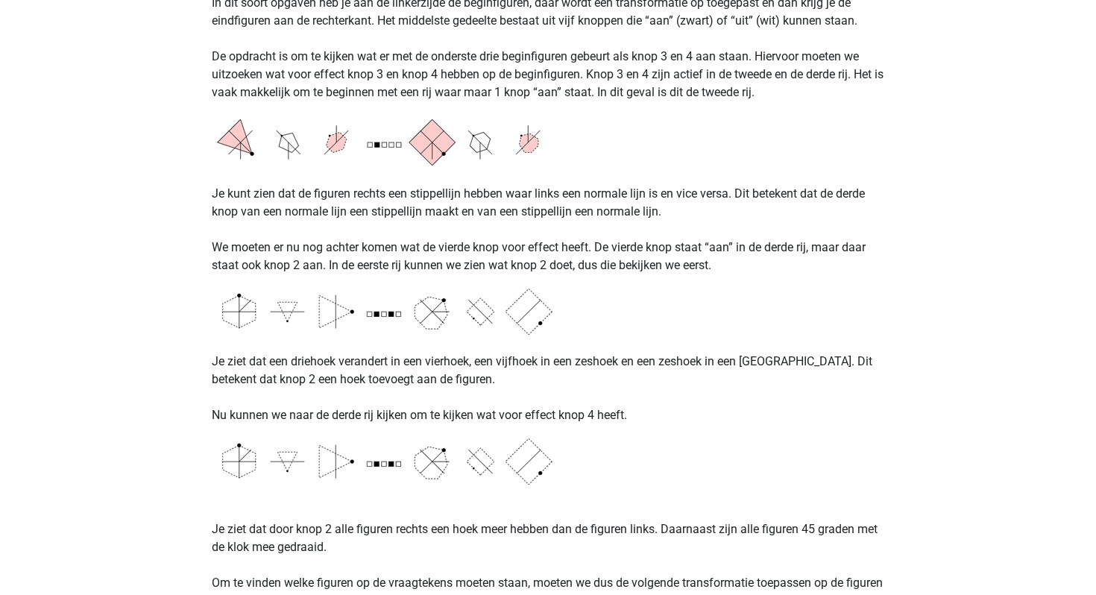
scroll to position [1196, 0]
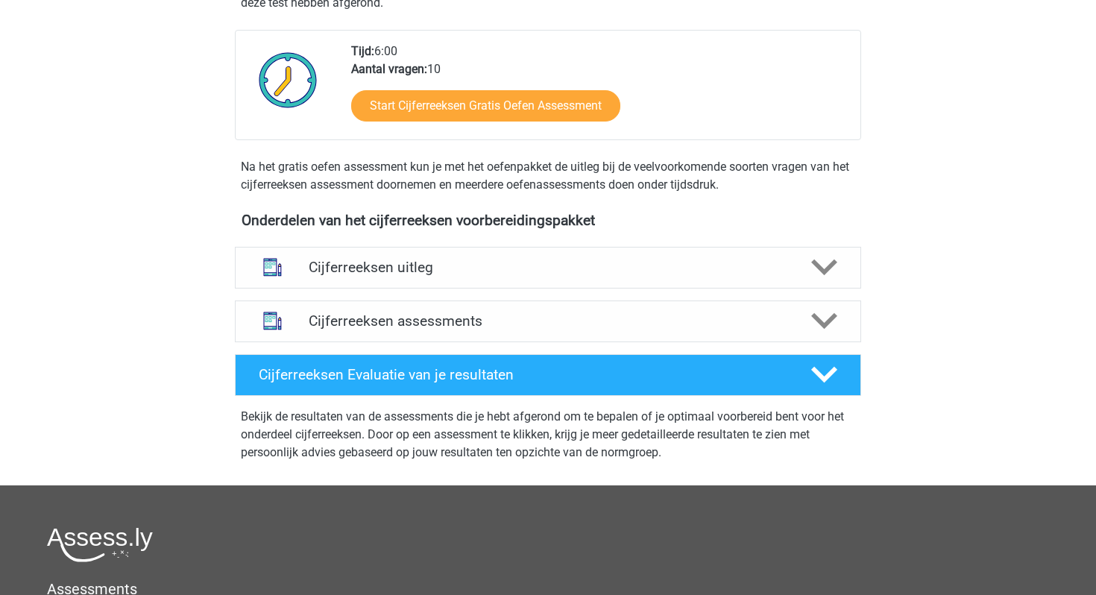
scroll to position [374, 0]
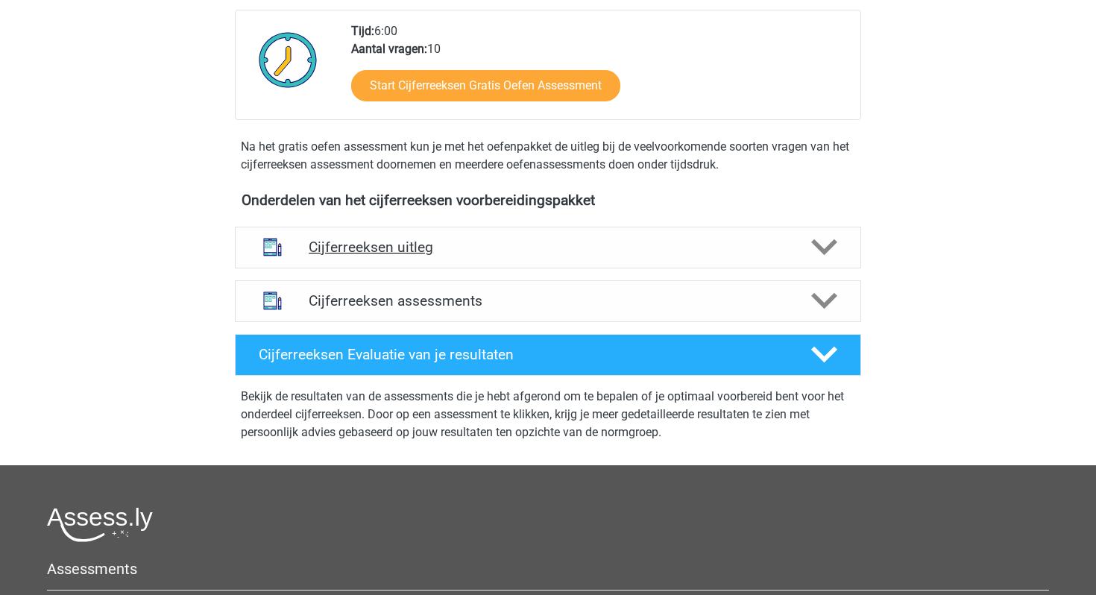
click at [339, 256] on h4 "Cijferreeksen uitleg" at bounding box center [548, 247] width 479 height 17
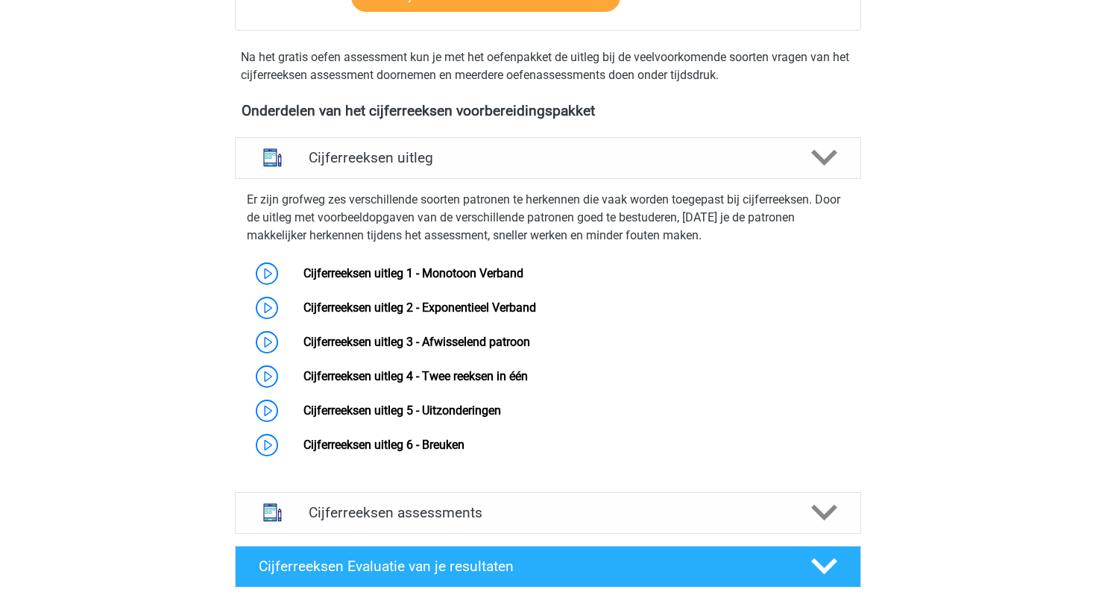
scroll to position [466, 0]
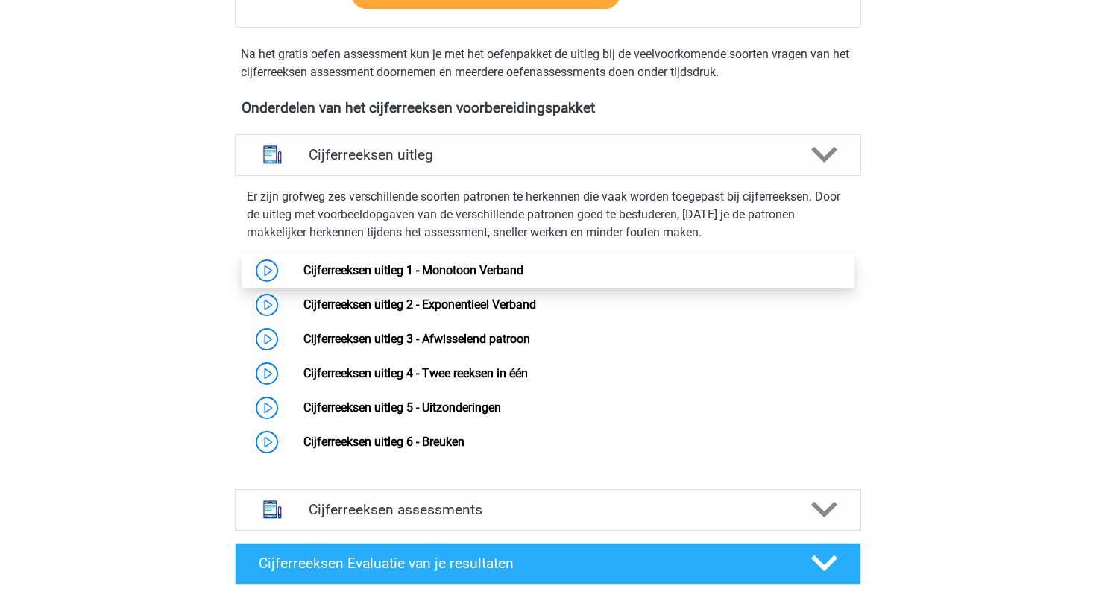
click at [336, 277] on link "Cijferreeksen uitleg 1 - Monotoon Verband" at bounding box center [413, 270] width 220 height 14
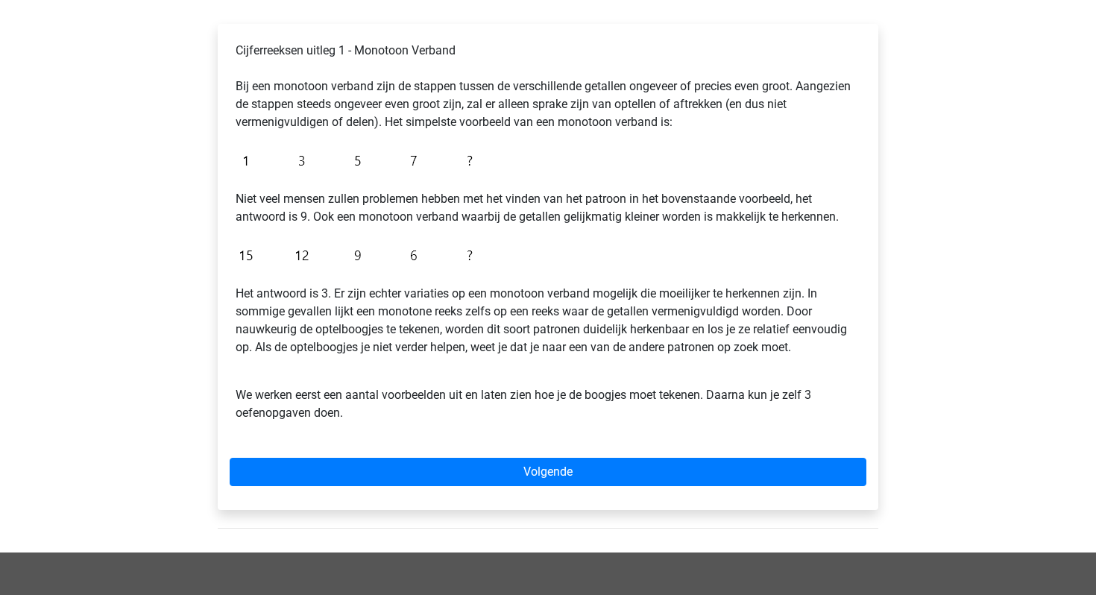
scroll to position [230, 0]
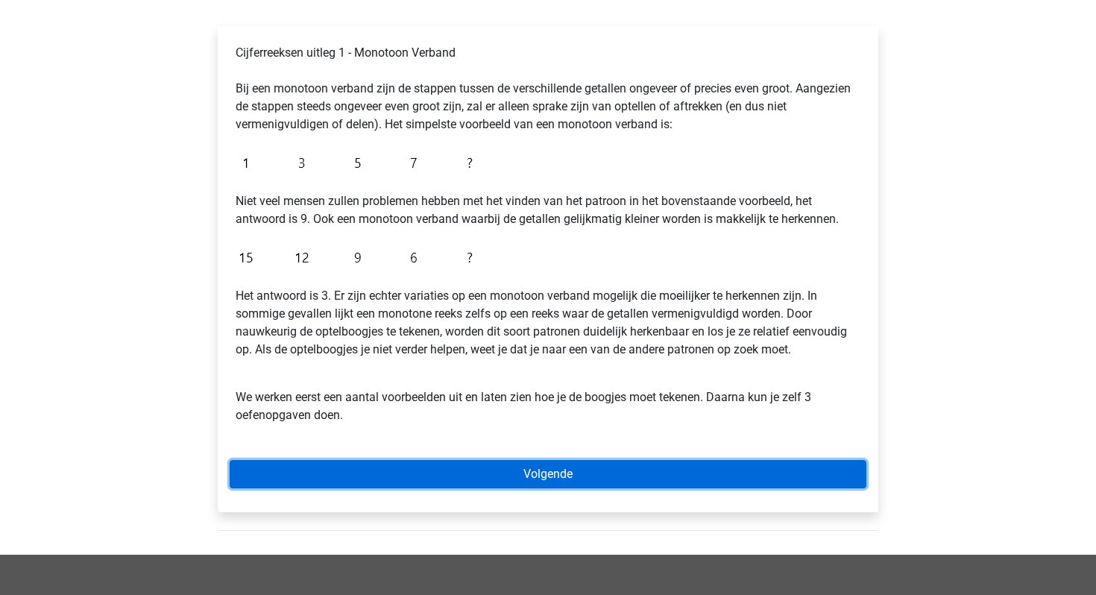
click at [282, 468] on link "Volgende" at bounding box center [548, 474] width 637 height 28
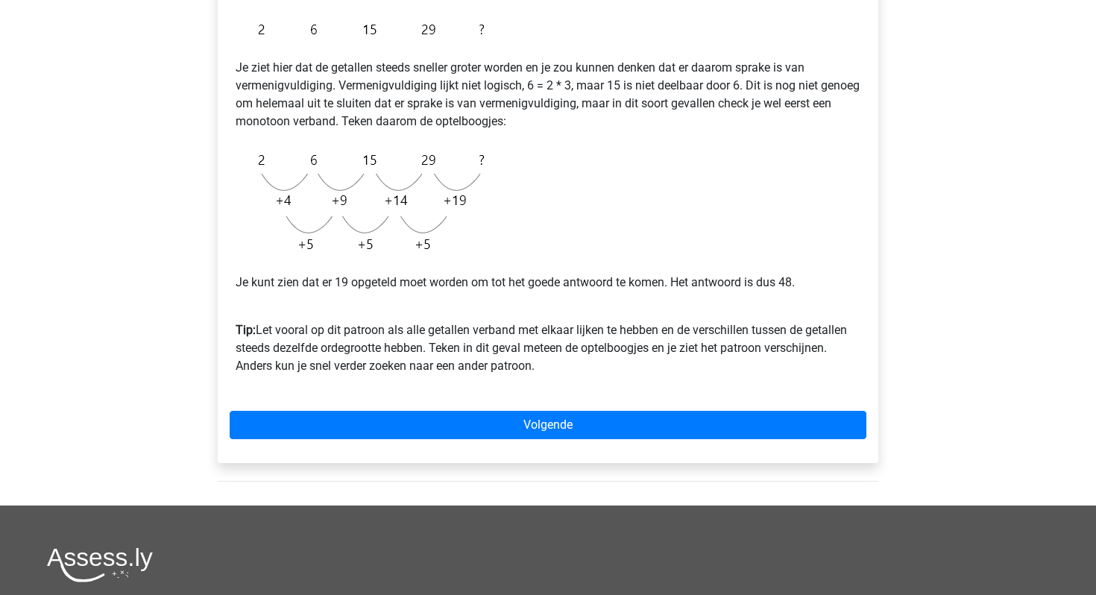
scroll to position [314, 0]
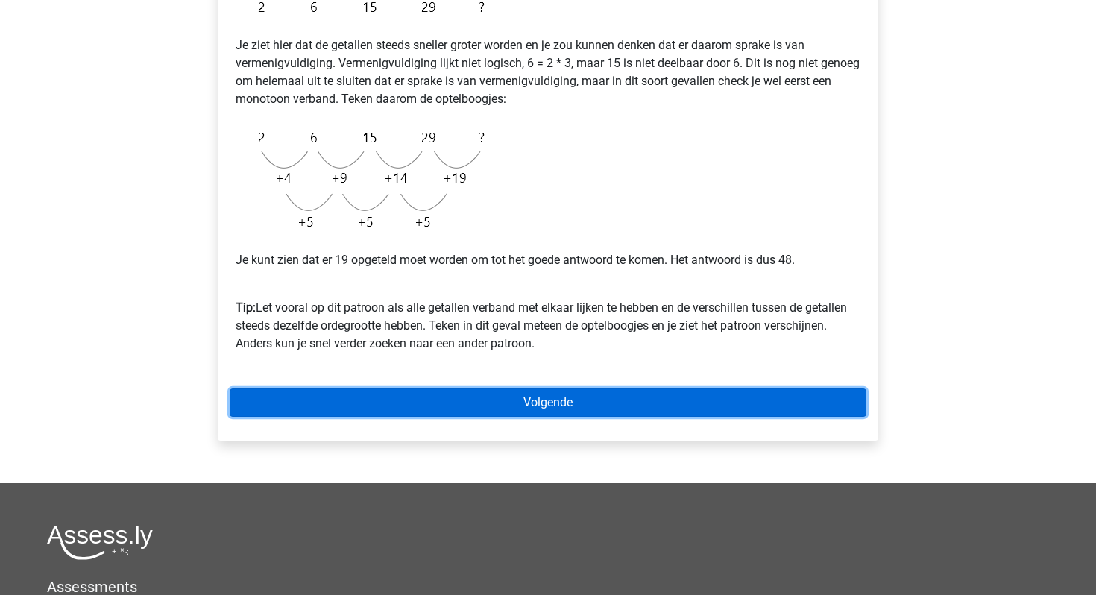
click at [250, 402] on link "Volgende" at bounding box center [548, 402] width 637 height 28
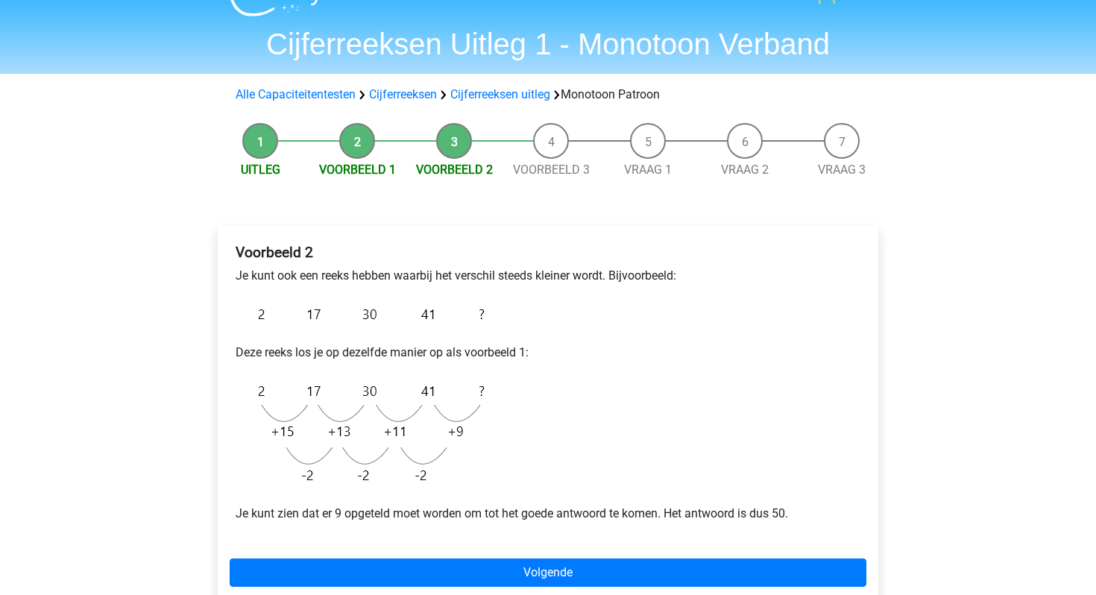
scroll to position [31, 0]
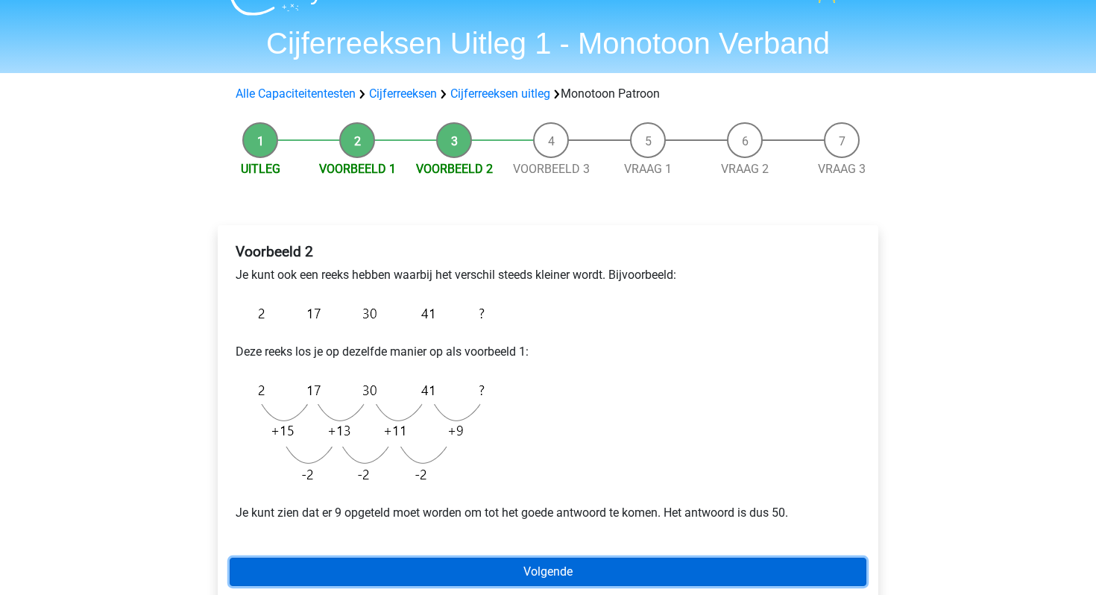
click at [346, 567] on link "Volgende" at bounding box center [548, 572] width 637 height 28
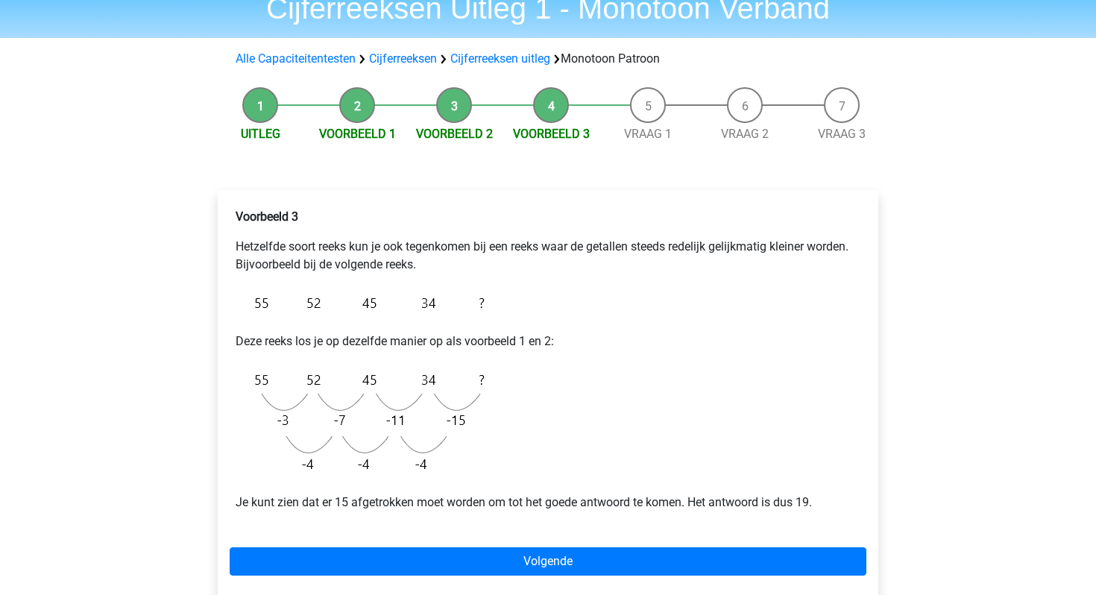
scroll to position [72, 0]
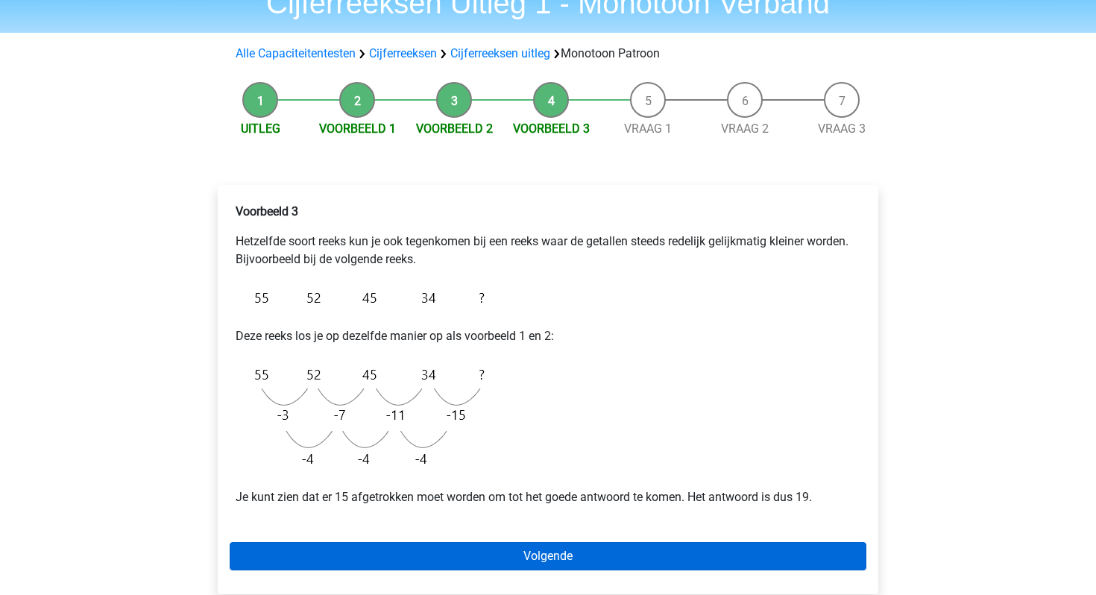
click at [341, 550] on link "Volgende" at bounding box center [548, 556] width 637 height 28
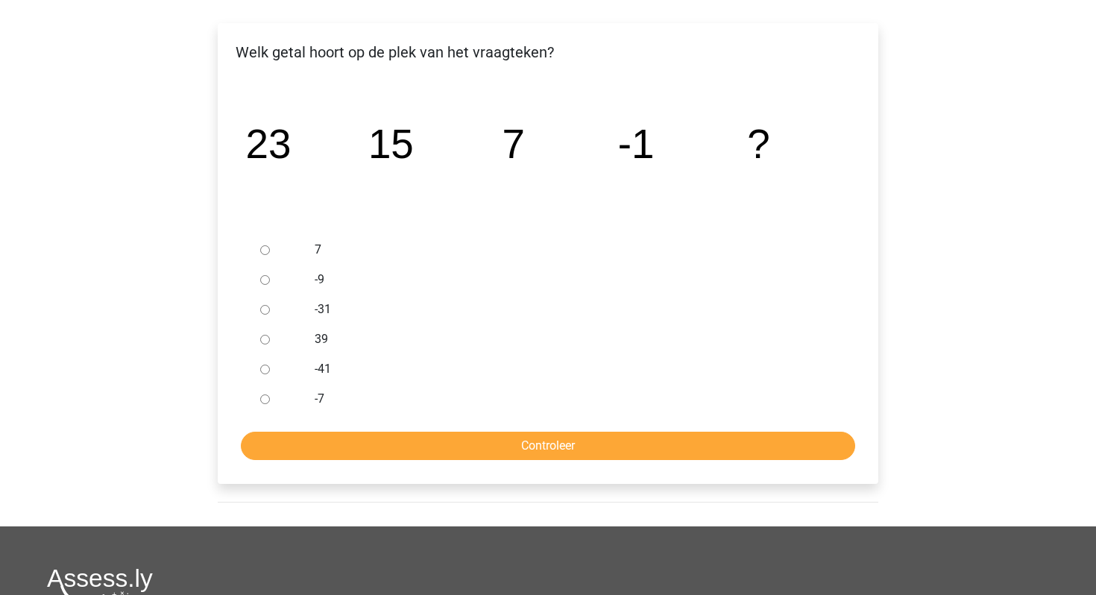
scroll to position [194, 0]
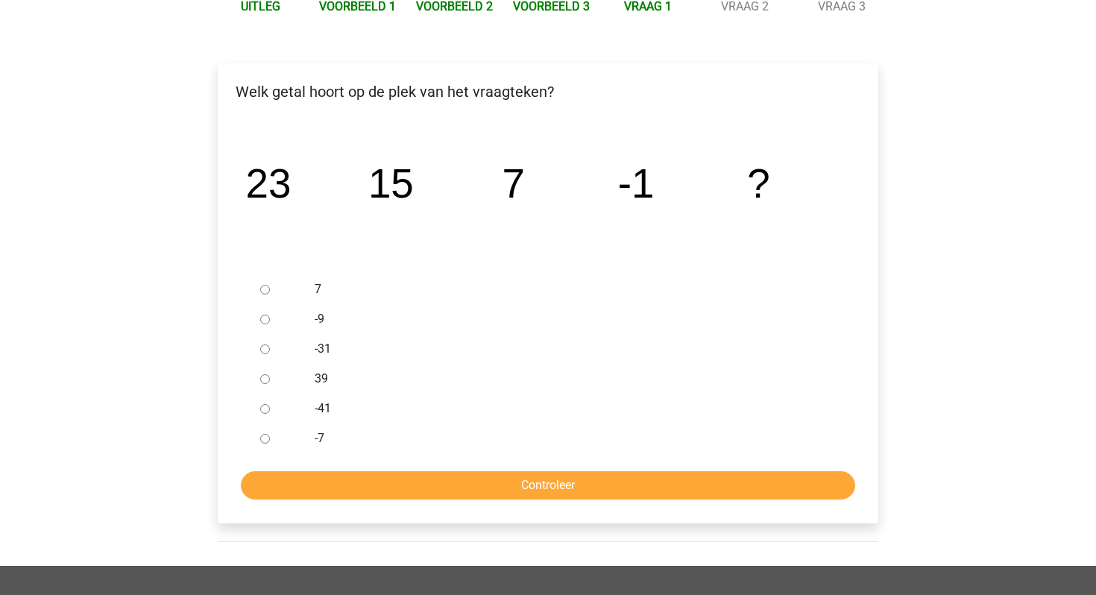
click at [271, 321] on div at bounding box center [278, 319] width 49 height 30
click at [266, 320] on input "-9" at bounding box center [265, 320] width 10 height 10
radio input "true"
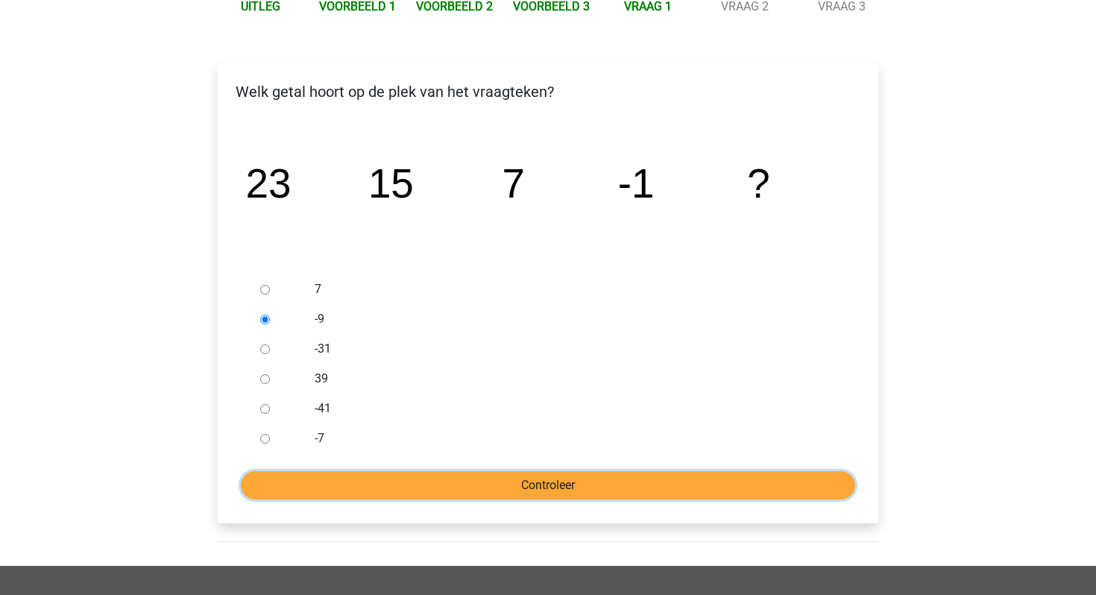
click at [327, 475] on input "Controleer" at bounding box center [548, 485] width 614 height 28
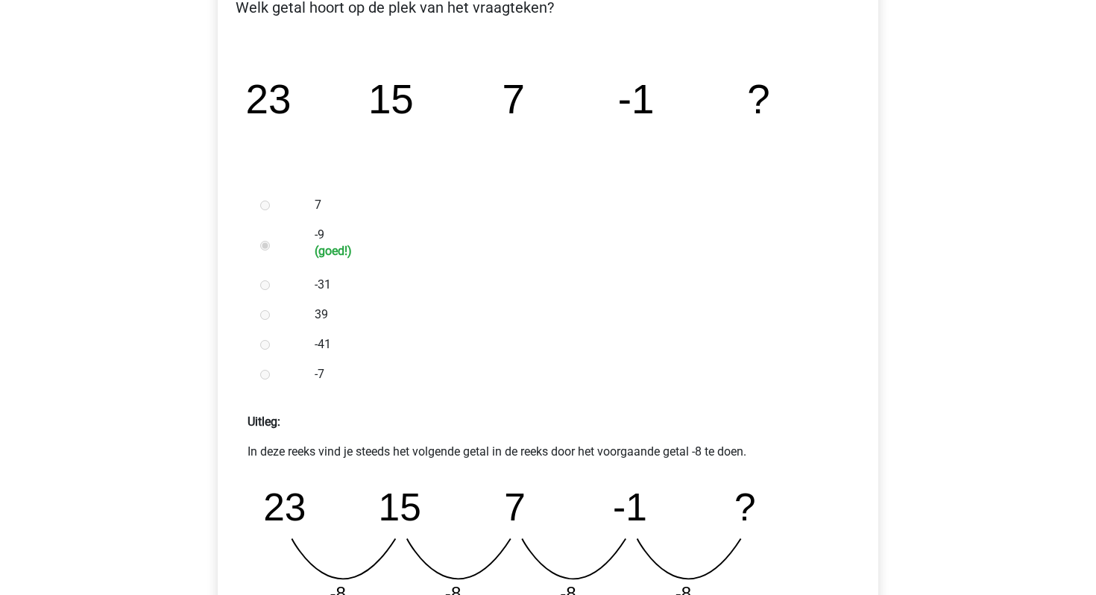
scroll to position [357, 0]
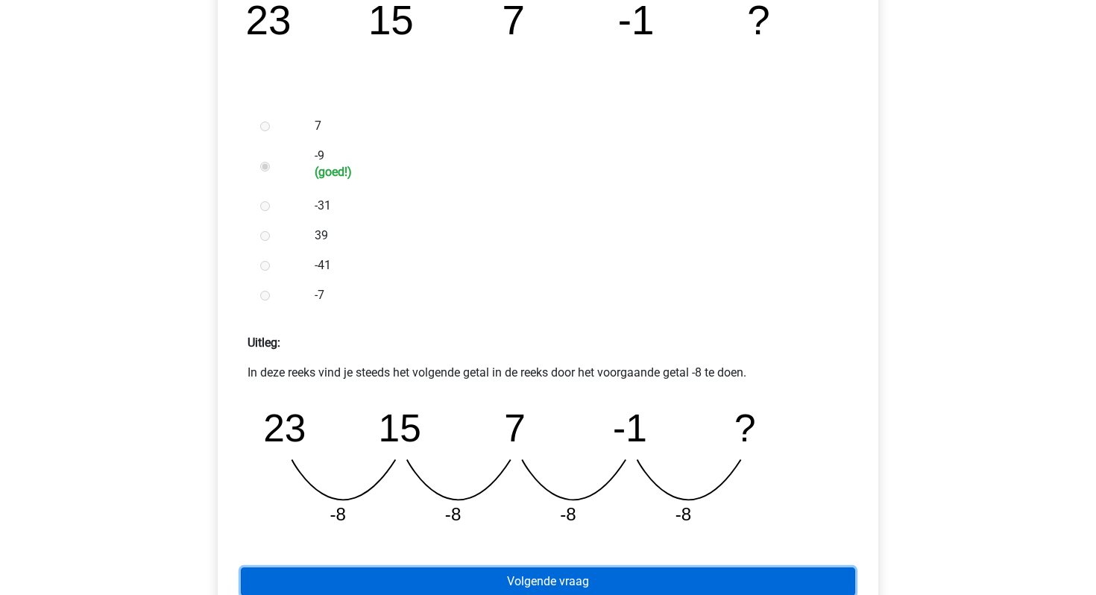
click at [365, 584] on link "Volgende vraag" at bounding box center [548, 581] width 614 height 28
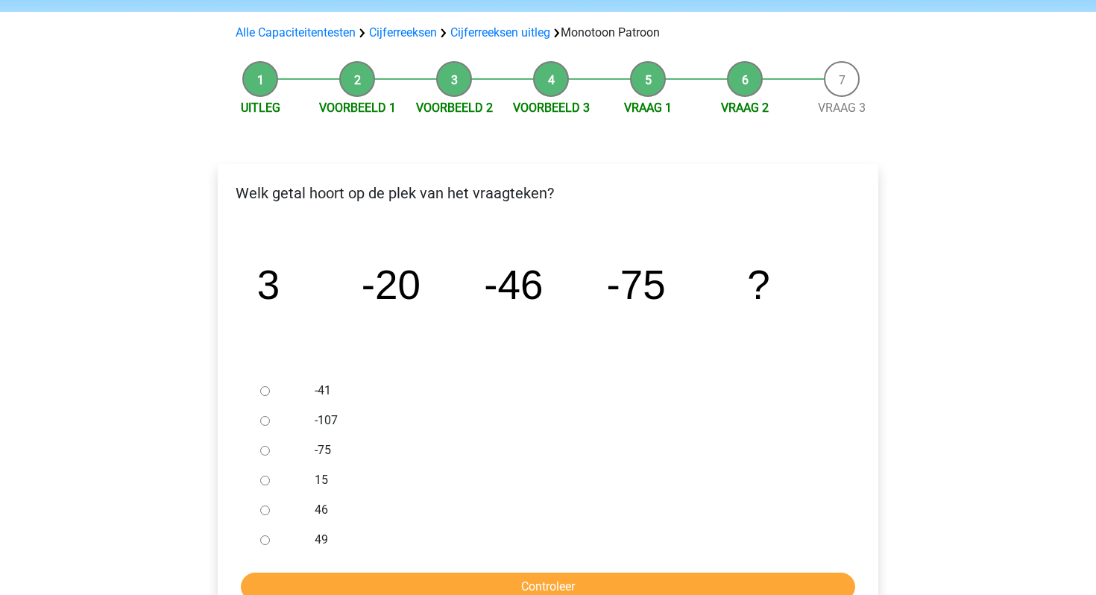
scroll to position [152, 0]
